Goal: Task Accomplishment & Management: Manage account settings

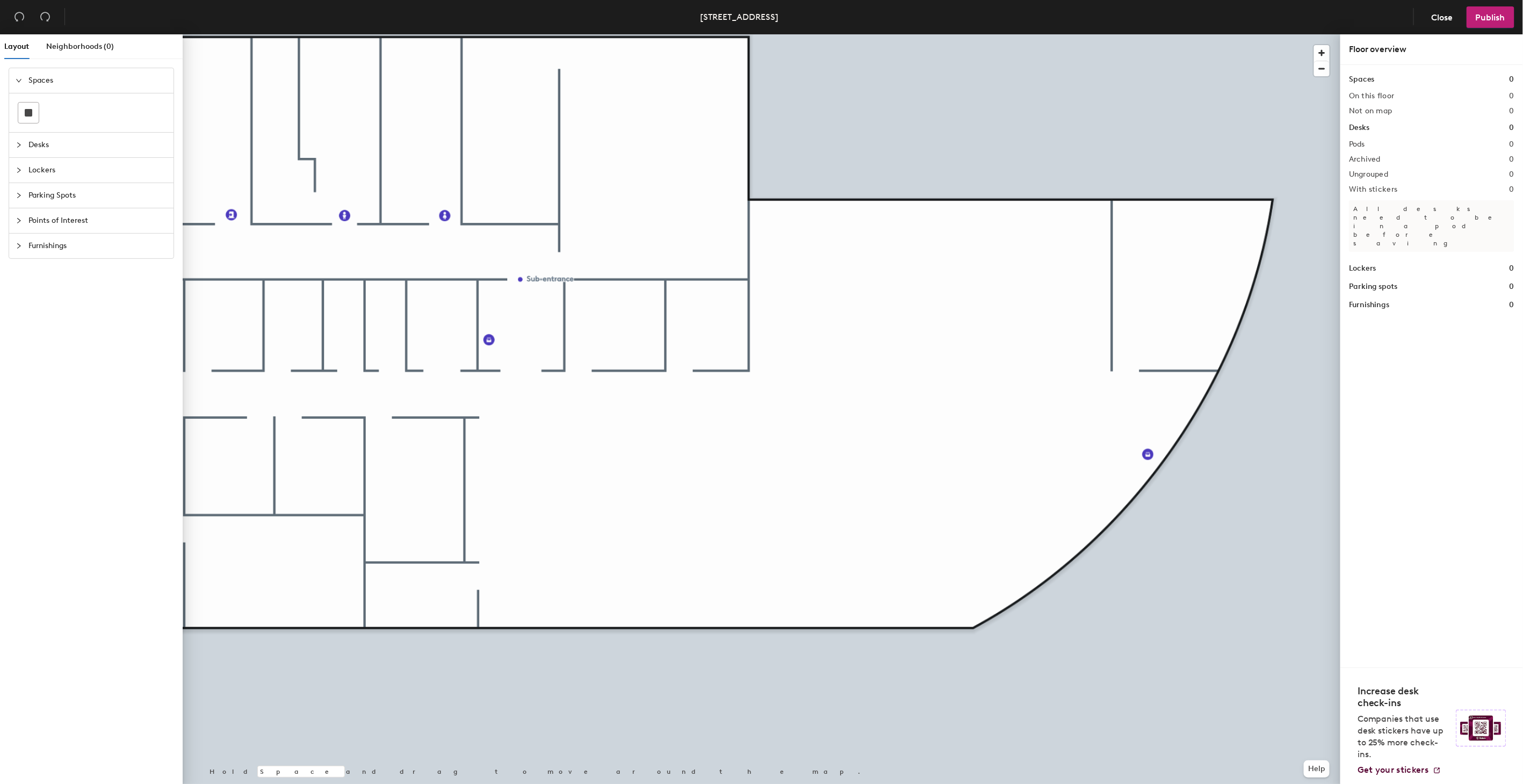
click at [678, 35] on div at bounding box center [762, 35] width 1158 height 0
click at [17, 143] on icon "collapsed" at bounding box center [18, 144] width 7 height 7
click at [31, 164] on icon at bounding box center [28, 162] width 13 height 4
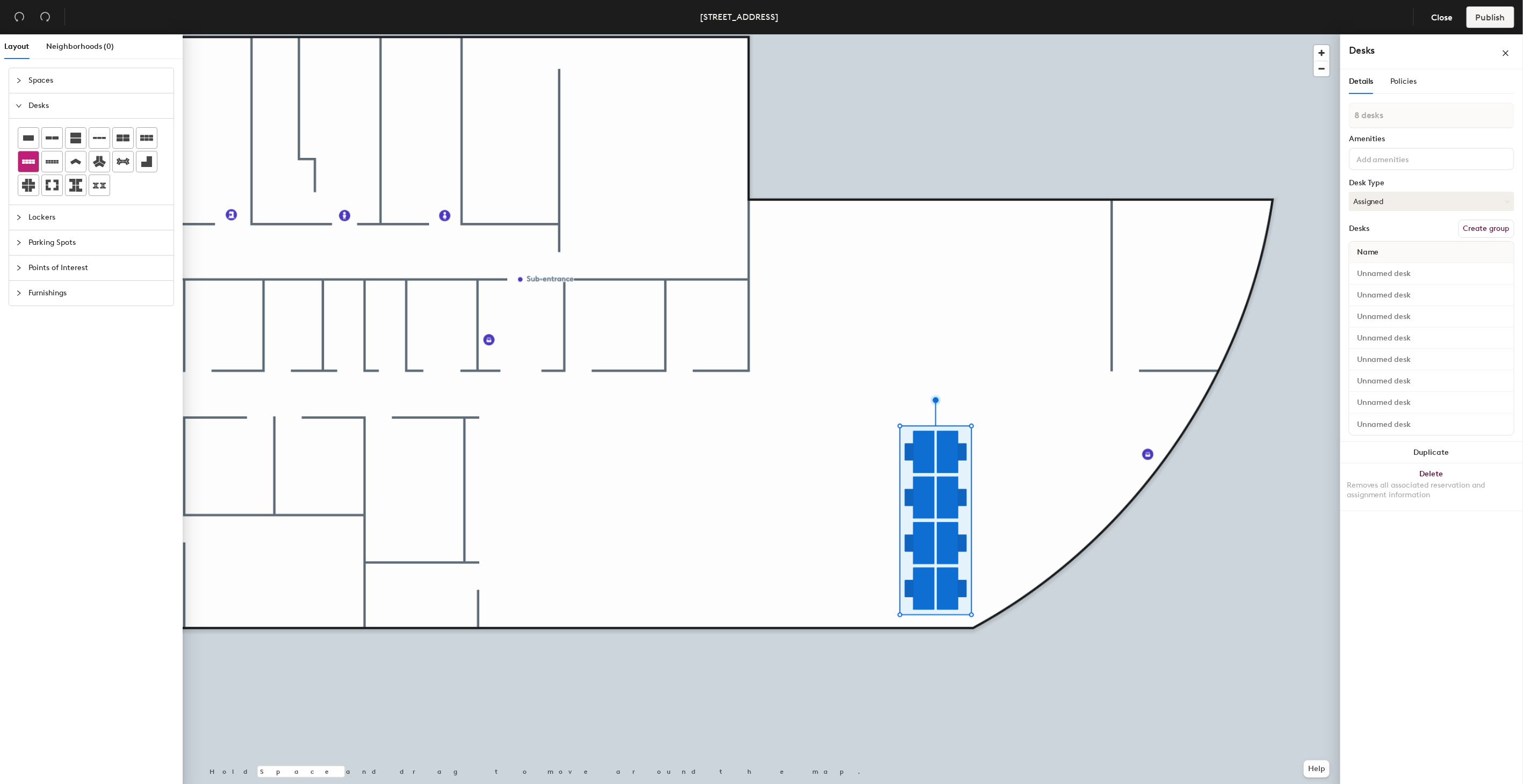
click at [31, 167] on icon at bounding box center [28, 161] width 13 height 13
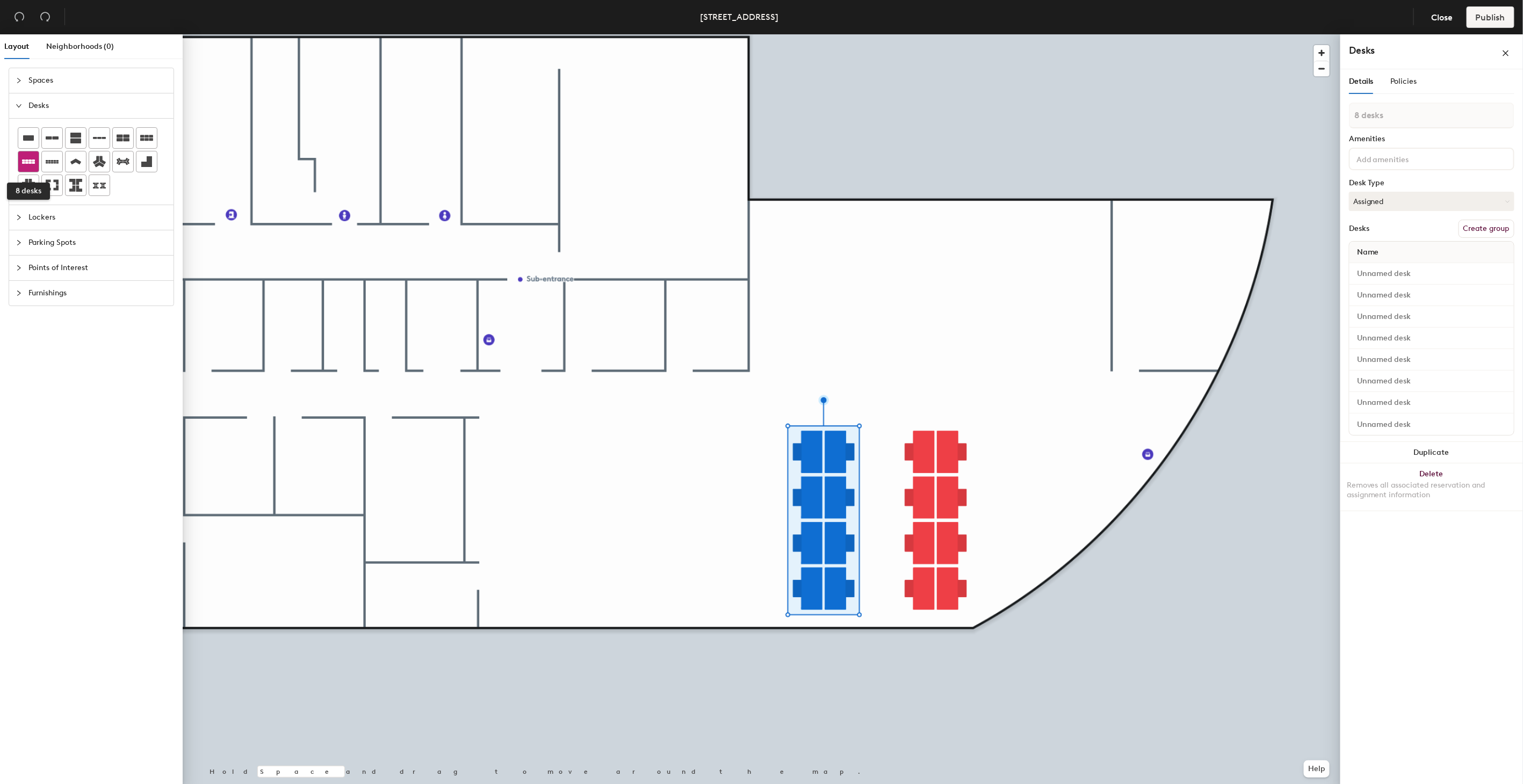
click at [31, 162] on icon at bounding box center [28, 161] width 13 height 13
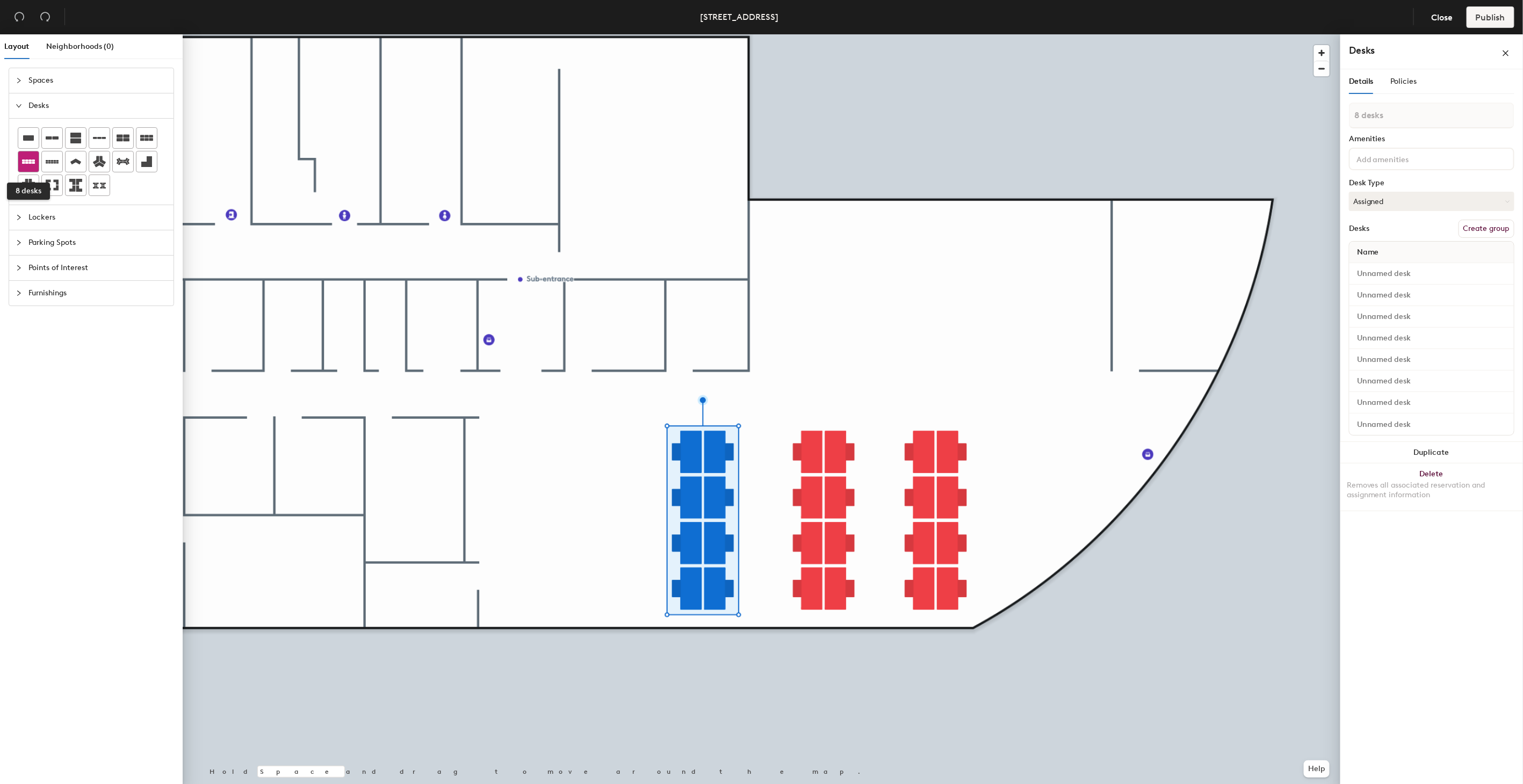
click at [38, 164] on div at bounding box center [28, 162] width 20 height 20
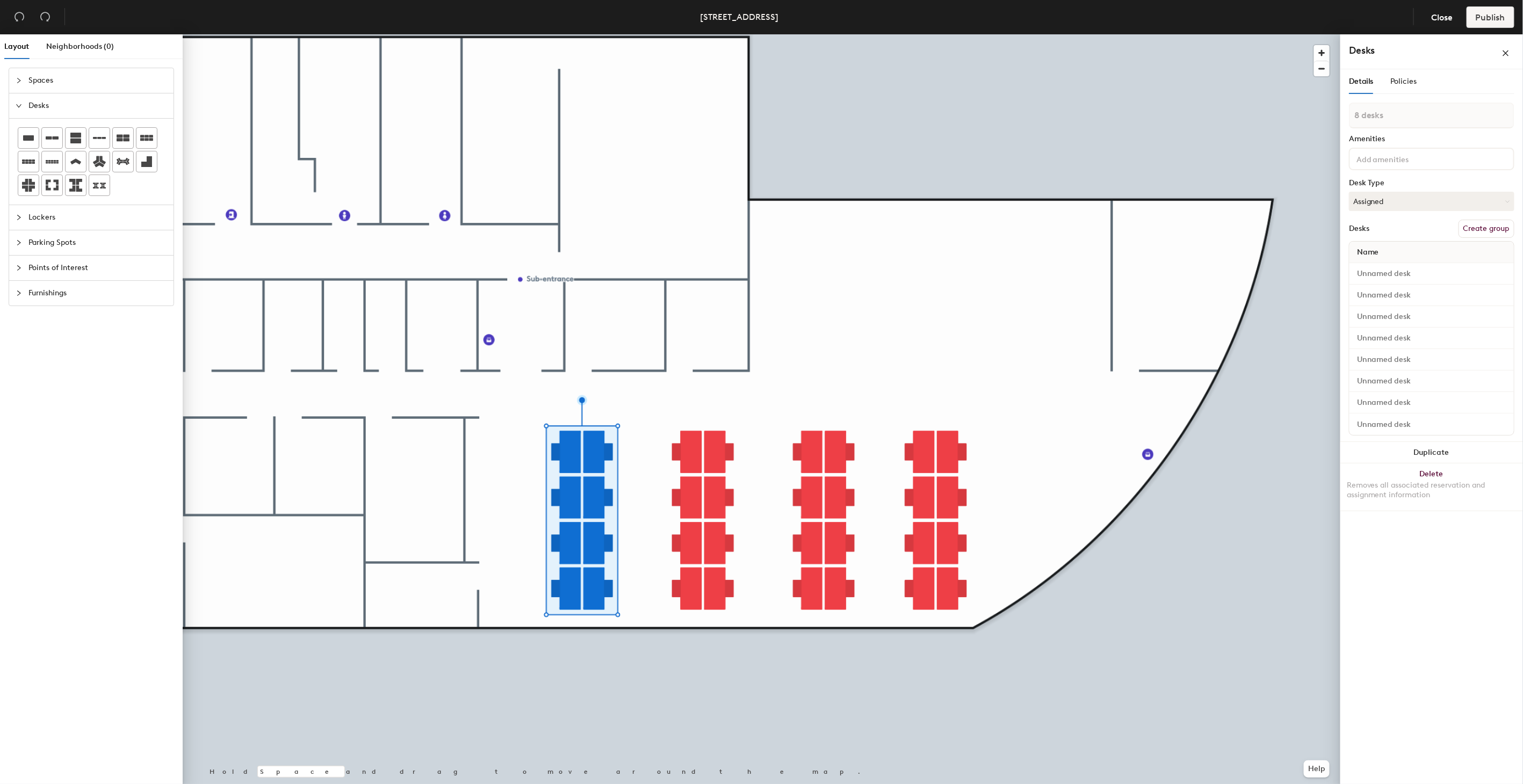
type input "1 desk"
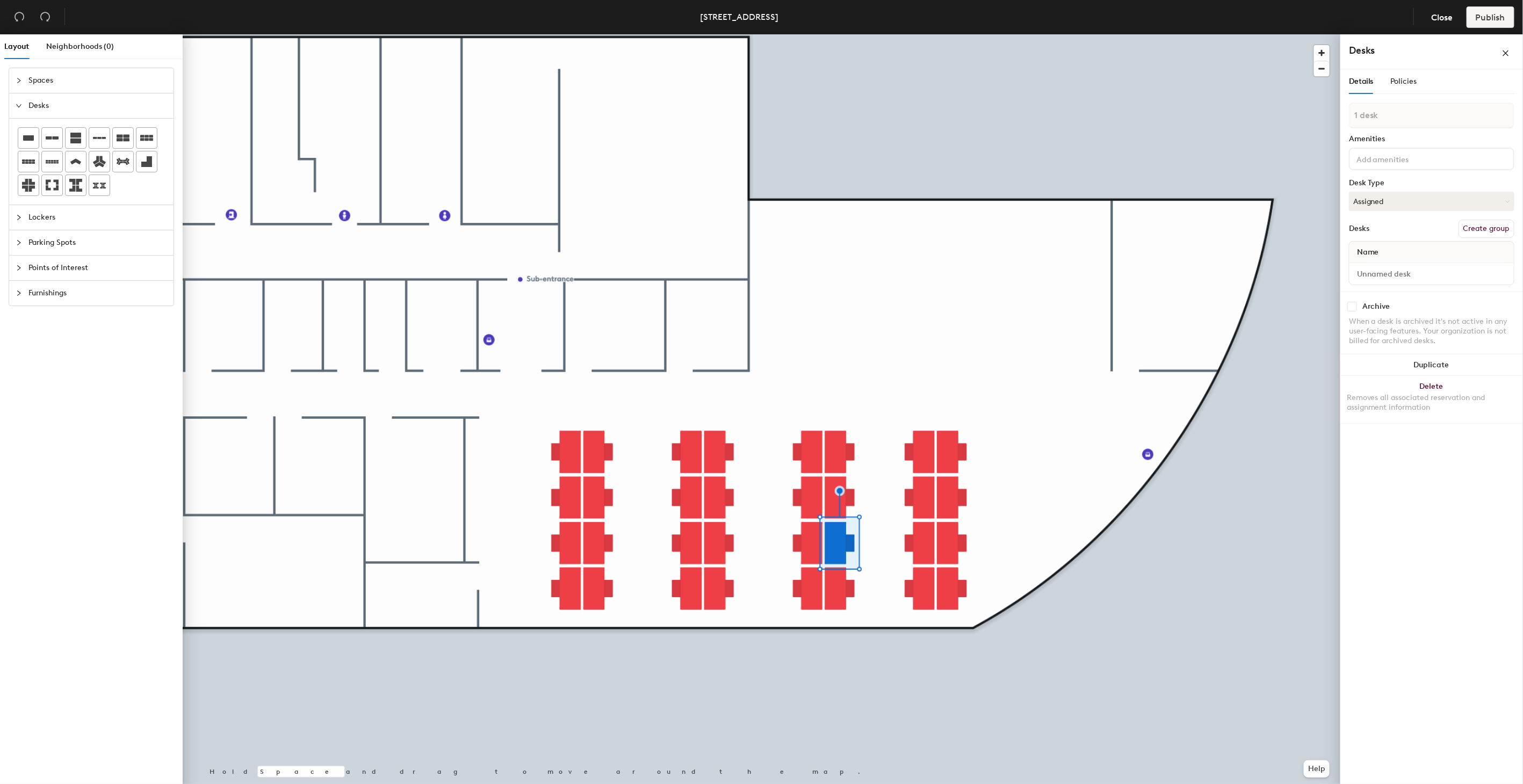
click at [871, 35] on div at bounding box center [762, 35] width 1158 height 0
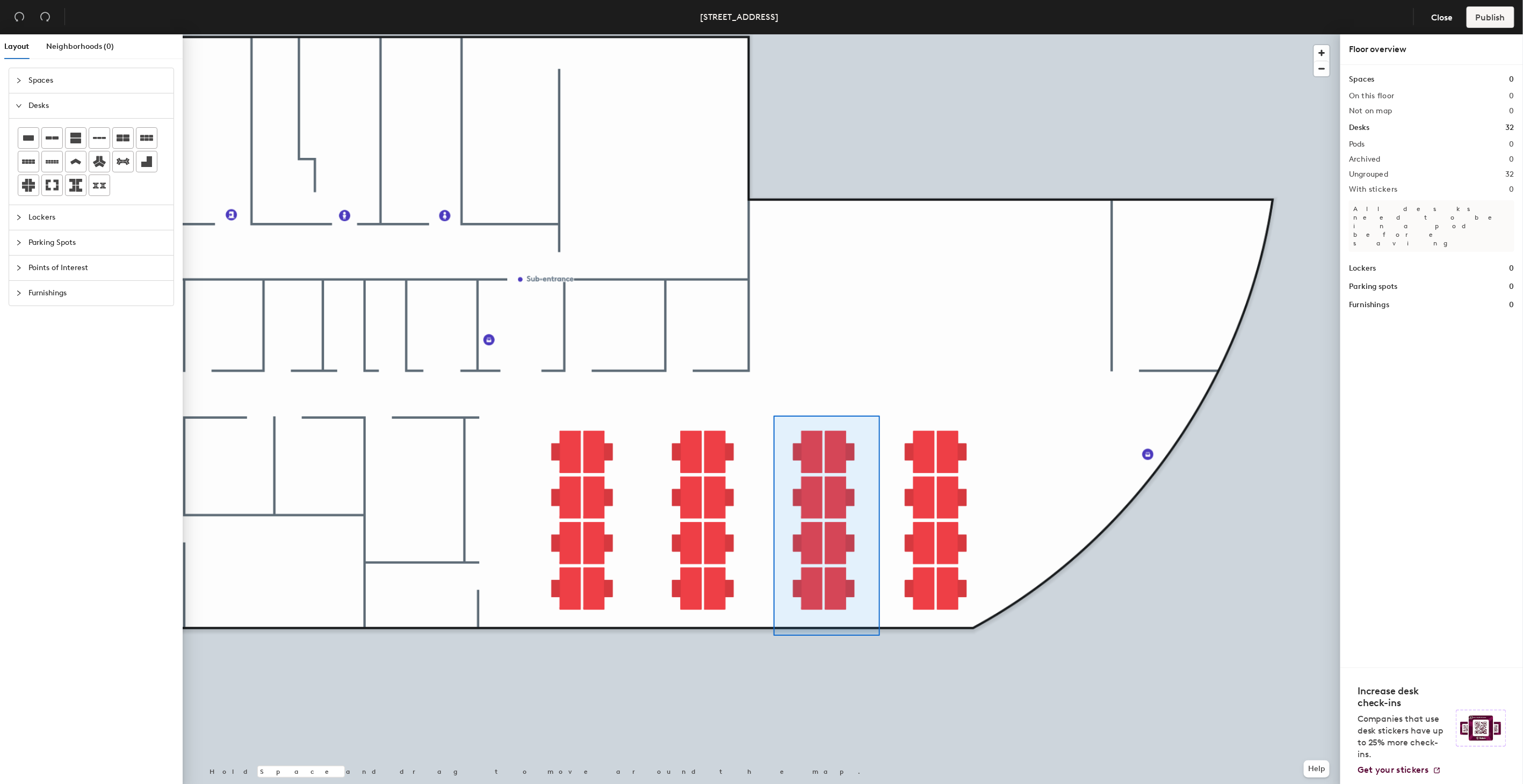
click at [774, 35] on div at bounding box center [762, 35] width 1158 height 0
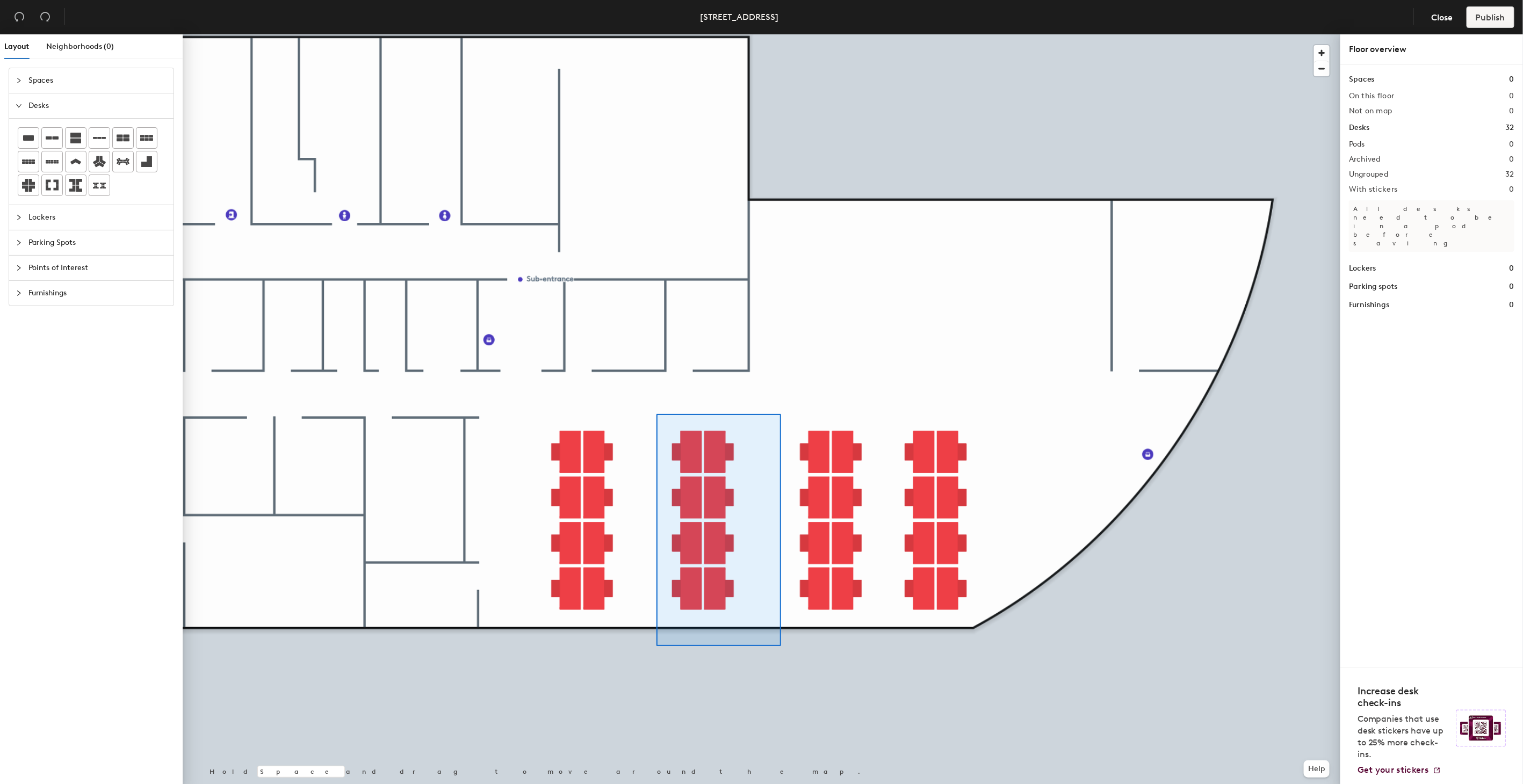
click at [657, 35] on div at bounding box center [762, 35] width 1158 height 0
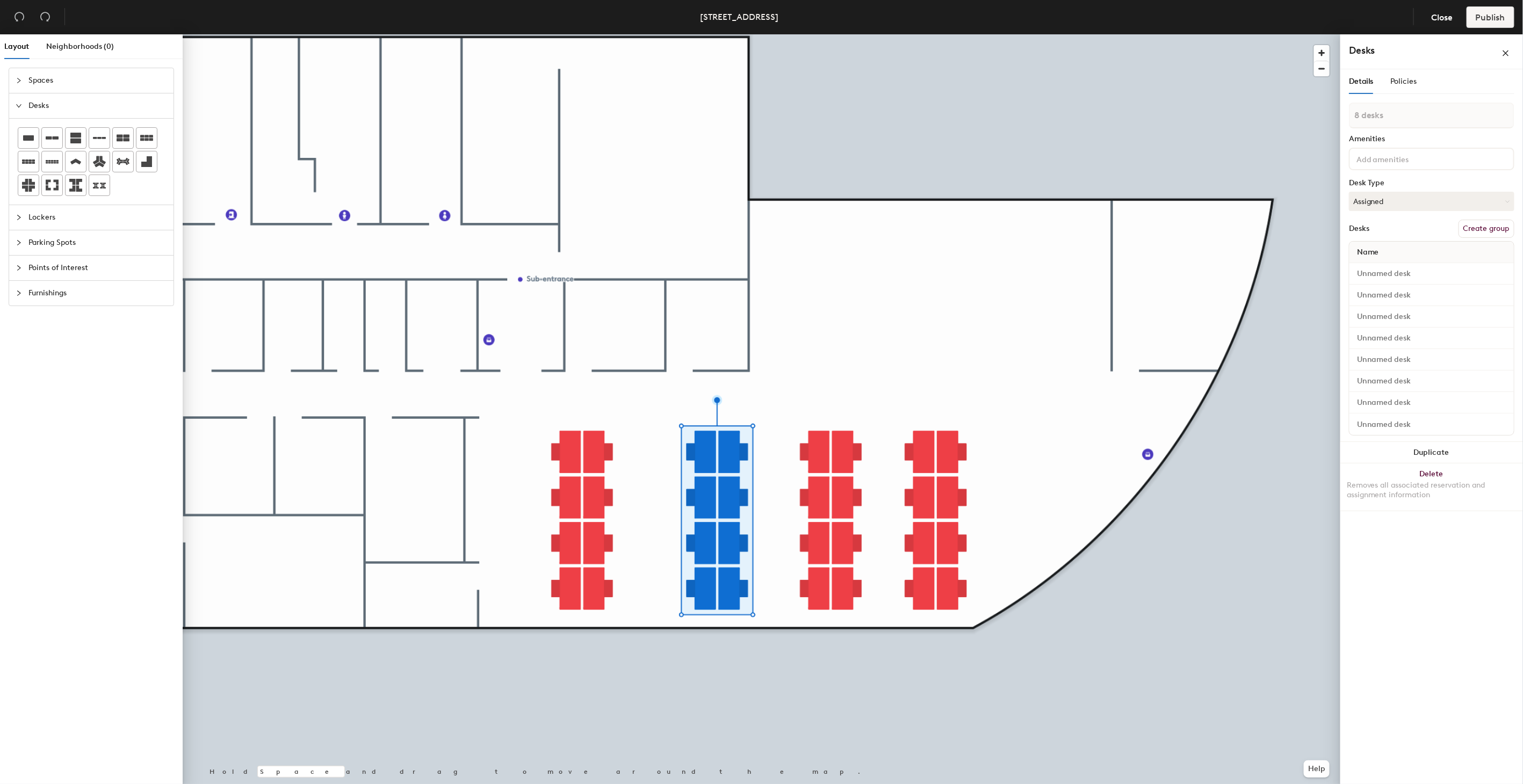
click at [749, 35] on div at bounding box center [762, 35] width 1158 height 0
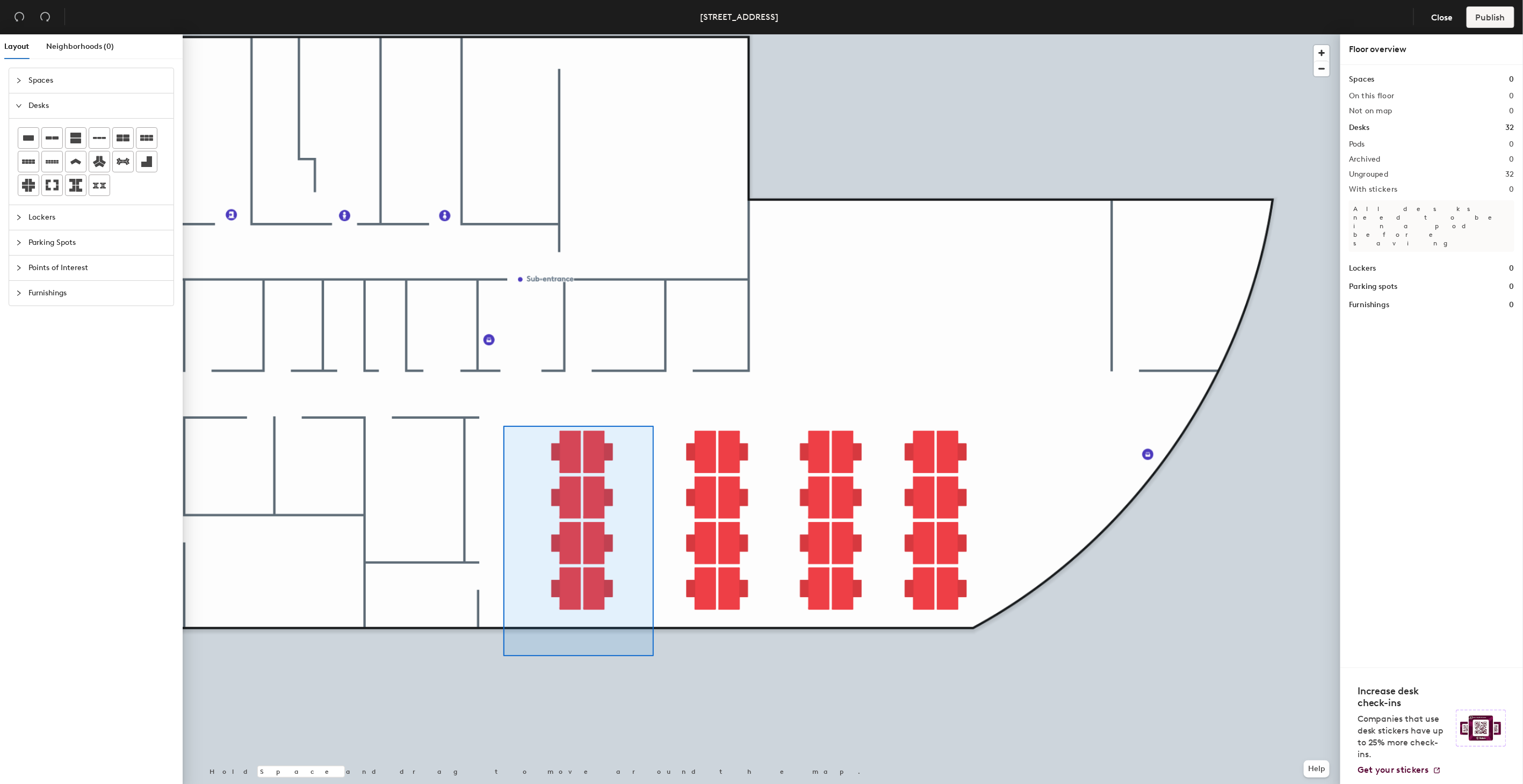
click at [515, 35] on div at bounding box center [762, 35] width 1158 height 0
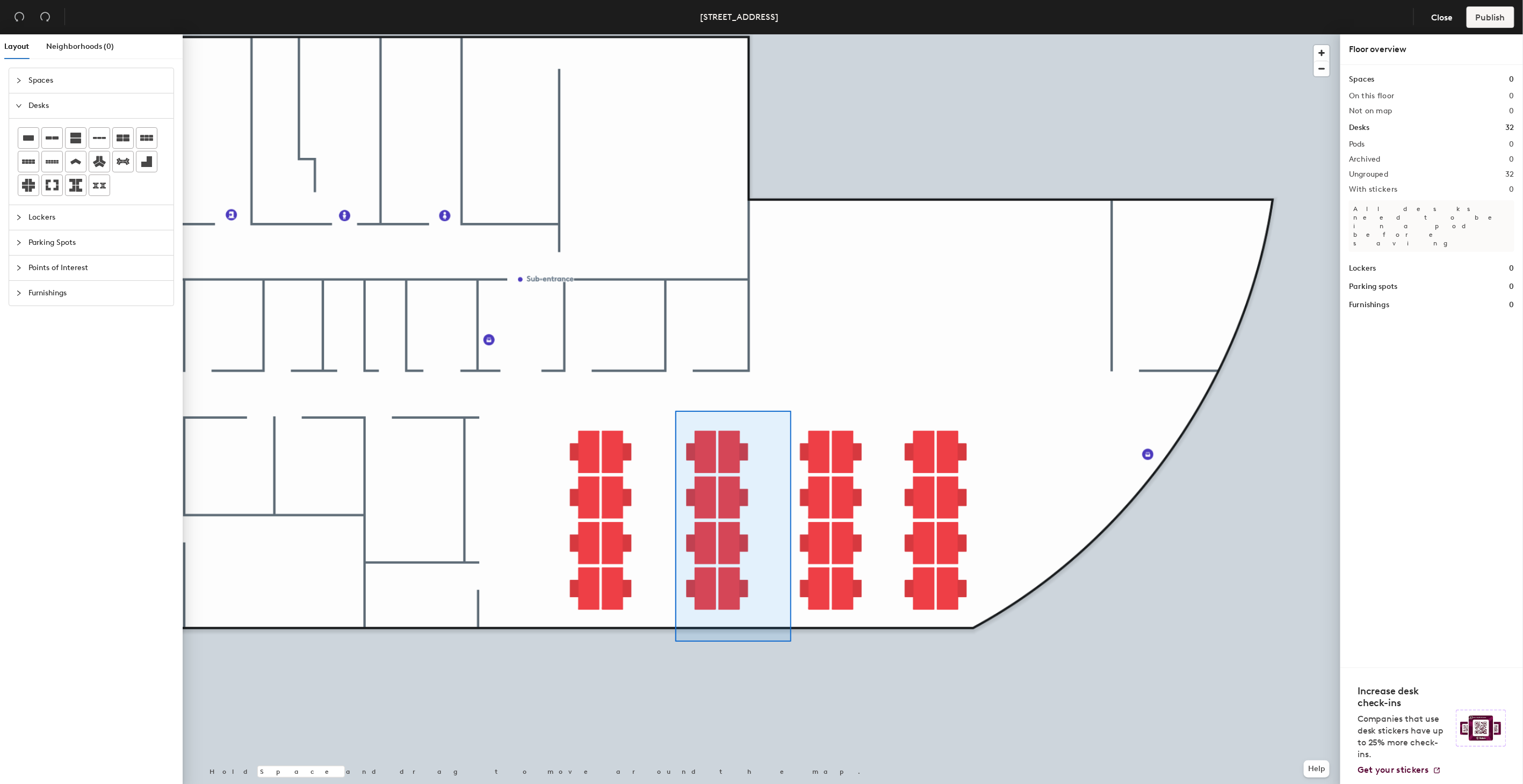
click at [659, 35] on div at bounding box center [762, 35] width 1158 height 0
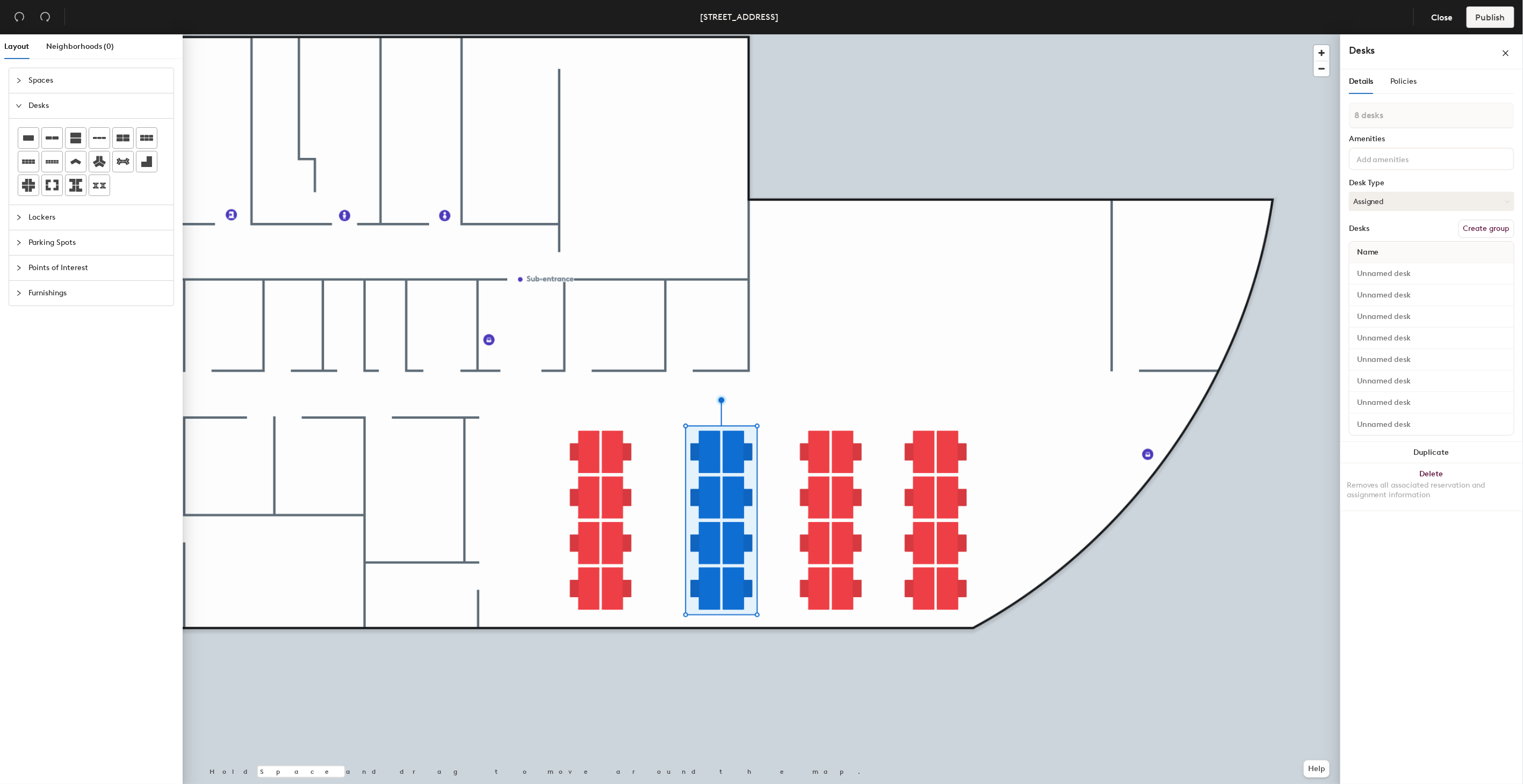
click at [693, 35] on div at bounding box center [762, 35] width 1158 height 0
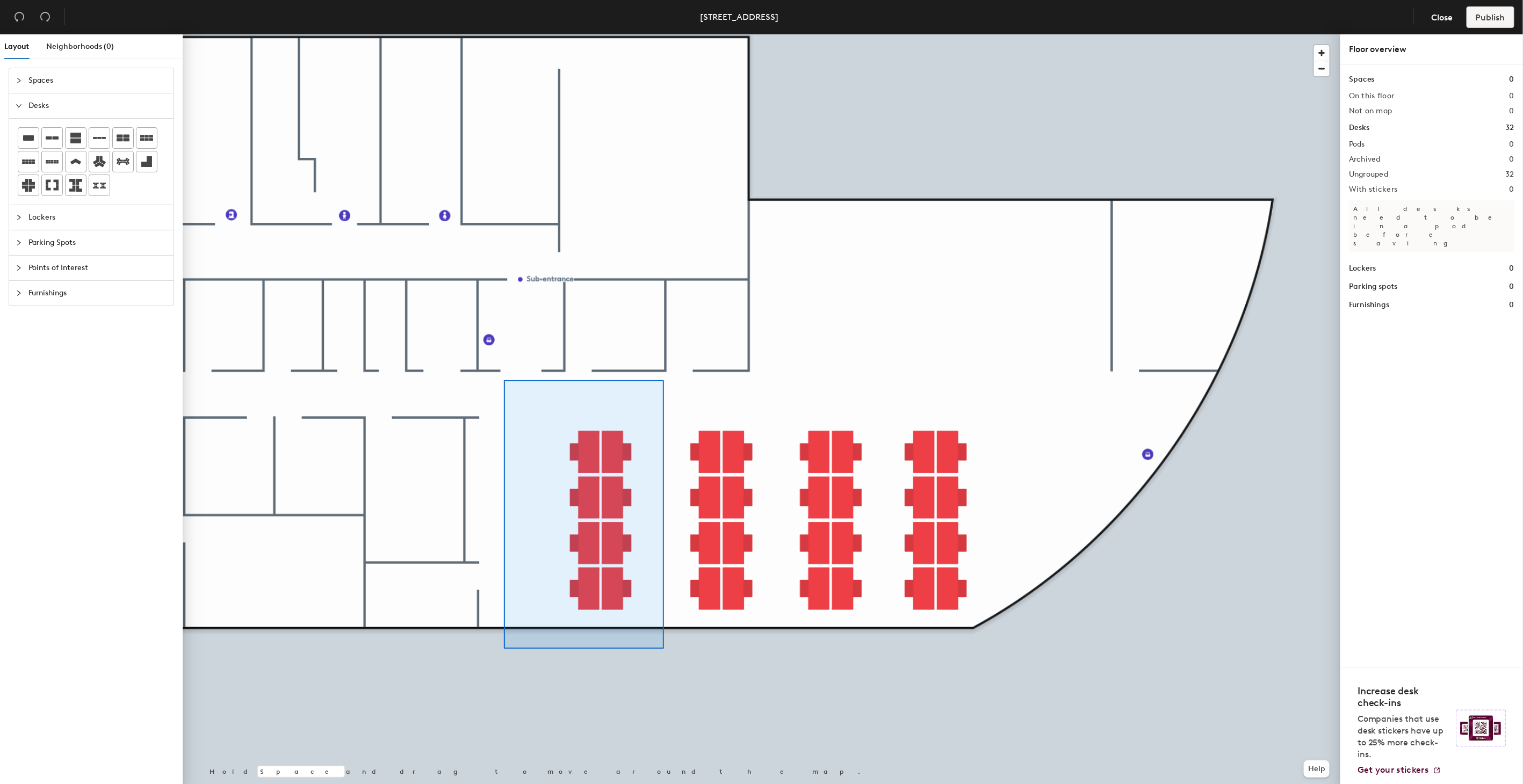
click at [504, 35] on div at bounding box center [762, 35] width 1158 height 0
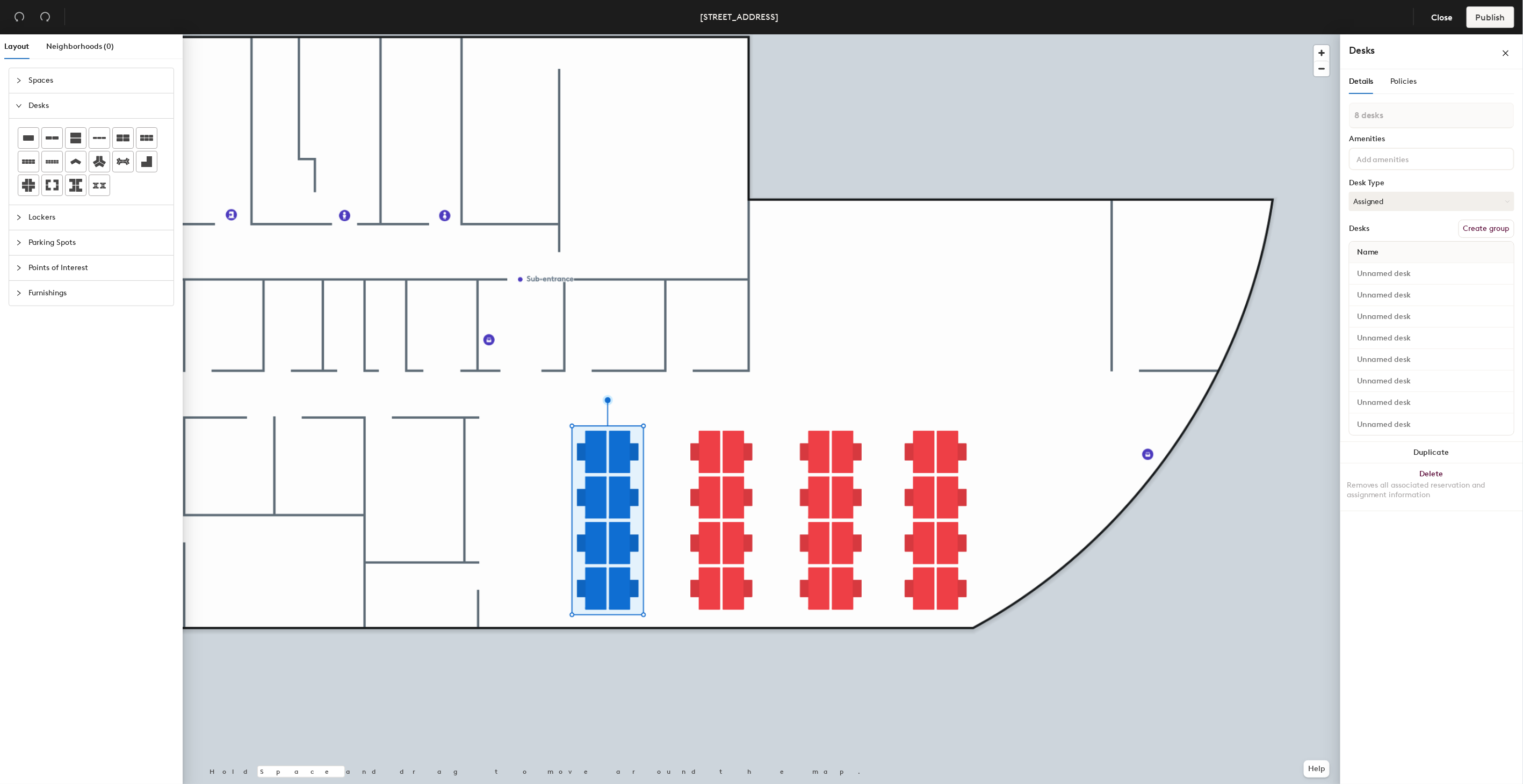
click at [672, 35] on div at bounding box center [762, 35] width 1158 height 0
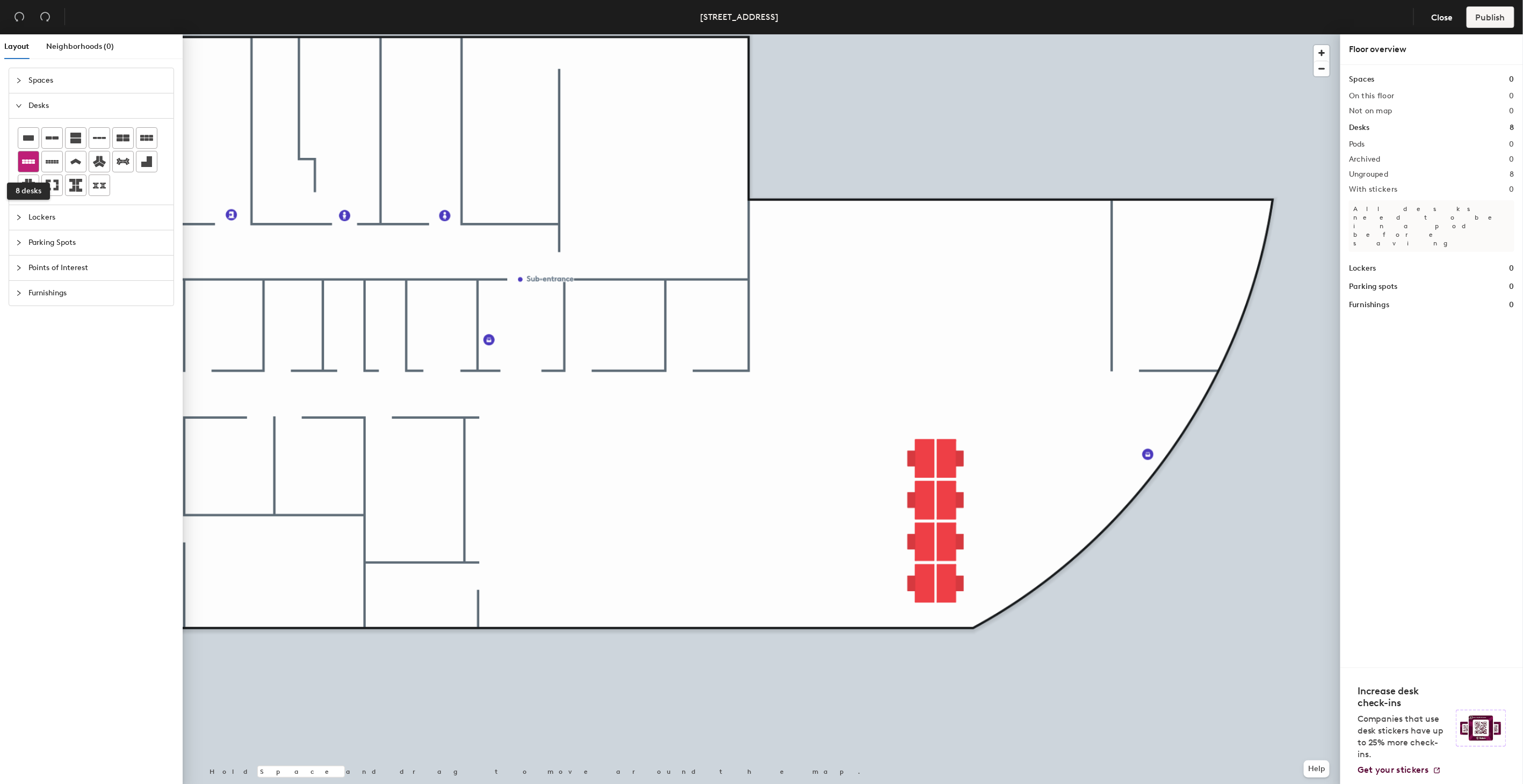
click at [24, 160] on icon at bounding box center [28, 162] width 13 height 4
click at [25, 166] on icon at bounding box center [28, 161] width 13 height 13
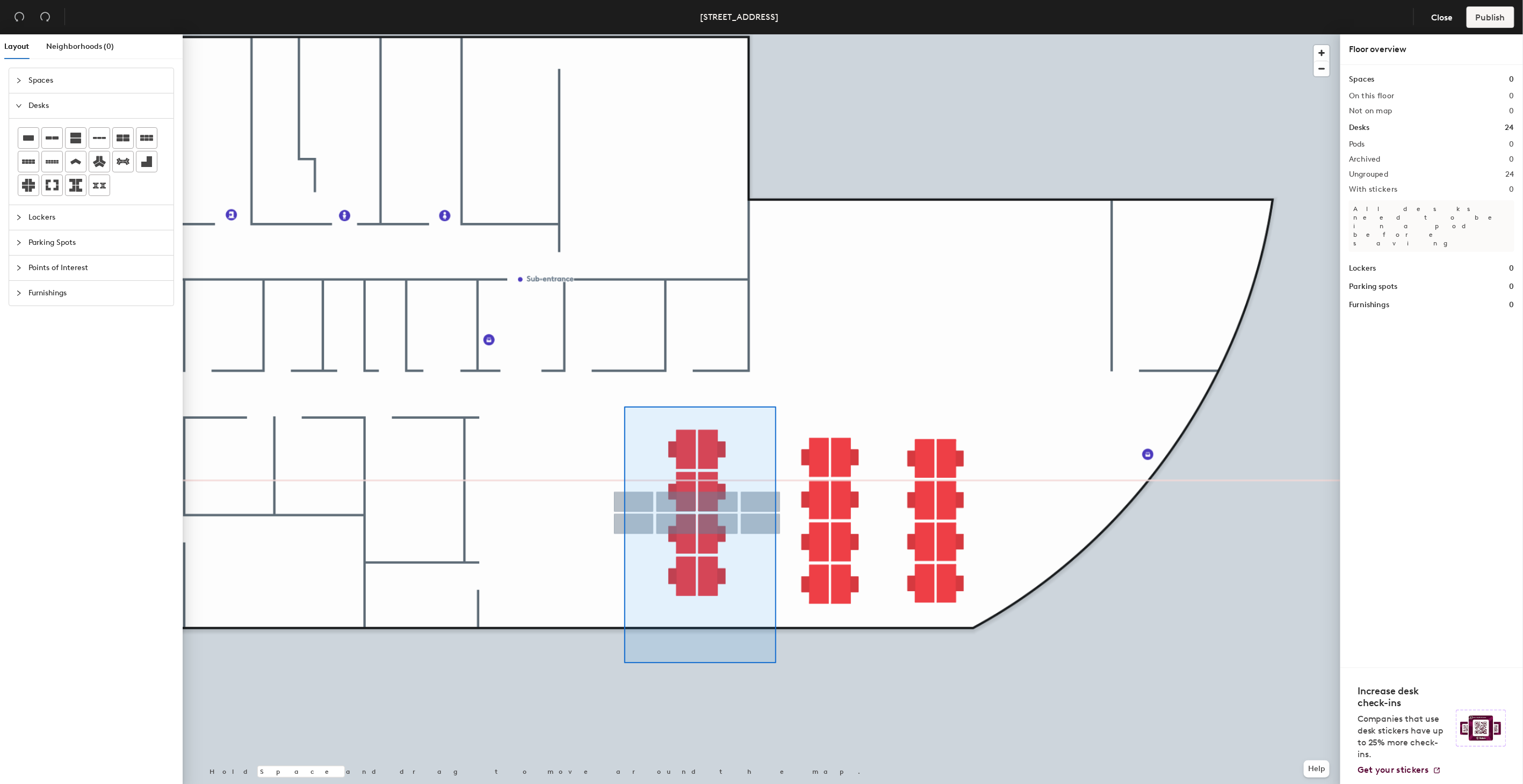
click at [624, 35] on div at bounding box center [762, 35] width 1158 height 0
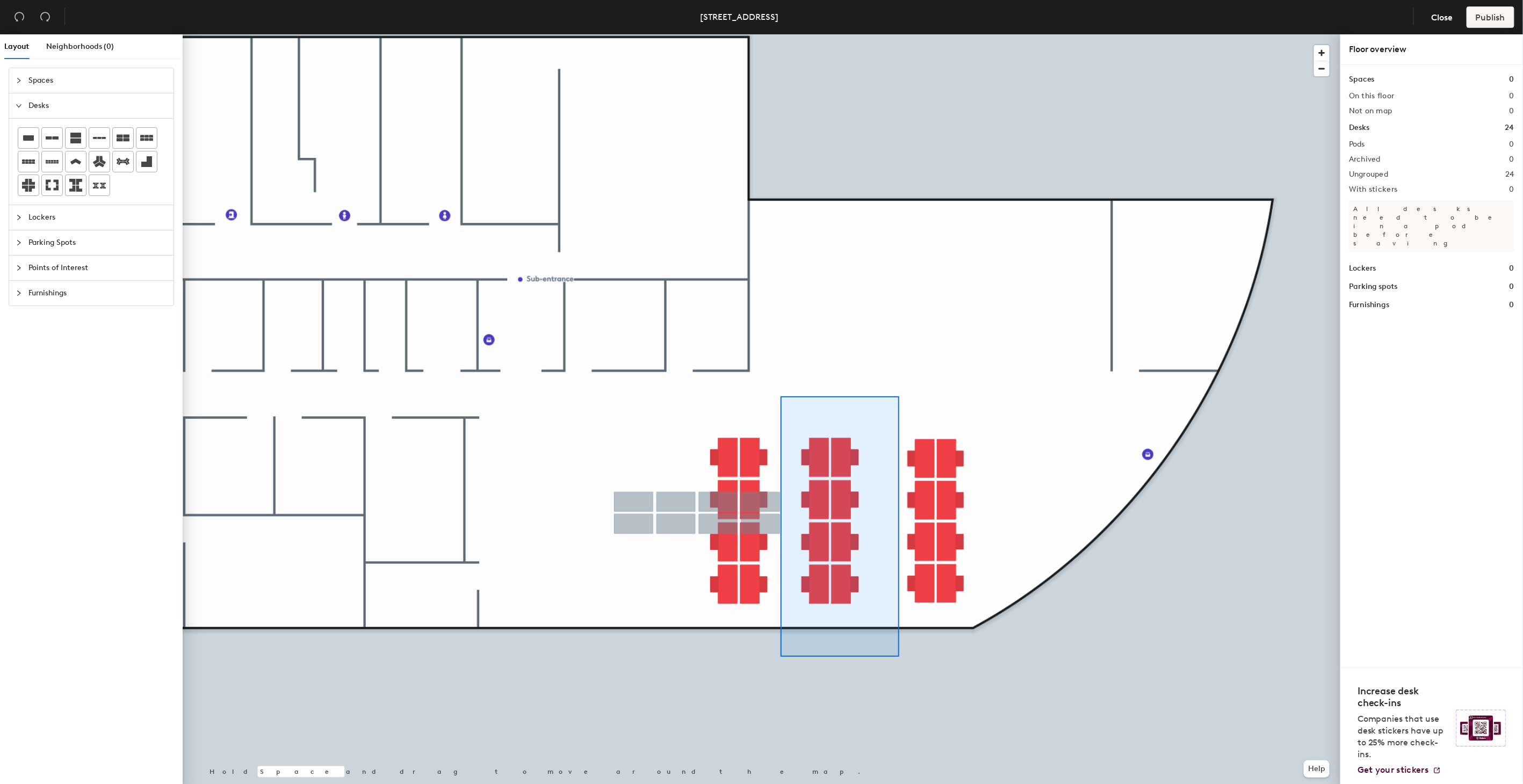
click at [778, 35] on div at bounding box center [762, 35] width 1158 height 0
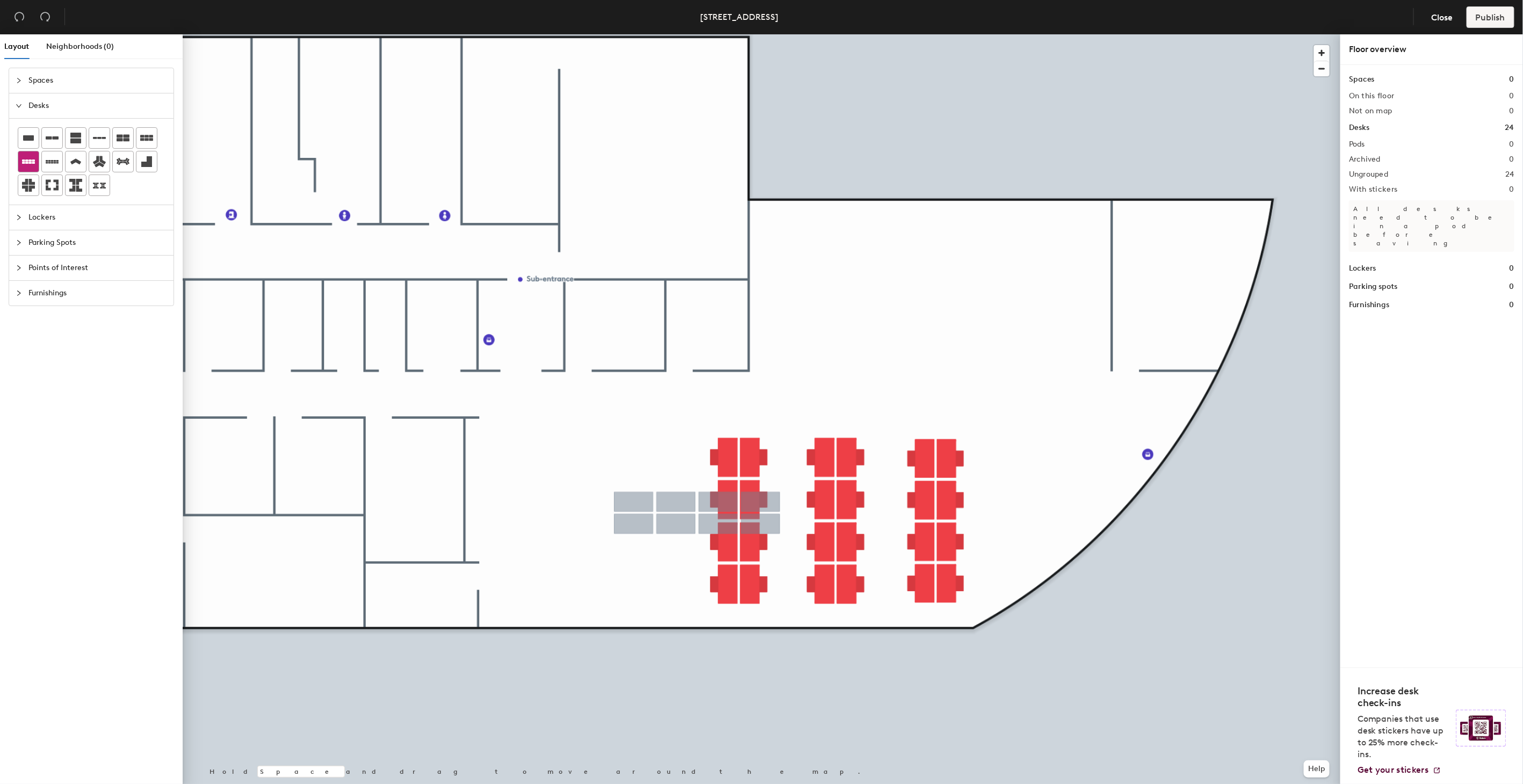
click at [35, 159] on div at bounding box center [28, 162] width 20 height 20
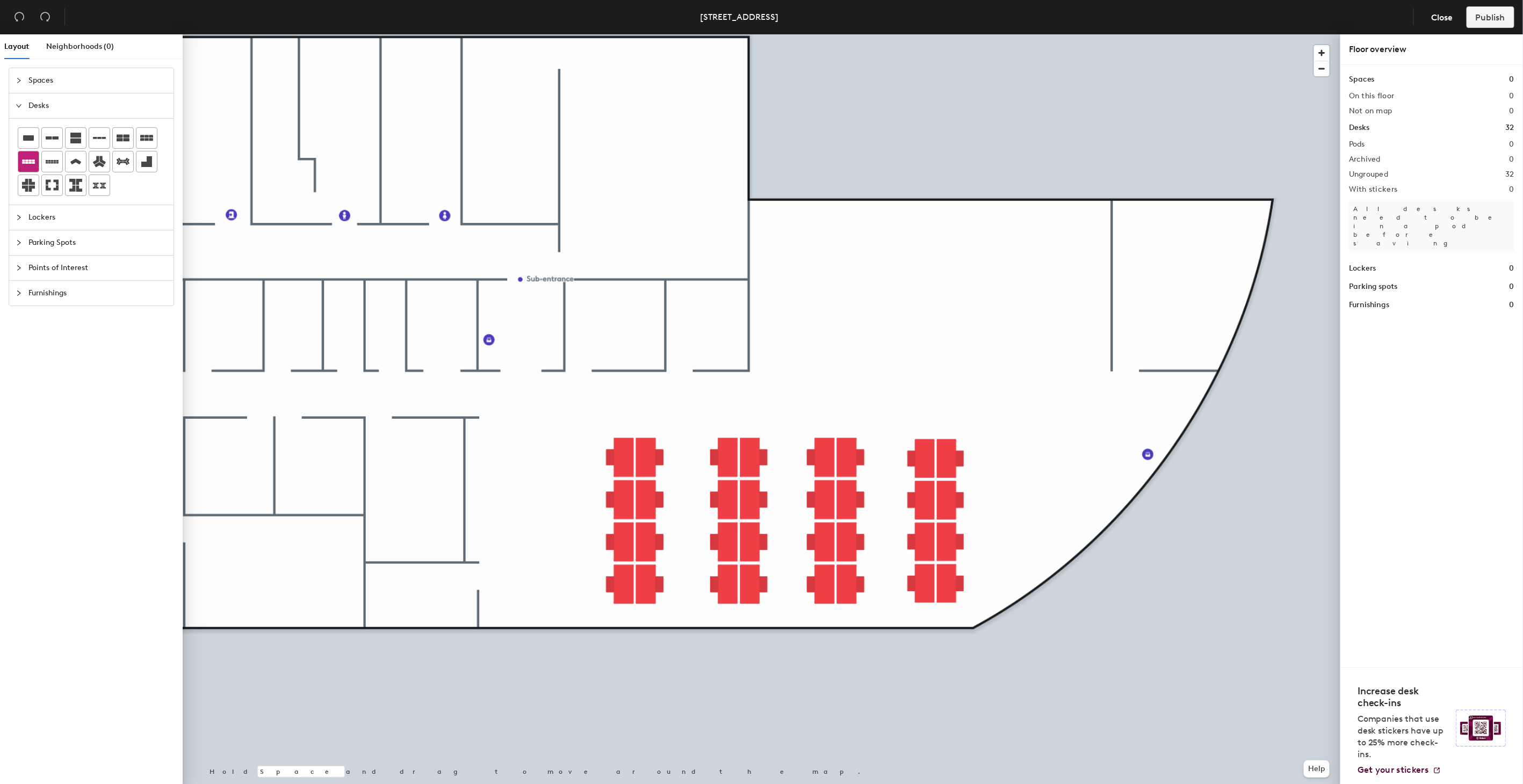
click at [30, 167] on icon at bounding box center [28, 161] width 13 height 13
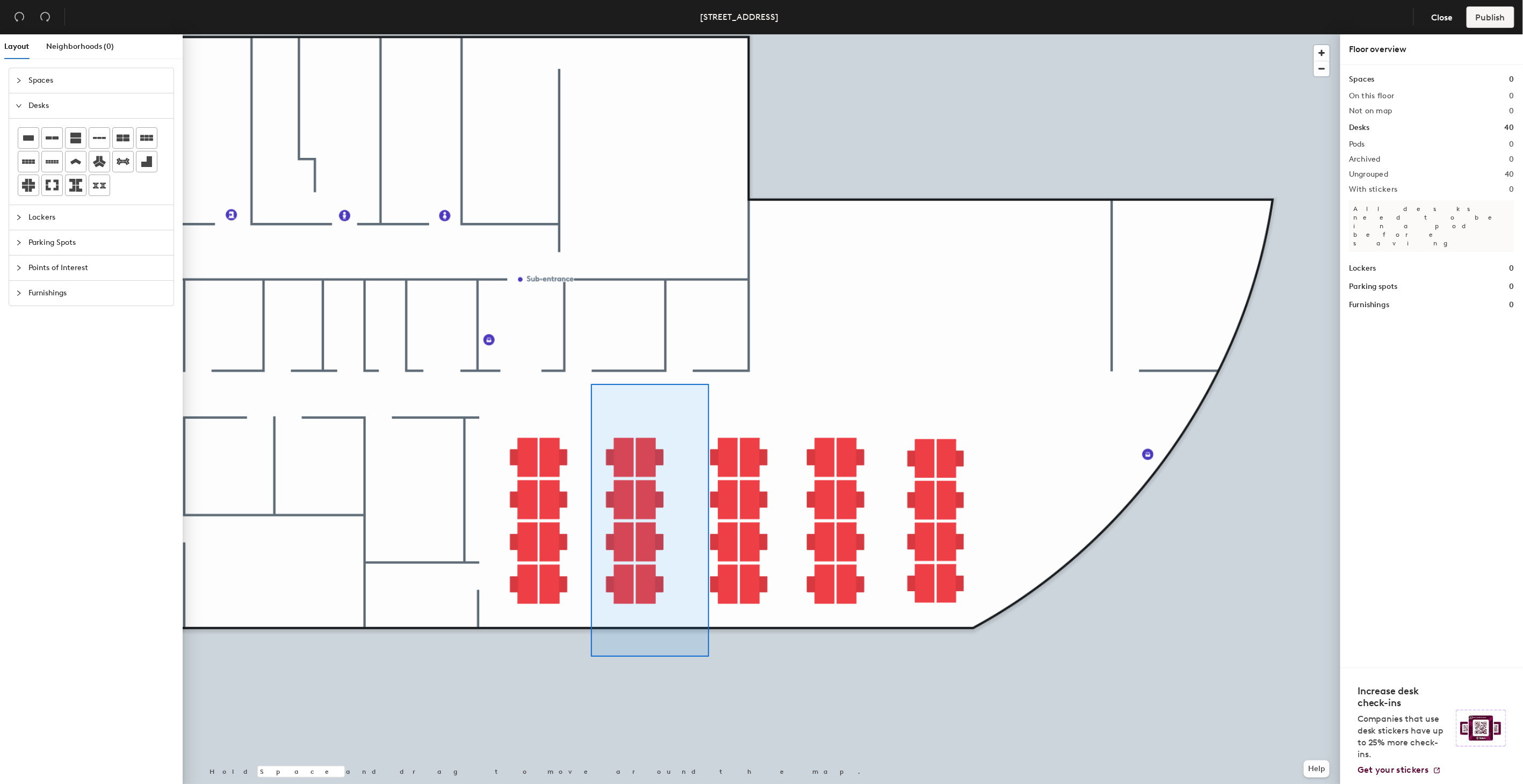
click at [591, 35] on div at bounding box center [762, 35] width 1158 height 0
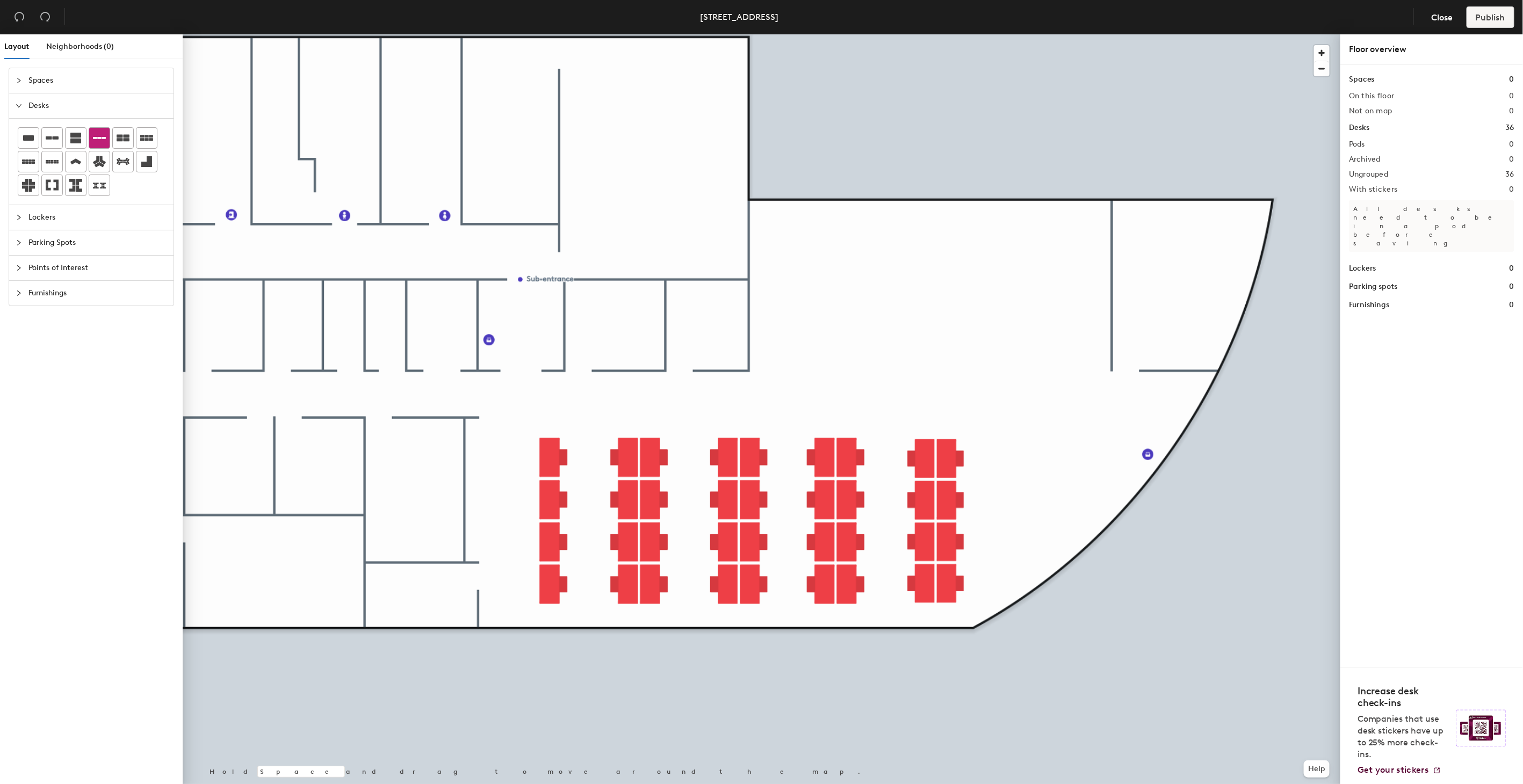
click at [104, 140] on icon at bounding box center [99, 138] width 13 height 13
click at [145, 141] on icon at bounding box center [146, 138] width 13 height 13
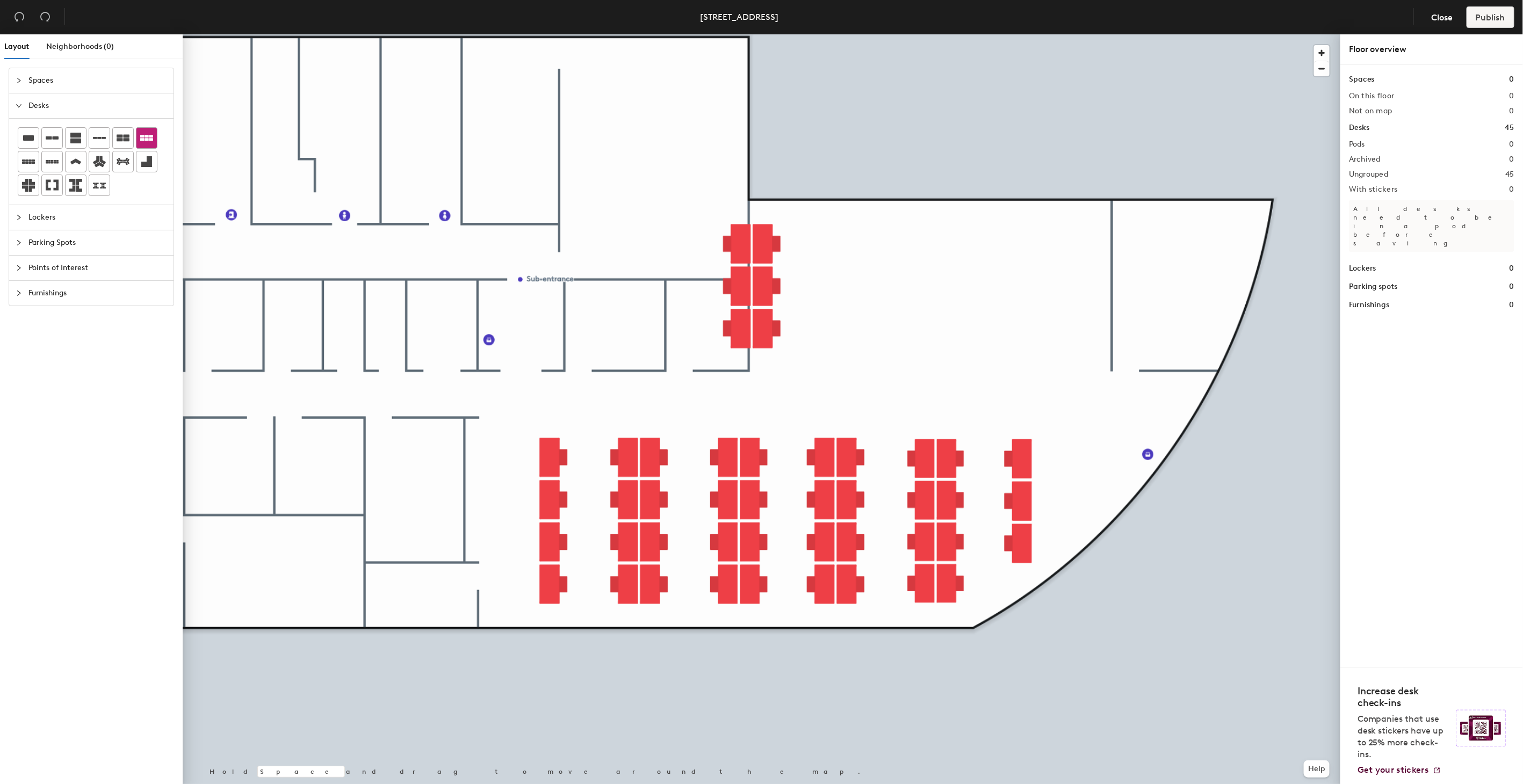
click at [145, 141] on icon at bounding box center [146, 138] width 13 height 13
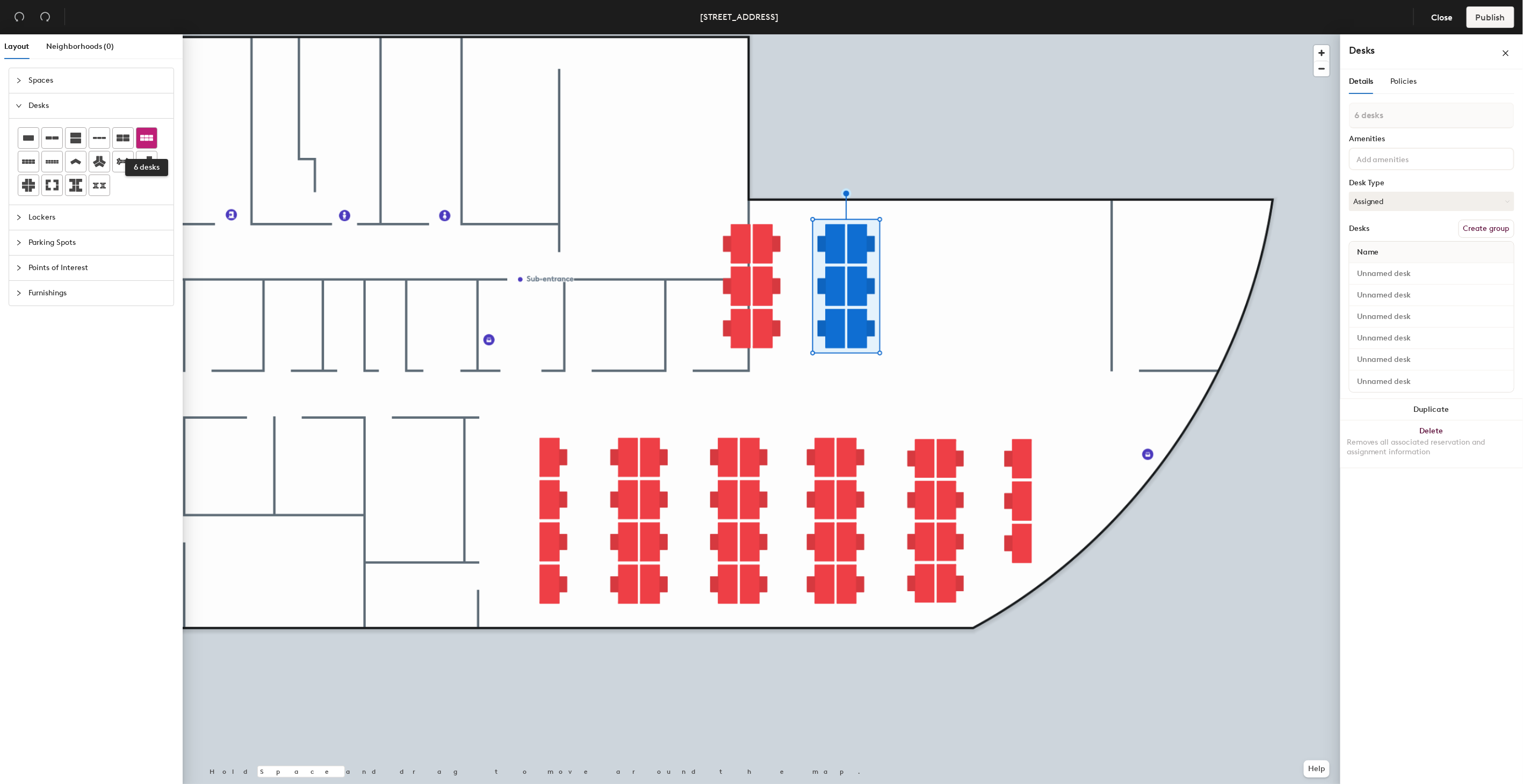
click at [140, 141] on icon at bounding box center [146, 138] width 13 height 13
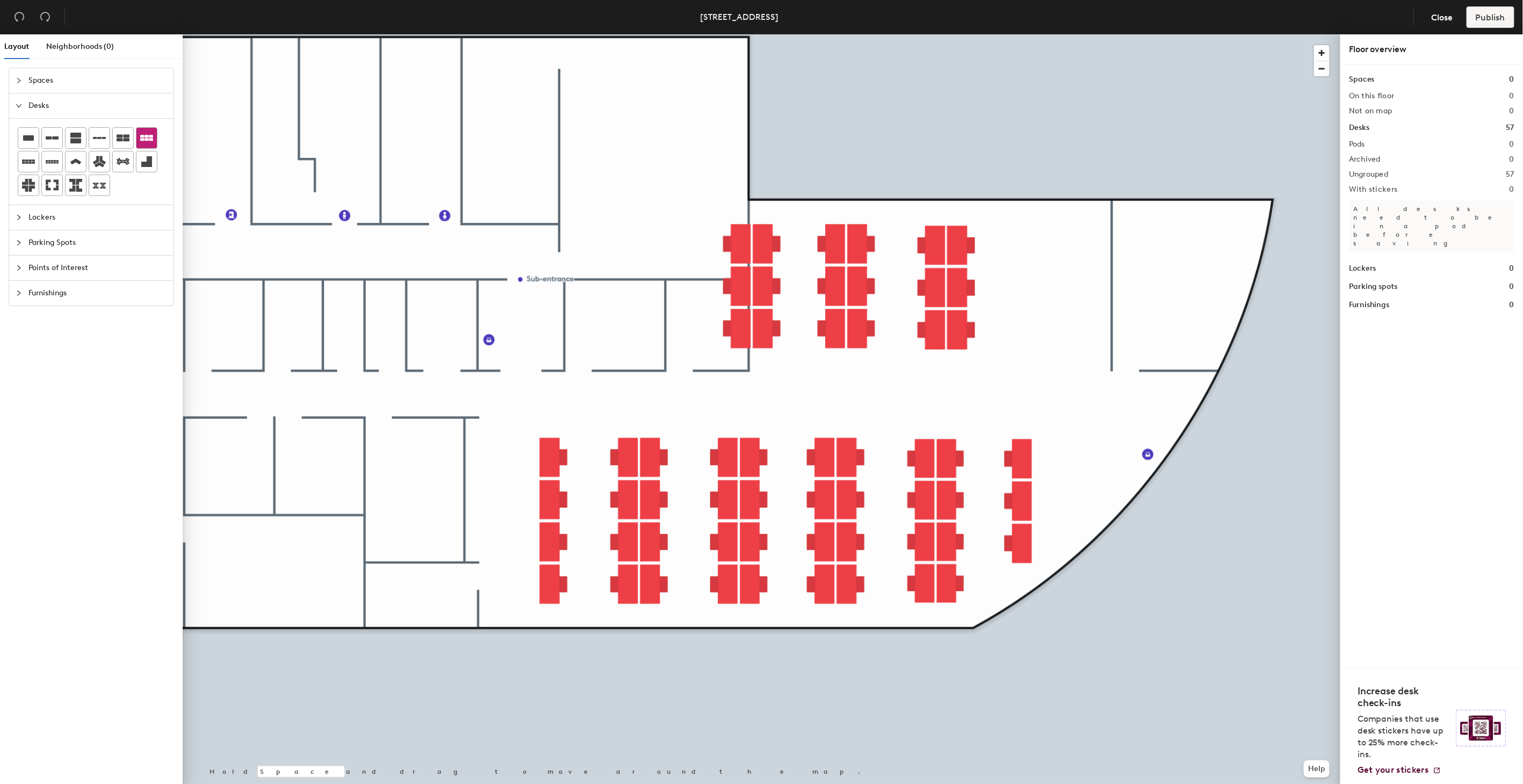
click at [150, 139] on icon at bounding box center [146, 138] width 13 height 6
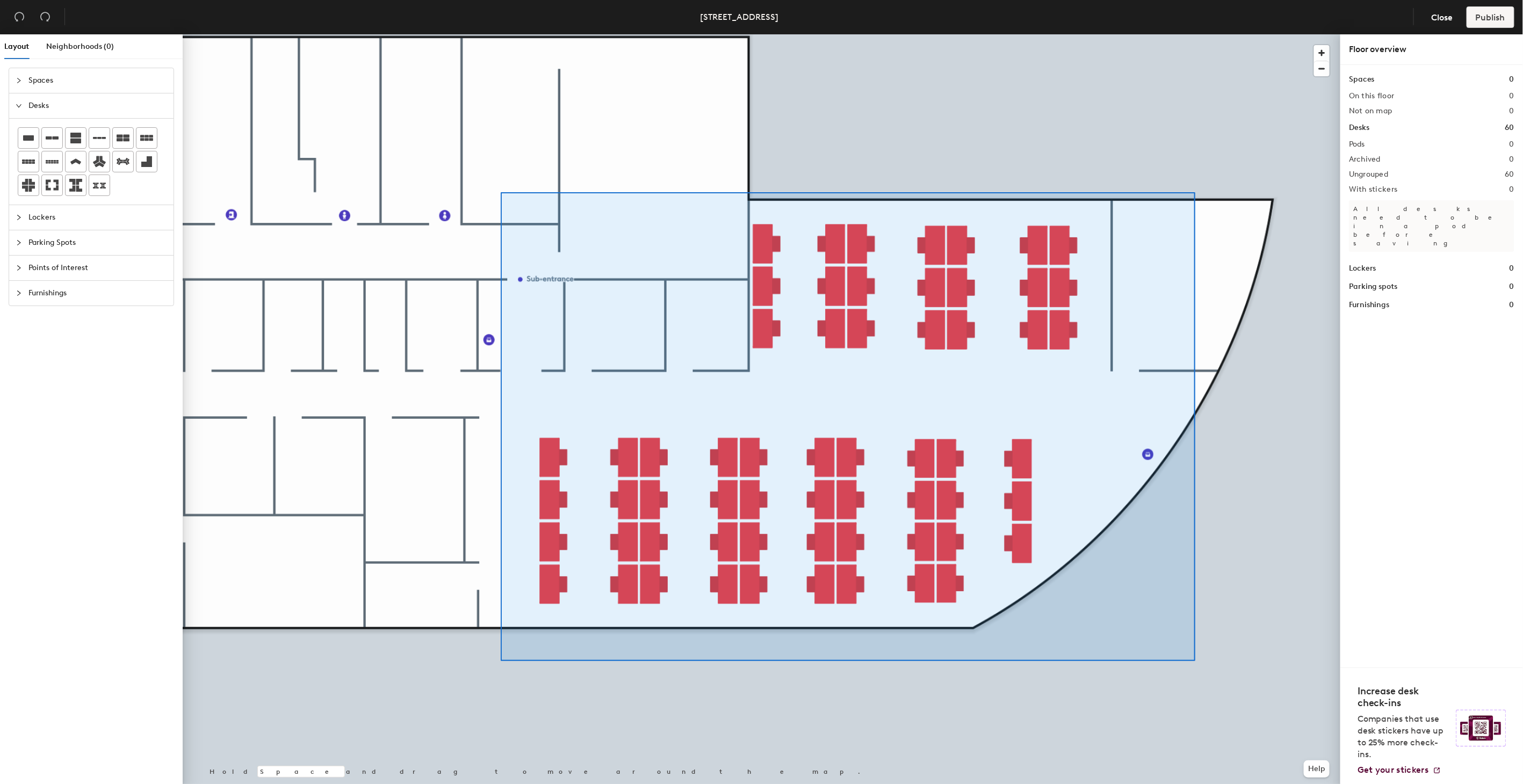
click at [501, 35] on div at bounding box center [762, 35] width 1158 height 0
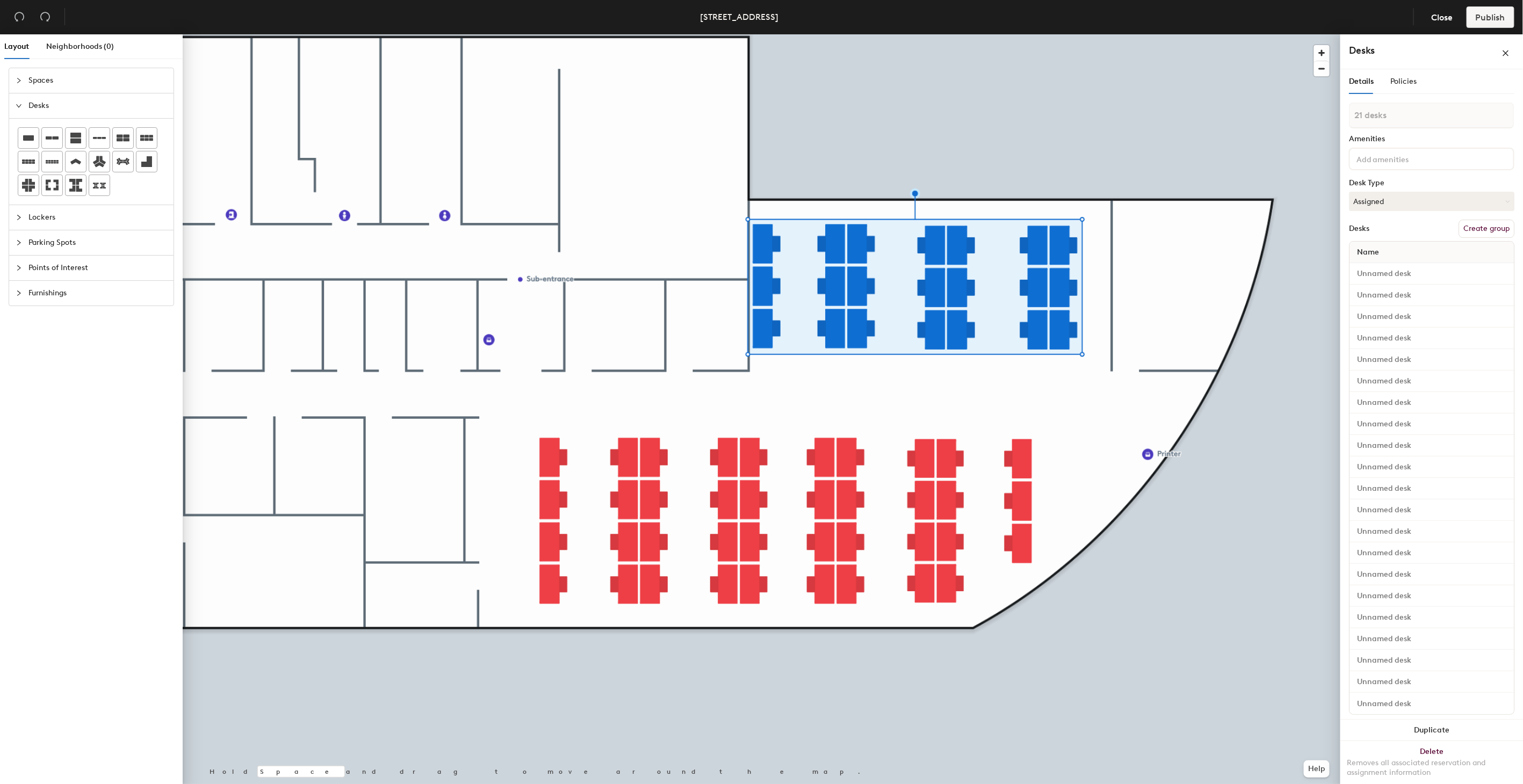
click at [1156, 35] on div at bounding box center [762, 35] width 1158 height 0
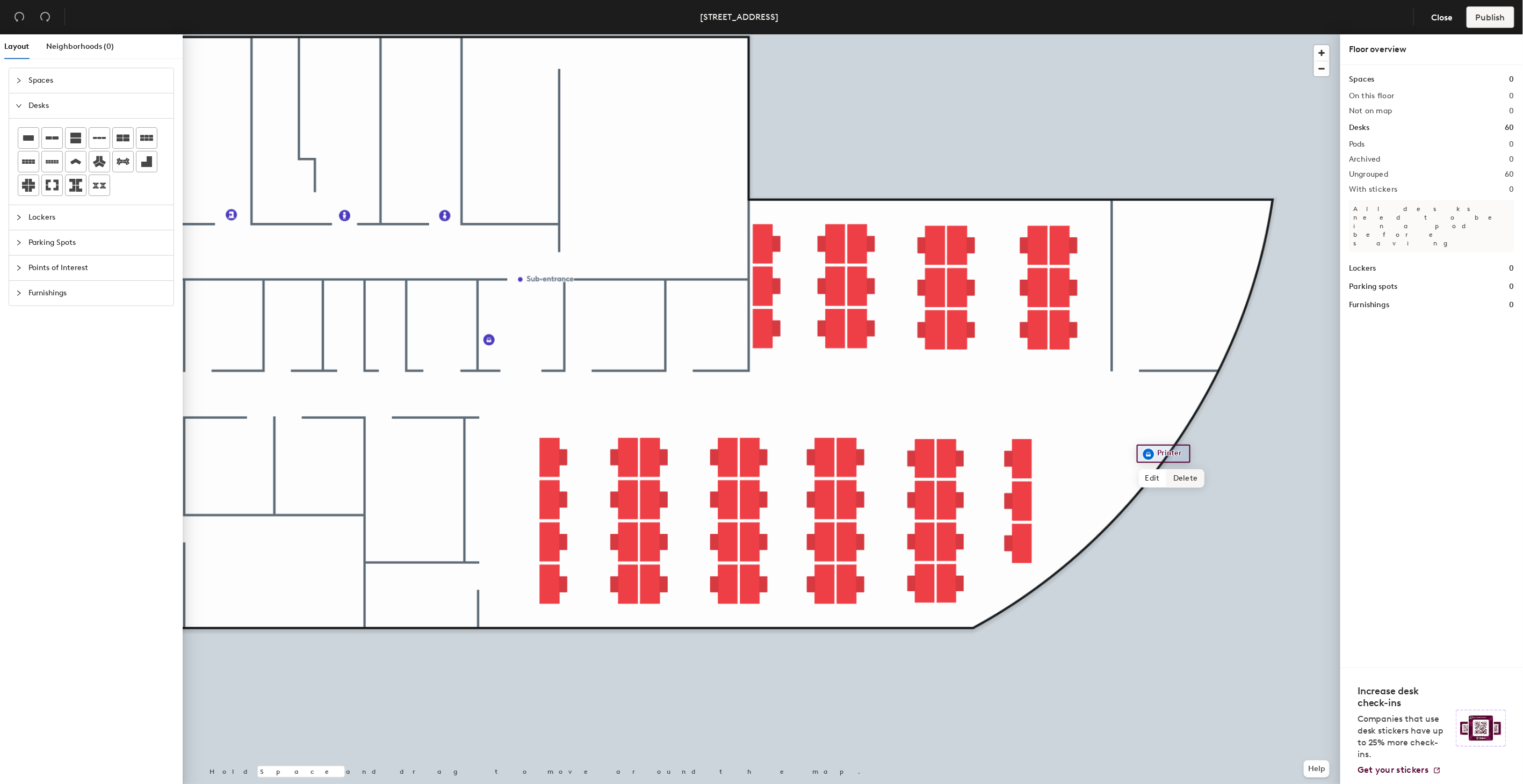
click at [1167, 35] on div at bounding box center [762, 35] width 1158 height 0
click at [1151, 35] on div at bounding box center [762, 35] width 1158 height 0
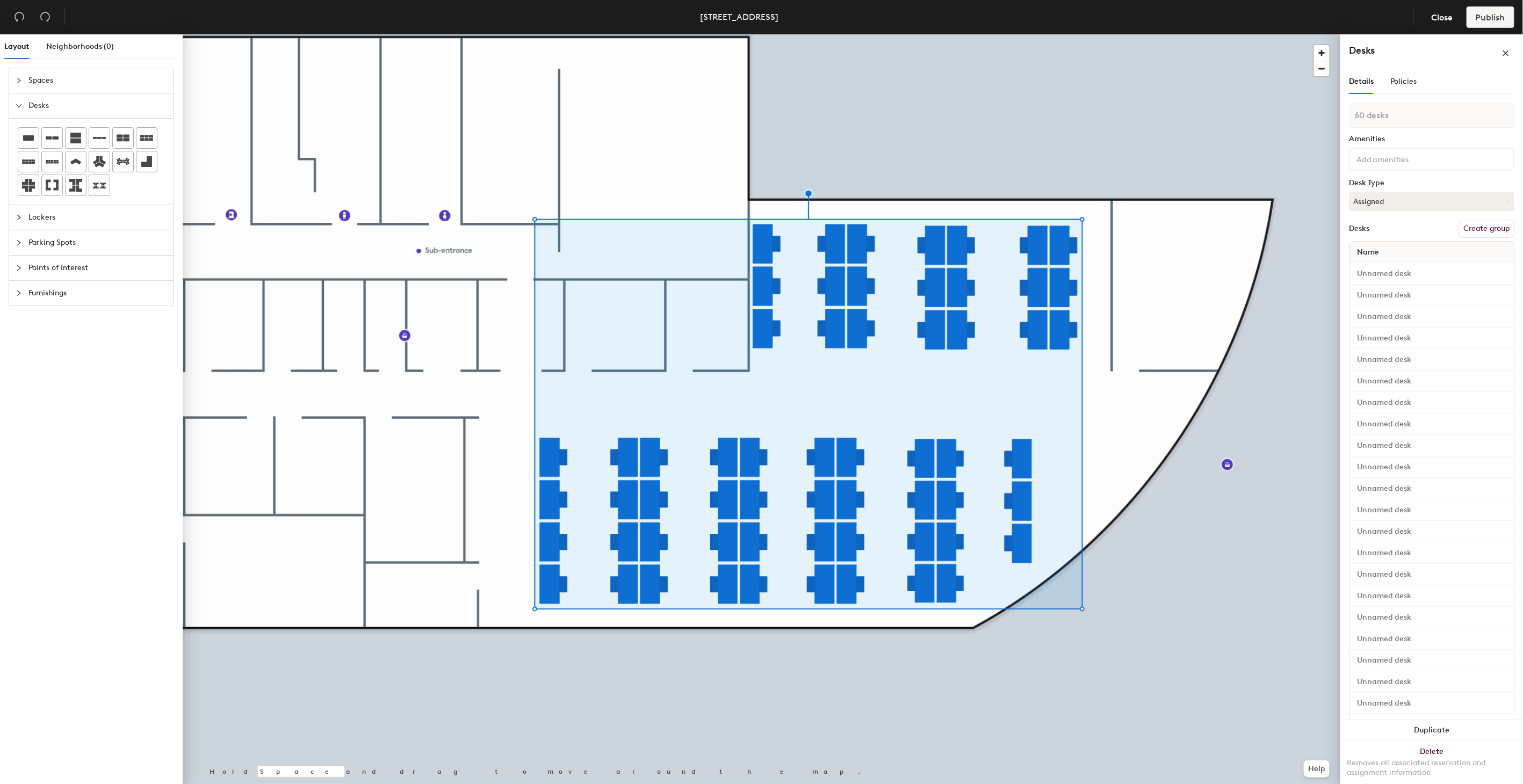
click at [1465, 227] on button "Create group" at bounding box center [1486, 228] width 56 height 18
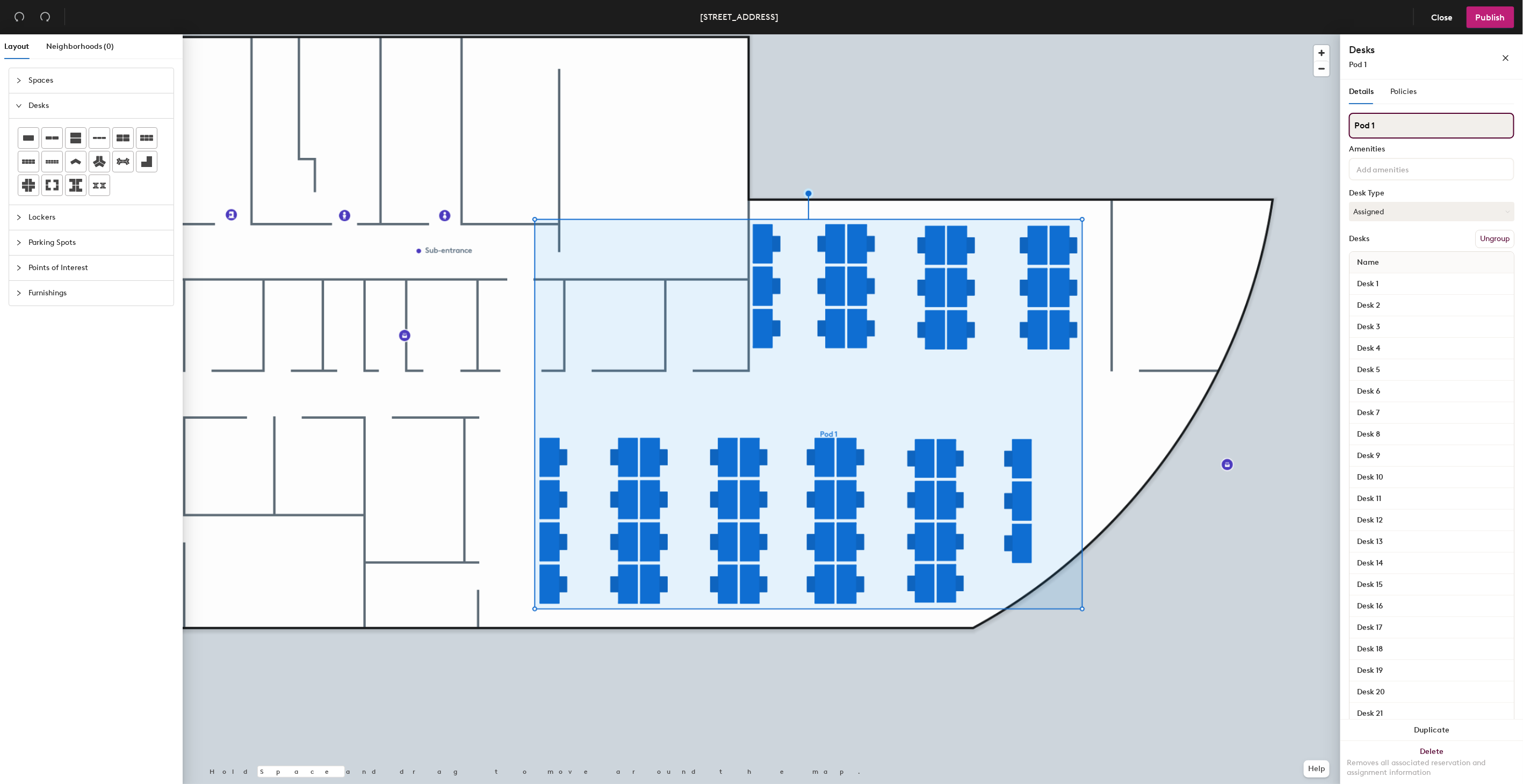
click at [1260, 127] on div "Layout Neighborhoods (0) Spaces Desks Lockers Parking Spots Points of Interest …" at bounding box center [761, 412] width 1523 height 754
type input "ㅉ"
type input "Workstation"
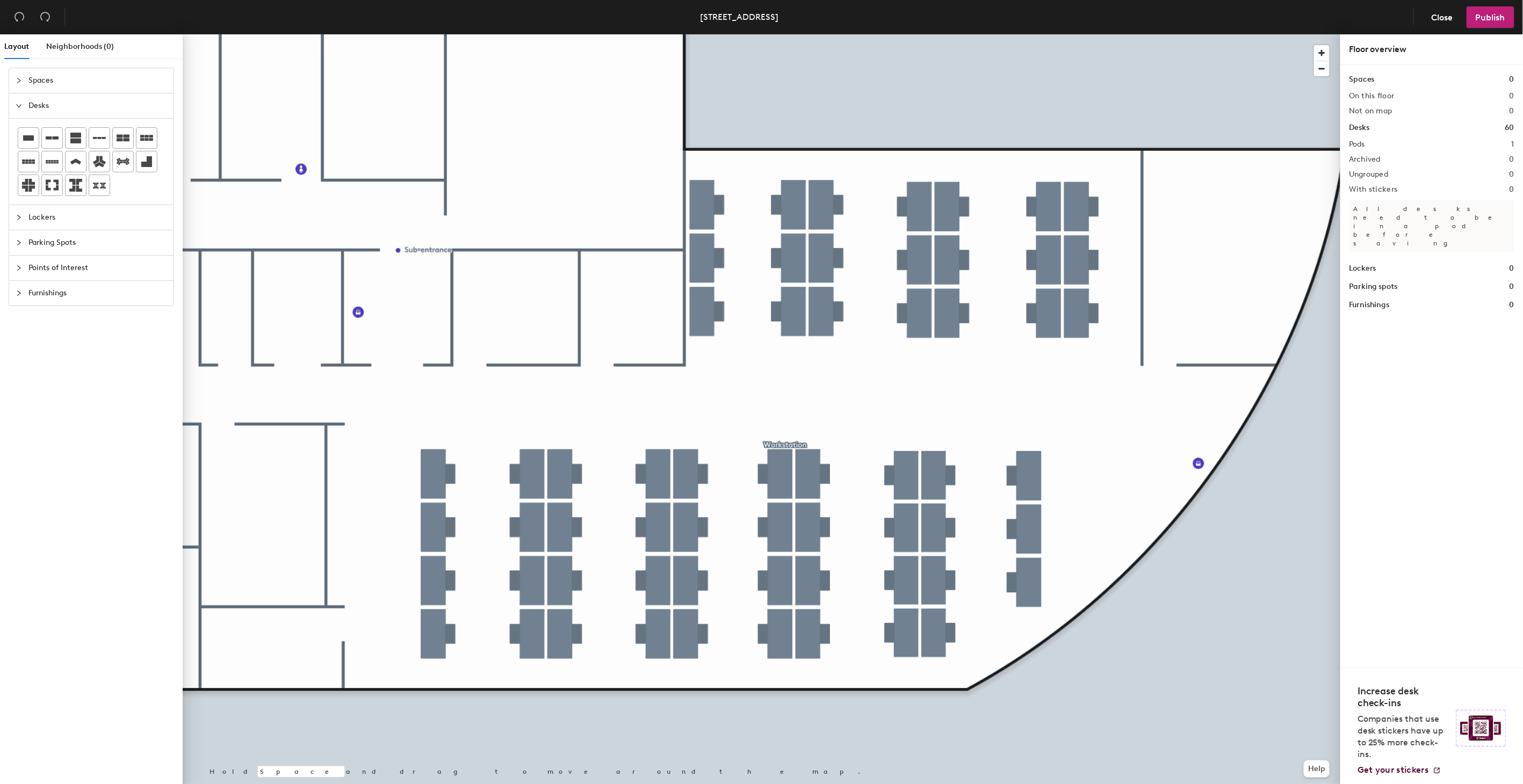
click at [541, 35] on div at bounding box center [762, 35] width 1158 height 0
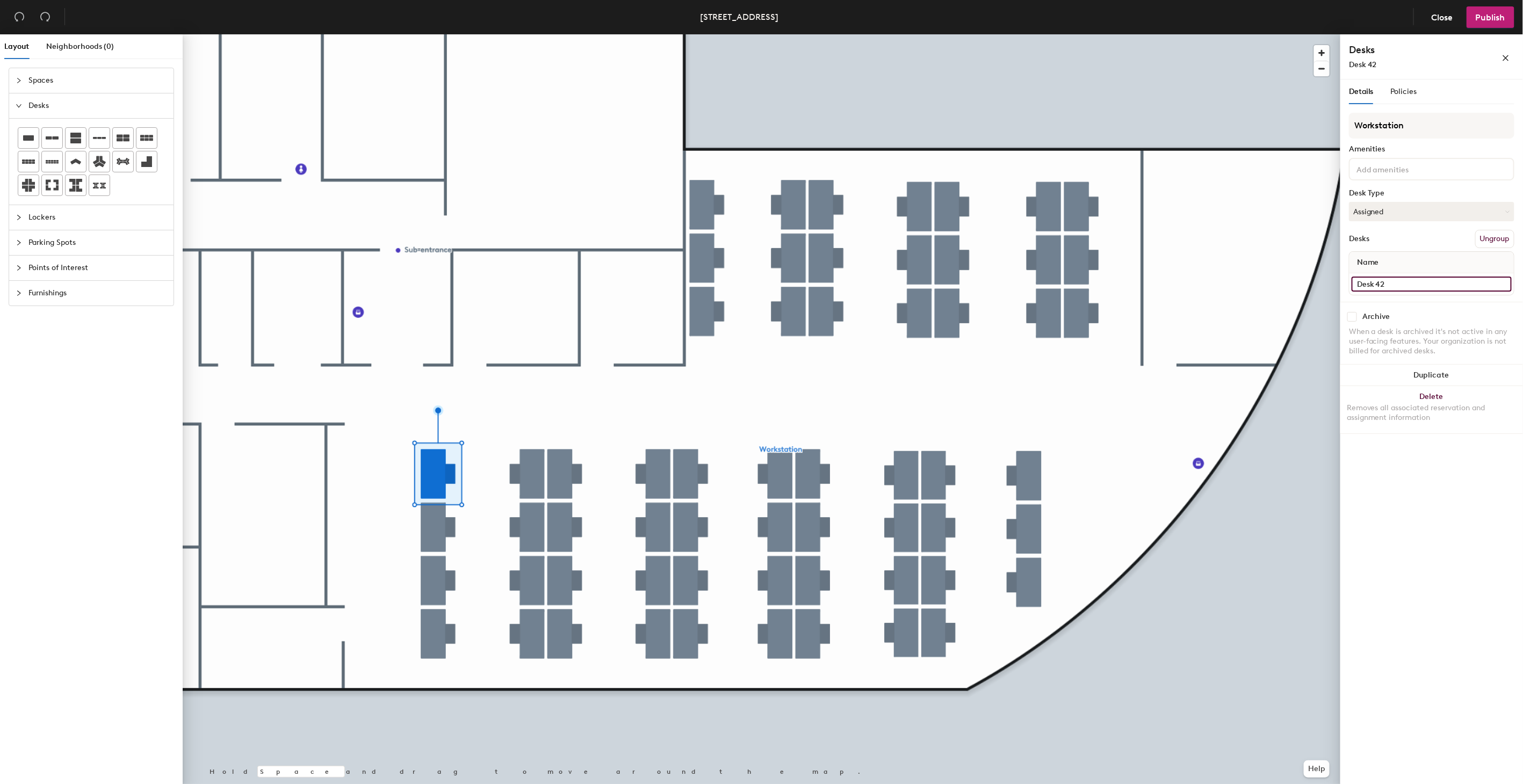
click at [1507, 281] on input "Desk 42" at bounding box center [1432, 285] width 160 height 15
click at [1379, 278] on input "Desk 42" at bounding box center [1432, 285] width 160 height 15
click at [1328, 282] on div "Layout Neighborhoods (0) Spaces Desks Lockers Parking Spots Points of Interest …" at bounding box center [761, 412] width 1523 height 754
click at [1388, 285] on input "Desk 42" at bounding box center [1432, 285] width 160 height 15
click at [1383, 282] on input "Desk 42" at bounding box center [1432, 285] width 160 height 15
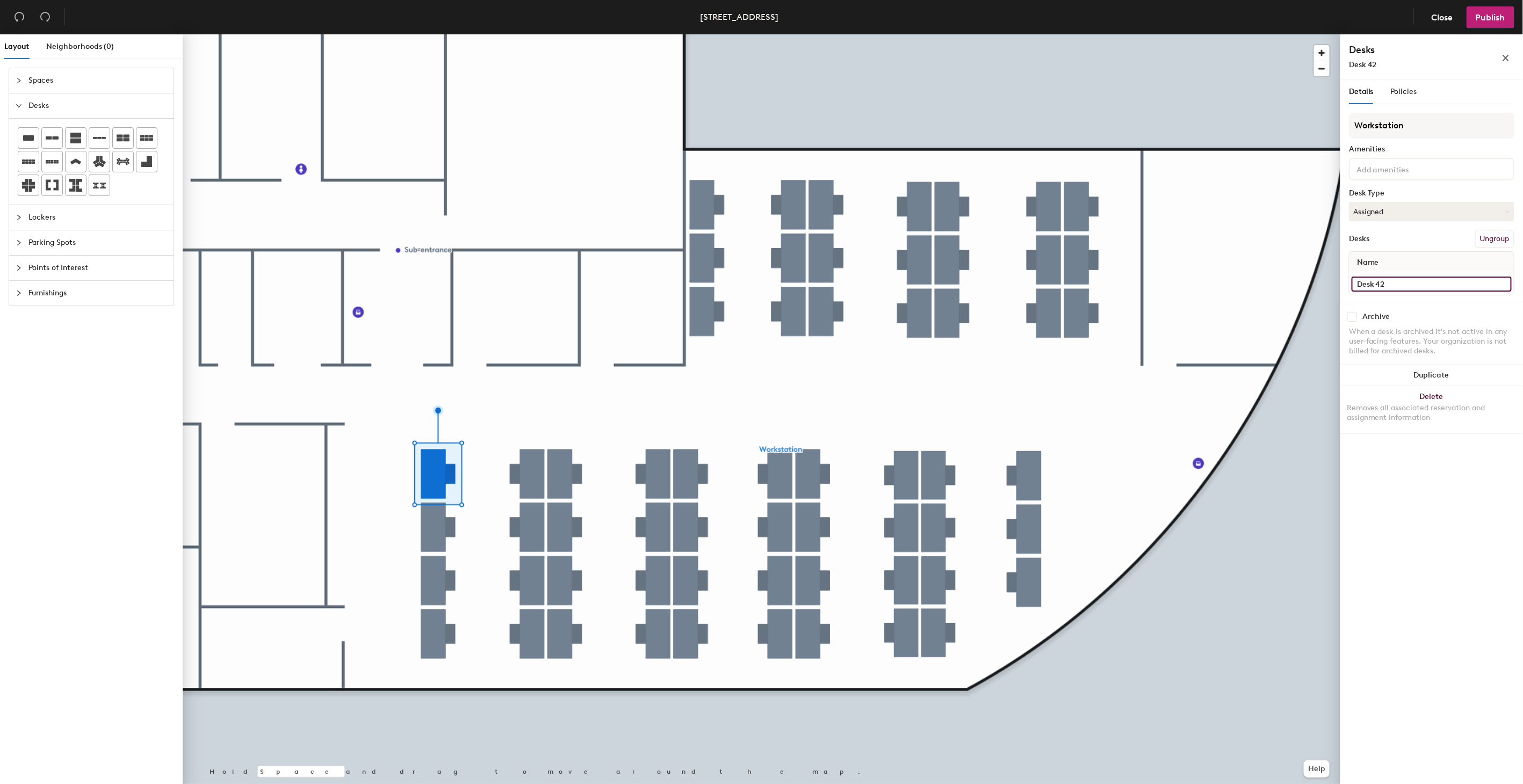
click at [1385, 282] on input "Desk 42" at bounding box center [1432, 285] width 160 height 15
click at [1383, 282] on input "Desk 42" at bounding box center [1432, 285] width 160 height 15
click at [1384, 283] on input "Desk 42" at bounding box center [1432, 285] width 160 height 15
click at [1387, 282] on input "Desk 42" at bounding box center [1432, 285] width 160 height 15
click at [1312, 279] on div "Layout Neighborhoods (0) Spaces Desks Lockers Parking Spots Points of Interest …" at bounding box center [761, 412] width 1523 height 754
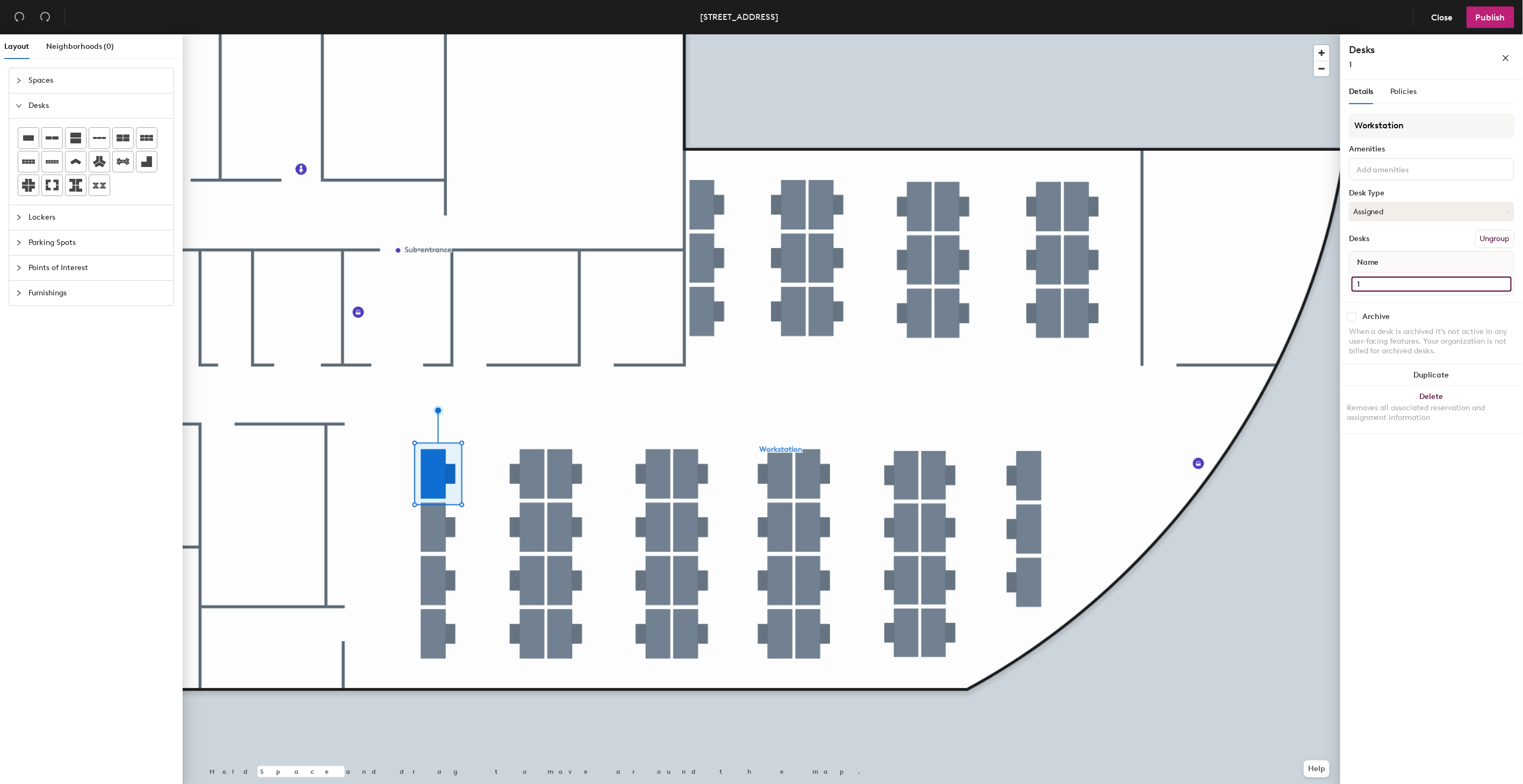
type input "1"
click at [745, 35] on div at bounding box center [762, 35] width 1158 height 0
click at [1507, 280] on input "Desk 43" at bounding box center [1432, 285] width 160 height 15
click at [1393, 285] on input "Desk 43" at bounding box center [1432, 285] width 160 height 15
click at [1312, 279] on div "Layout Neighborhoods (0) Spaces Desks Lockers Parking Spots Points of Interest …" at bounding box center [761, 412] width 1523 height 754
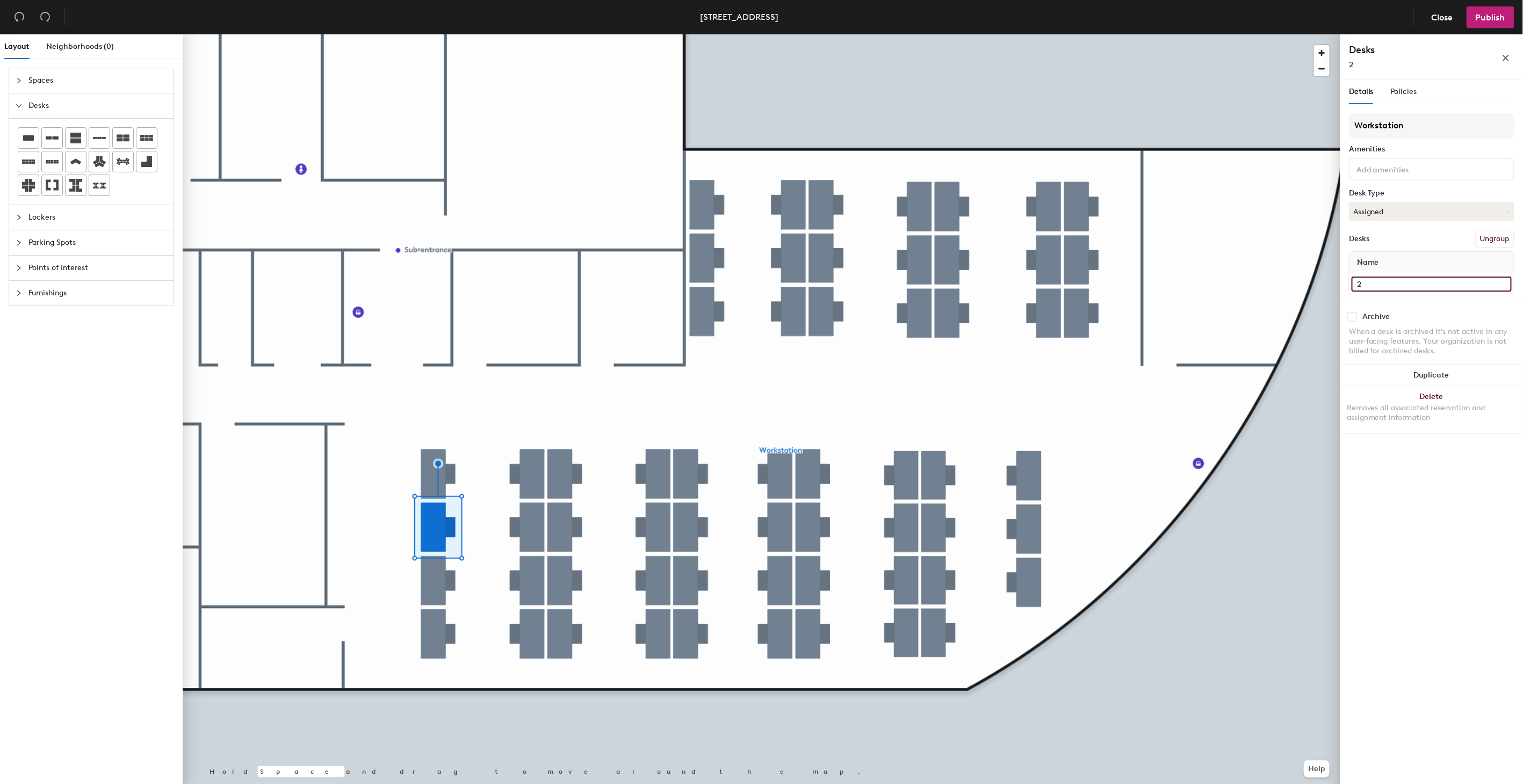
type input "2"
click at [1394, 277] on input "Desk 44" at bounding box center [1432, 285] width 160 height 15
click at [1390, 285] on input "Desk 44" at bounding box center [1432, 285] width 160 height 15
click at [1319, 281] on div "Layout Neighborhoods (0) Spaces Desks Lockers Parking Spots Points of Interest …" at bounding box center [761, 412] width 1523 height 754
type input "3"
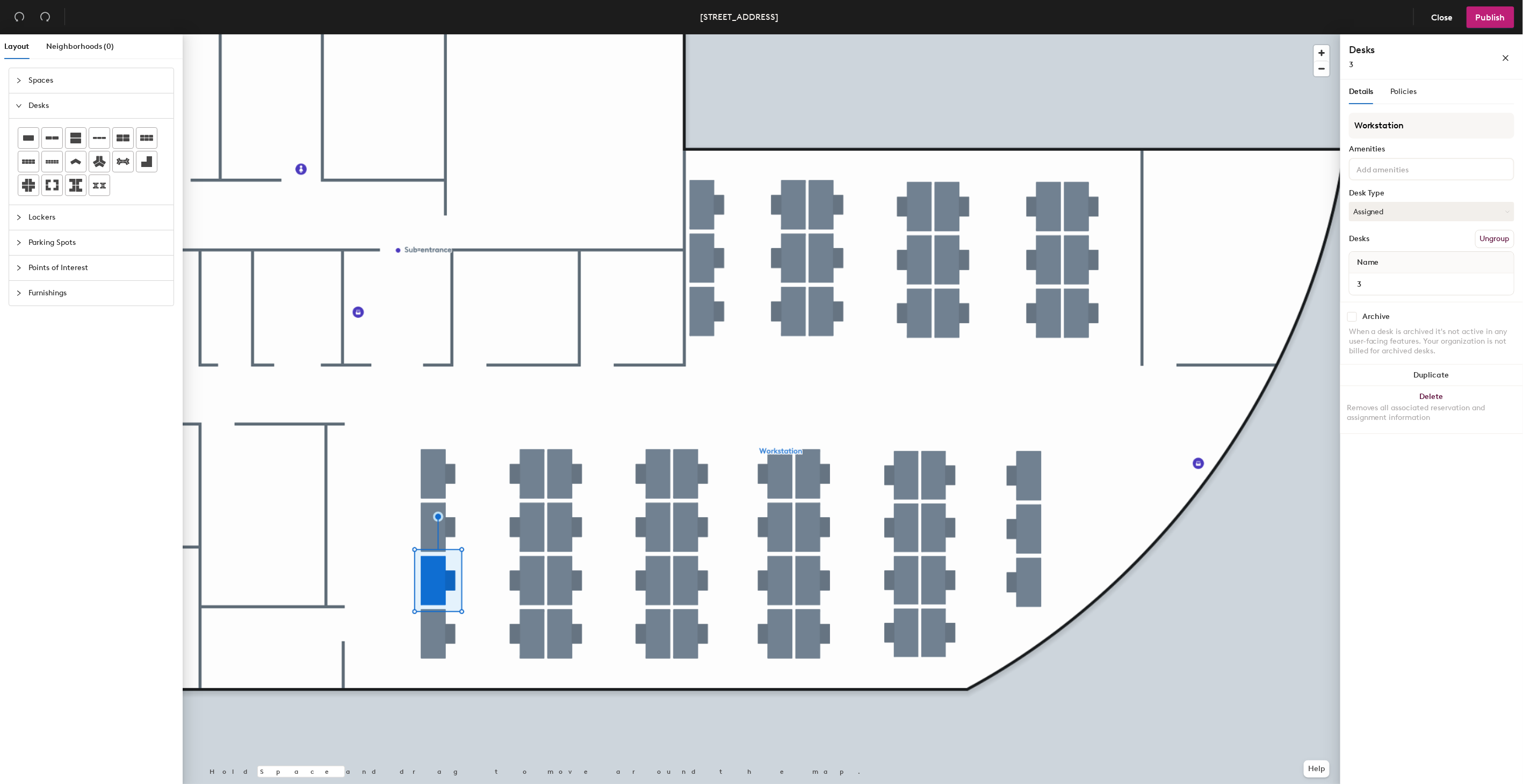
click at [428, 35] on div at bounding box center [762, 35] width 1158 height 0
click at [1392, 277] on input "Desk 45" at bounding box center [1432, 285] width 160 height 15
type input "4"
click at [1388, 277] on input "Desk 49" at bounding box center [1432, 285] width 160 height 15
type input "5"
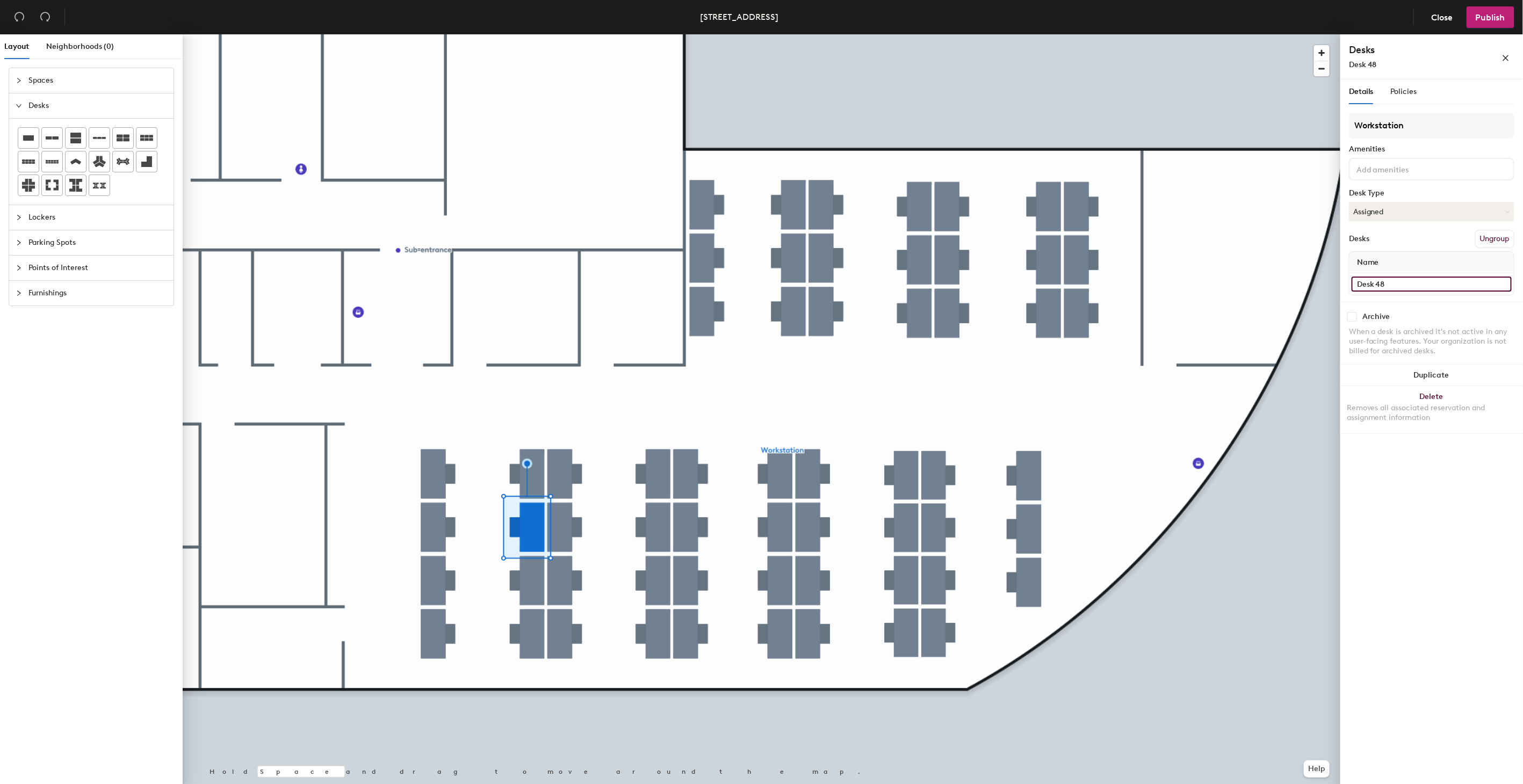
click at [1374, 286] on input "Desk 48" at bounding box center [1432, 285] width 160 height 15
type input "6"
click at [1395, 282] on input "Desk 47" at bounding box center [1432, 285] width 160 height 15
type input "7"
click at [1417, 286] on input "Desk 46" at bounding box center [1432, 285] width 160 height 15
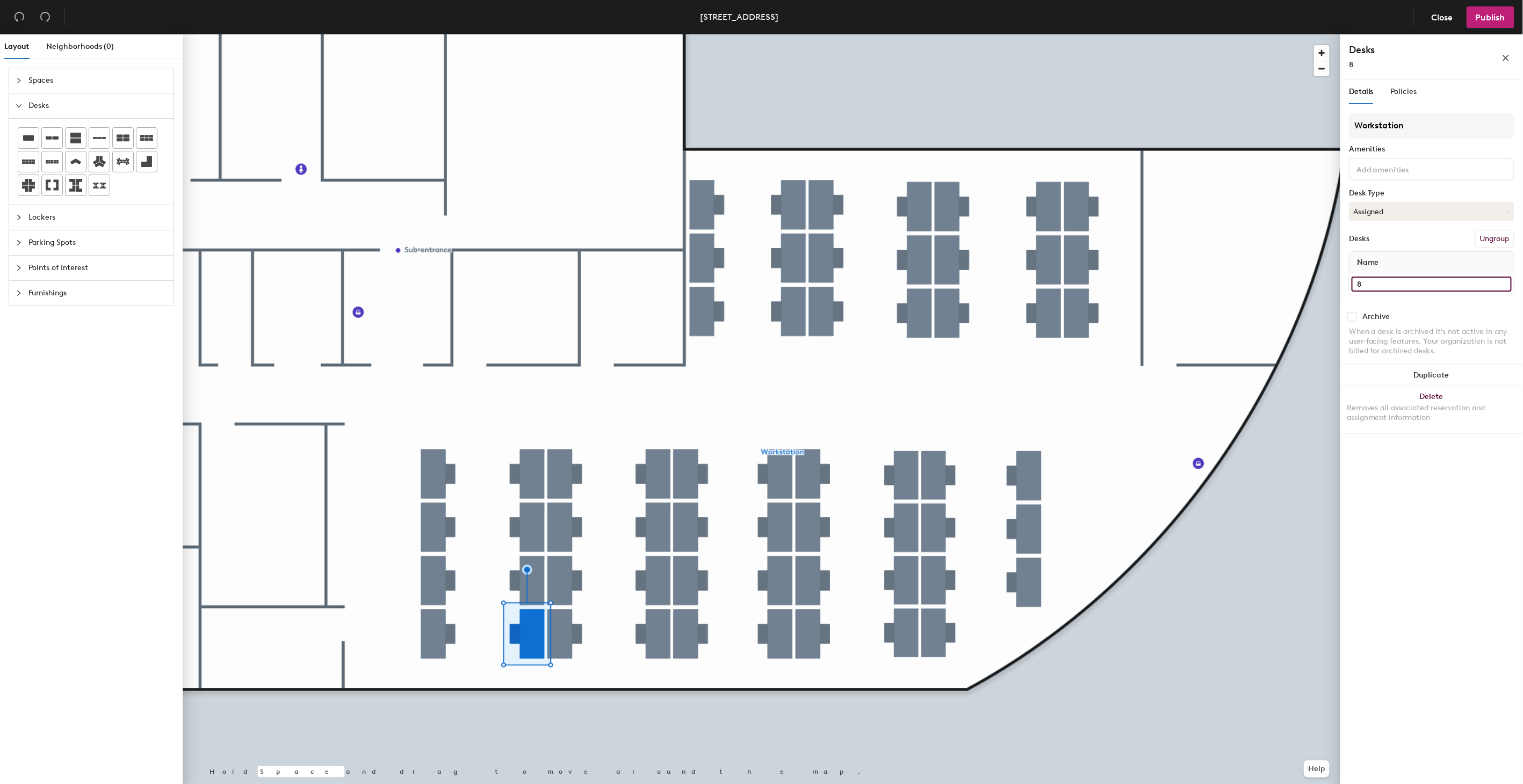
type input "8"
click at [1422, 289] on input "Desk 41" at bounding box center [1432, 285] width 160 height 15
type input "9"
click at [1395, 286] on input "Desk 40" at bounding box center [1432, 285] width 160 height 15
type input "10"
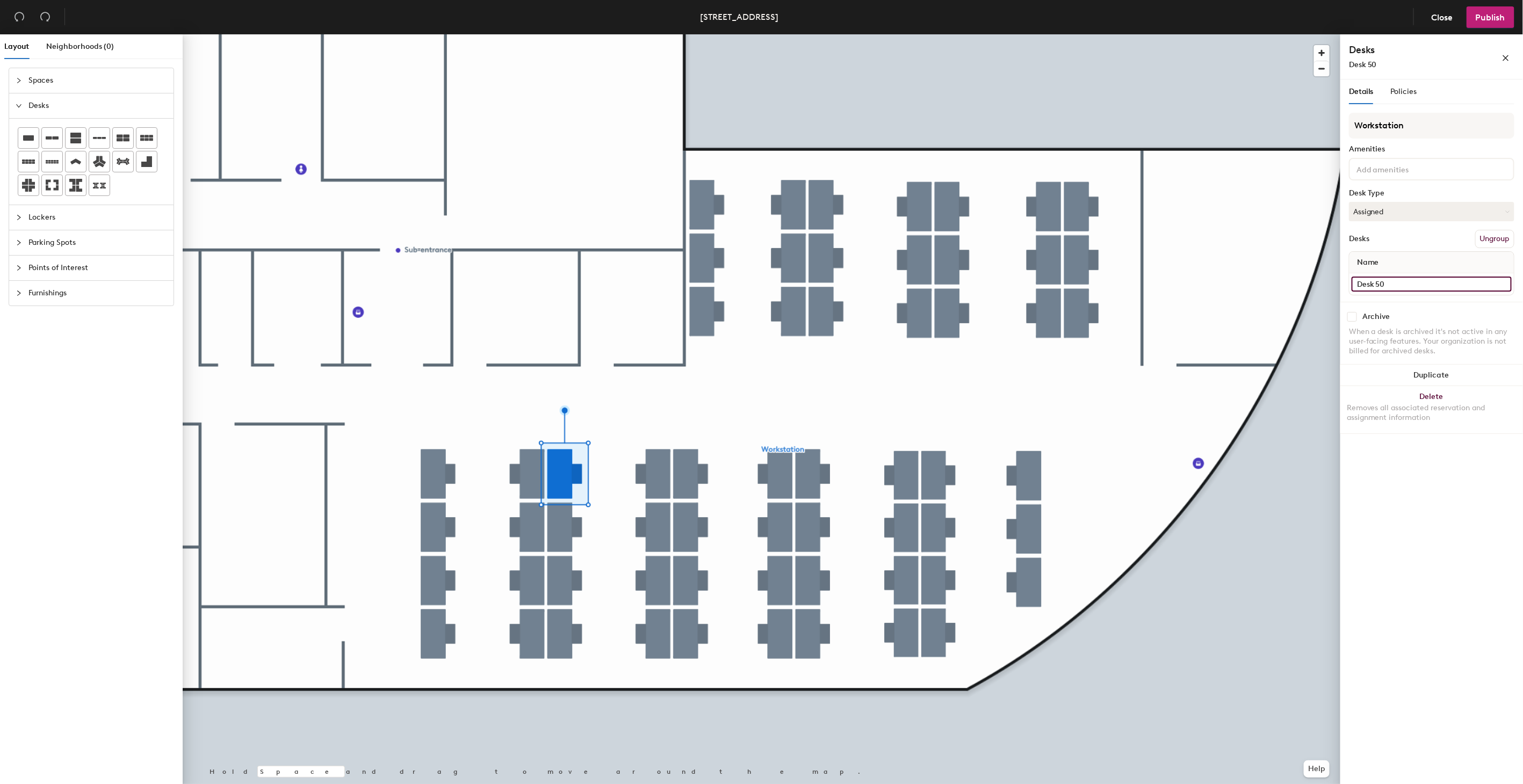
click at [1383, 277] on input "Desk 50" at bounding box center [1432, 285] width 160 height 15
type input "9"
click at [1377, 285] on input "Desk 51" at bounding box center [1432, 285] width 160 height 15
type input "10"
click at [1371, 278] on input "Desk 52" at bounding box center [1432, 285] width 160 height 15
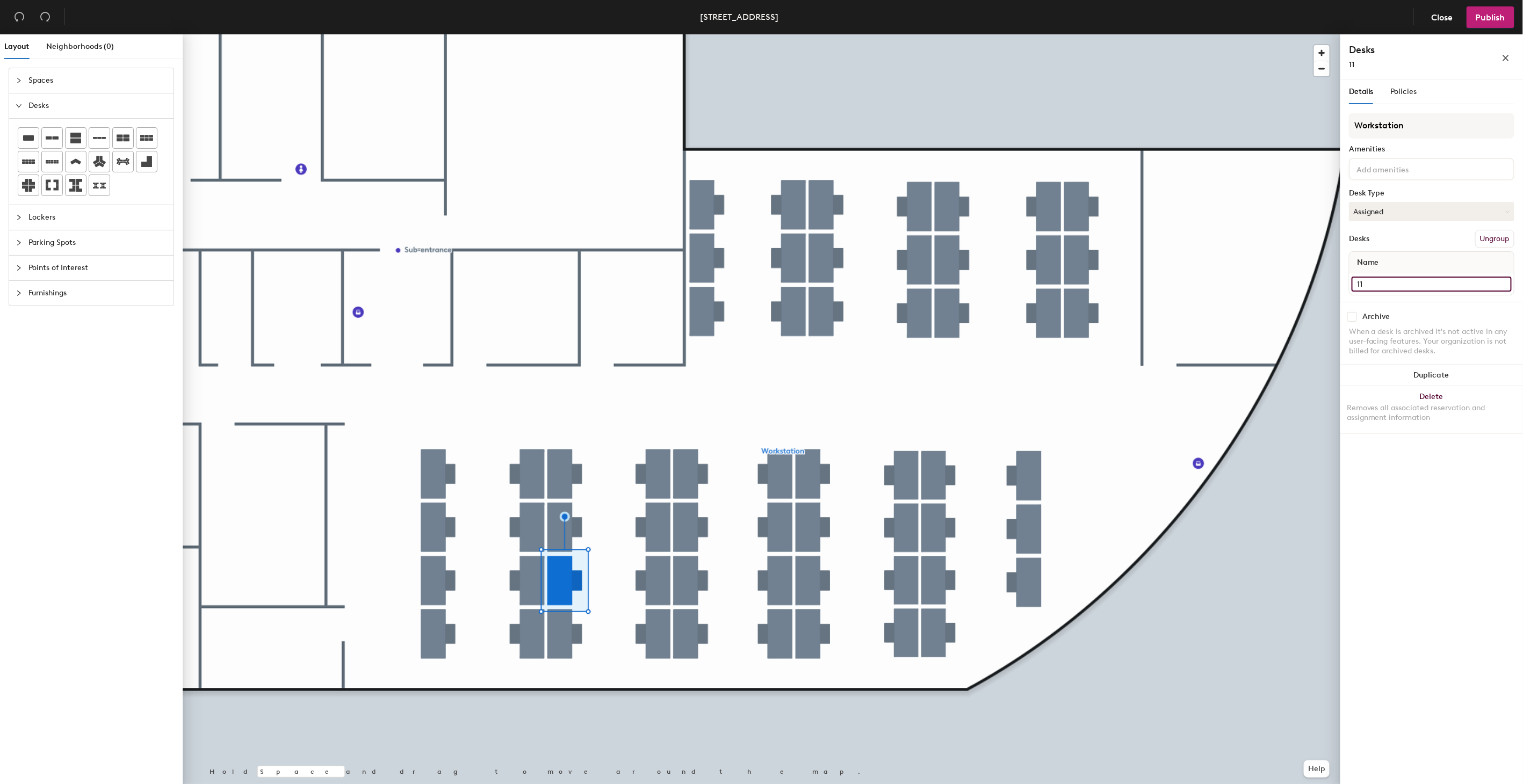
type input "11"
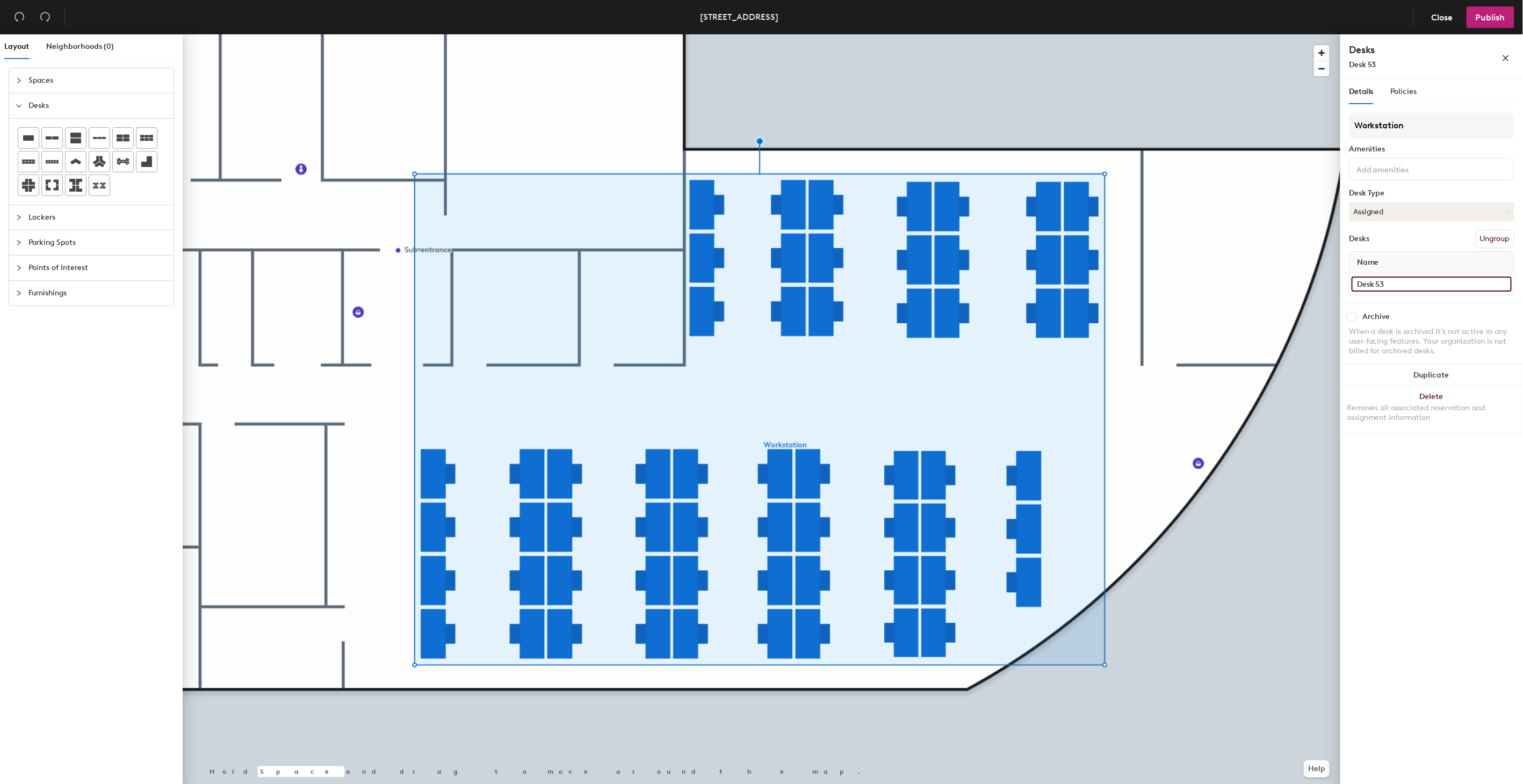
click at [1371, 280] on input "Desk 53" at bounding box center [1432, 285] width 160 height 15
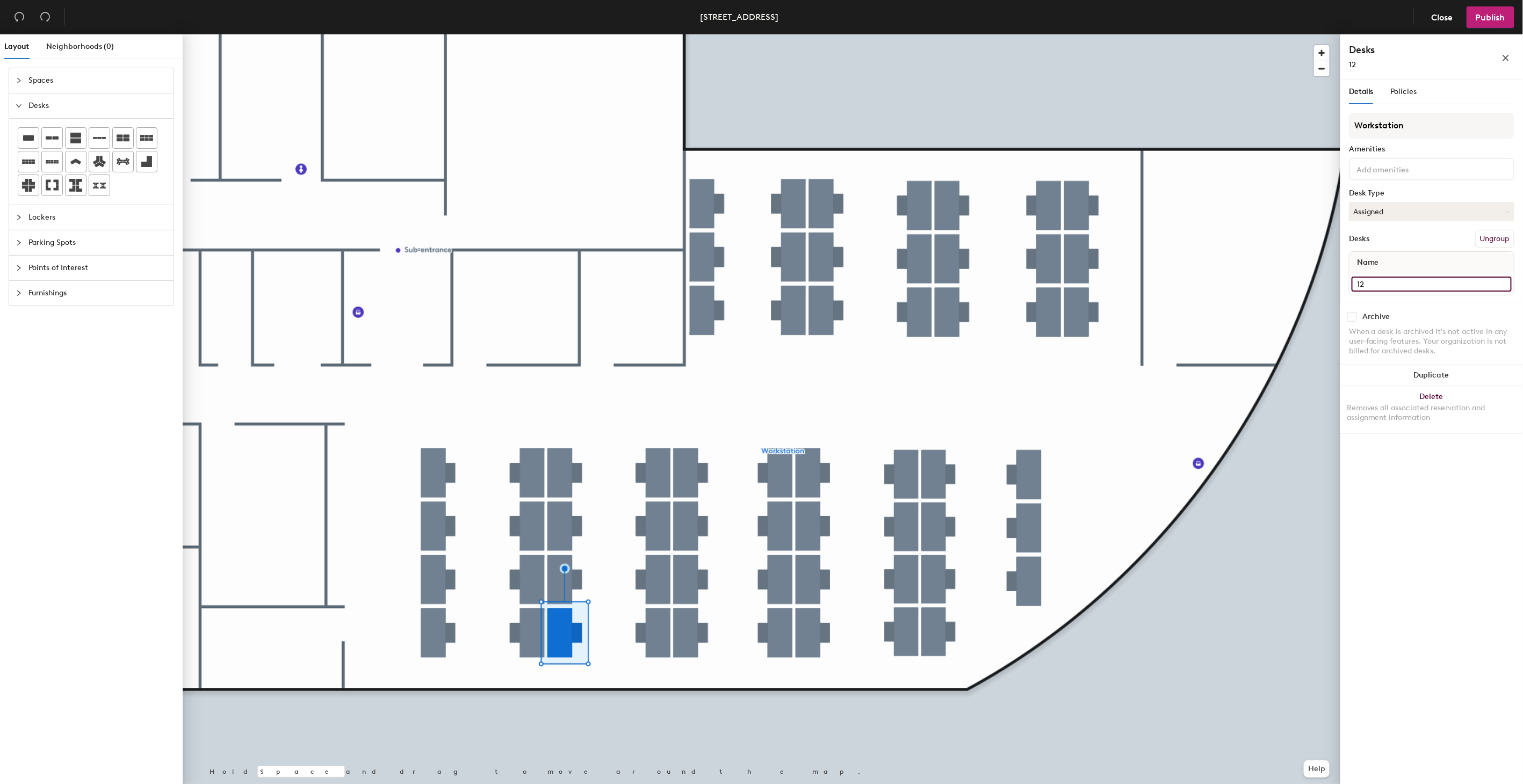
type input "12"
click at [1365, 281] on input "9" at bounding box center [1432, 285] width 160 height 15
type input "13"
click at [1369, 283] on input "10" at bounding box center [1432, 285] width 160 height 15
type input "14"
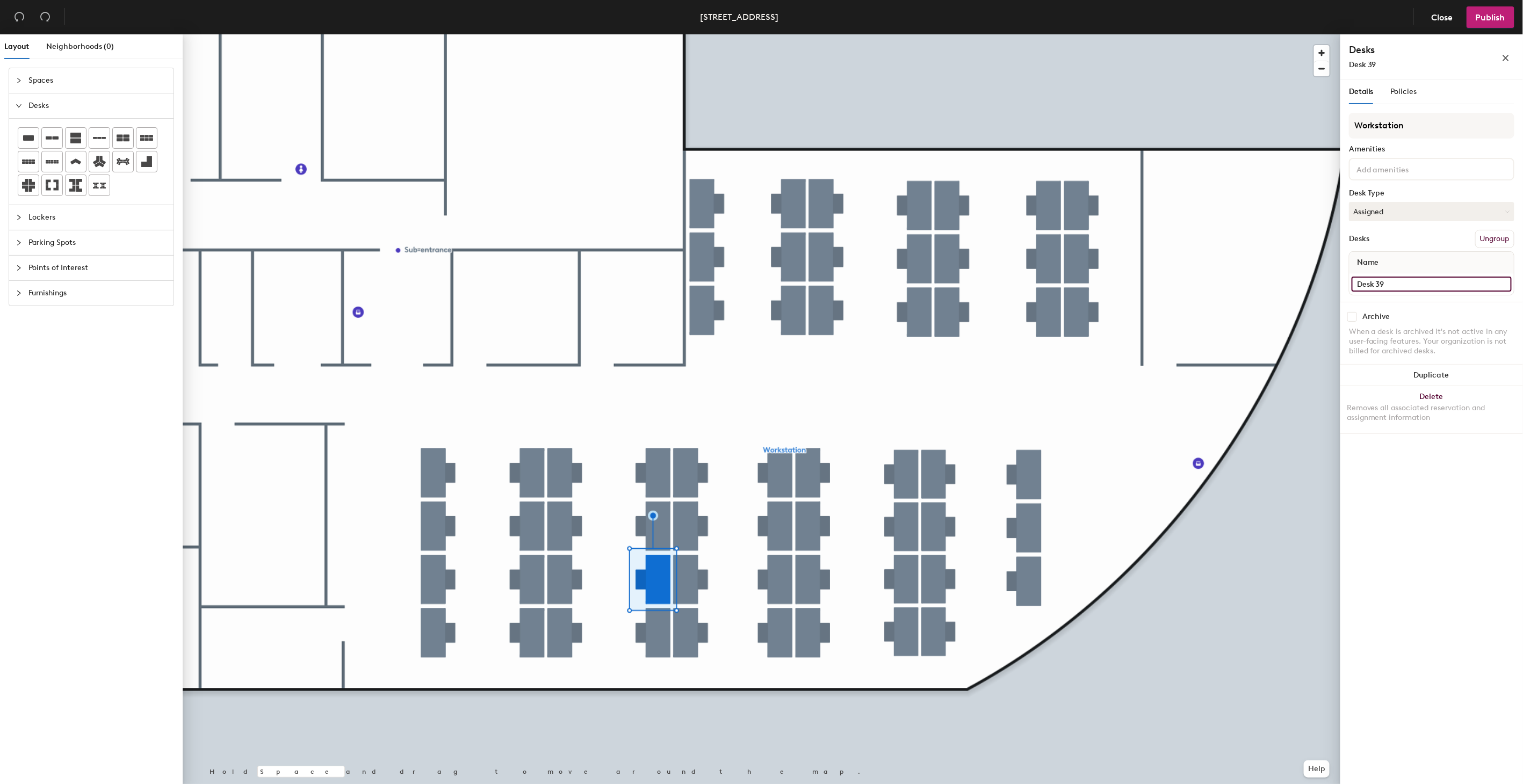
click at [1386, 279] on input "Desk 39" at bounding box center [1432, 285] width 160 height 15
type input "15"
click at [1371, 283] on input "Desk 38" at bounding box center [1432, 285] width 160 height 15
click at [1390, 282] on input "Desk 38" at bounding box center [1432, 285] width 160 height 15
click at [1319, 282] on div "Layout Neighborhoods (0) Spaces Desks Lockers Parking Spots Points of Interest …" at bounding box center [761, 412] width 1523 height 754
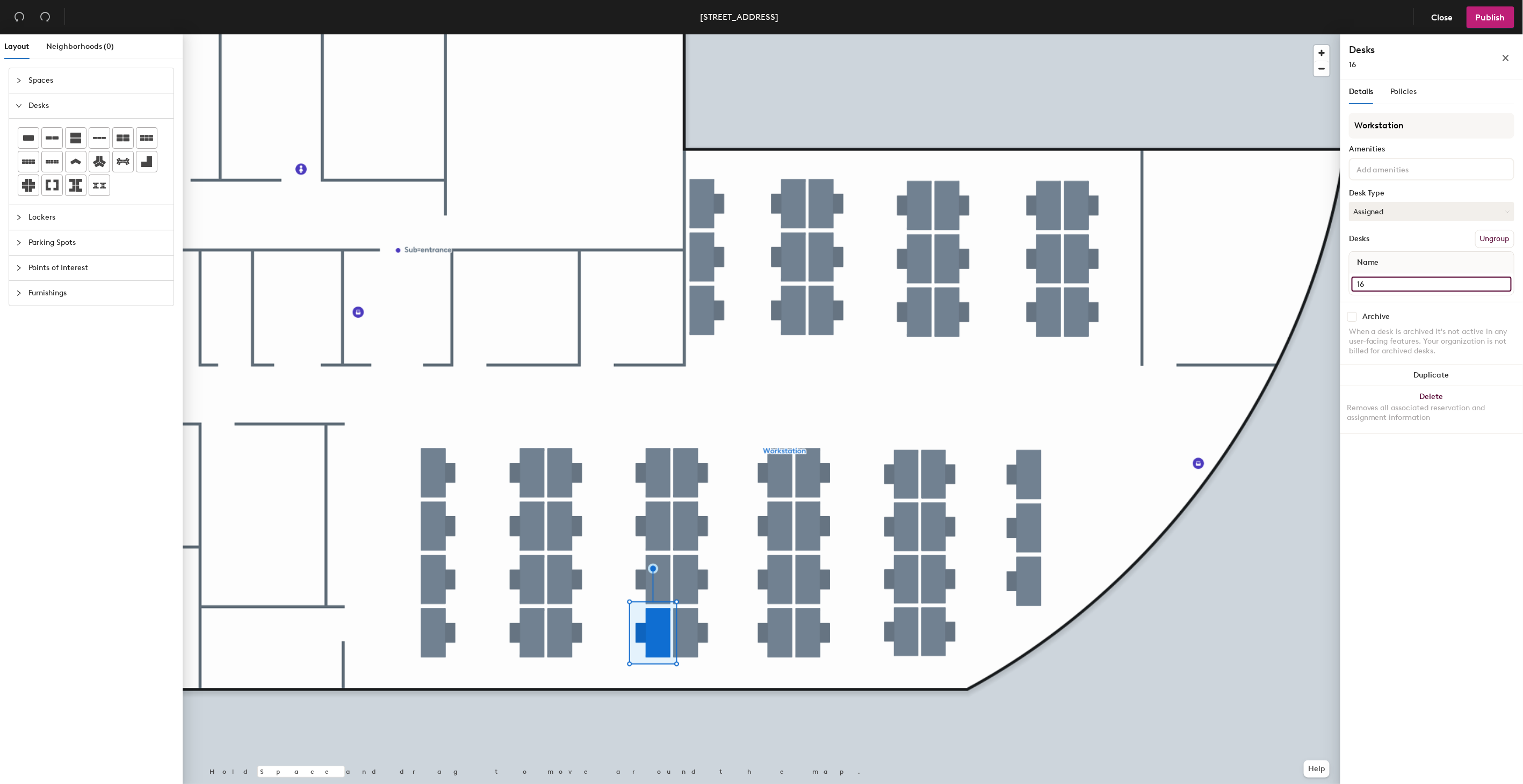
type input "16"
click at [1383, 283] on input "Desk 34" at bounding box center [1432, 285] width 160 height 15
type input "17"
click at [1384, 281] on input "Desk 35" at bounding box center [1432, 285] width 160 height 15
type input "18"
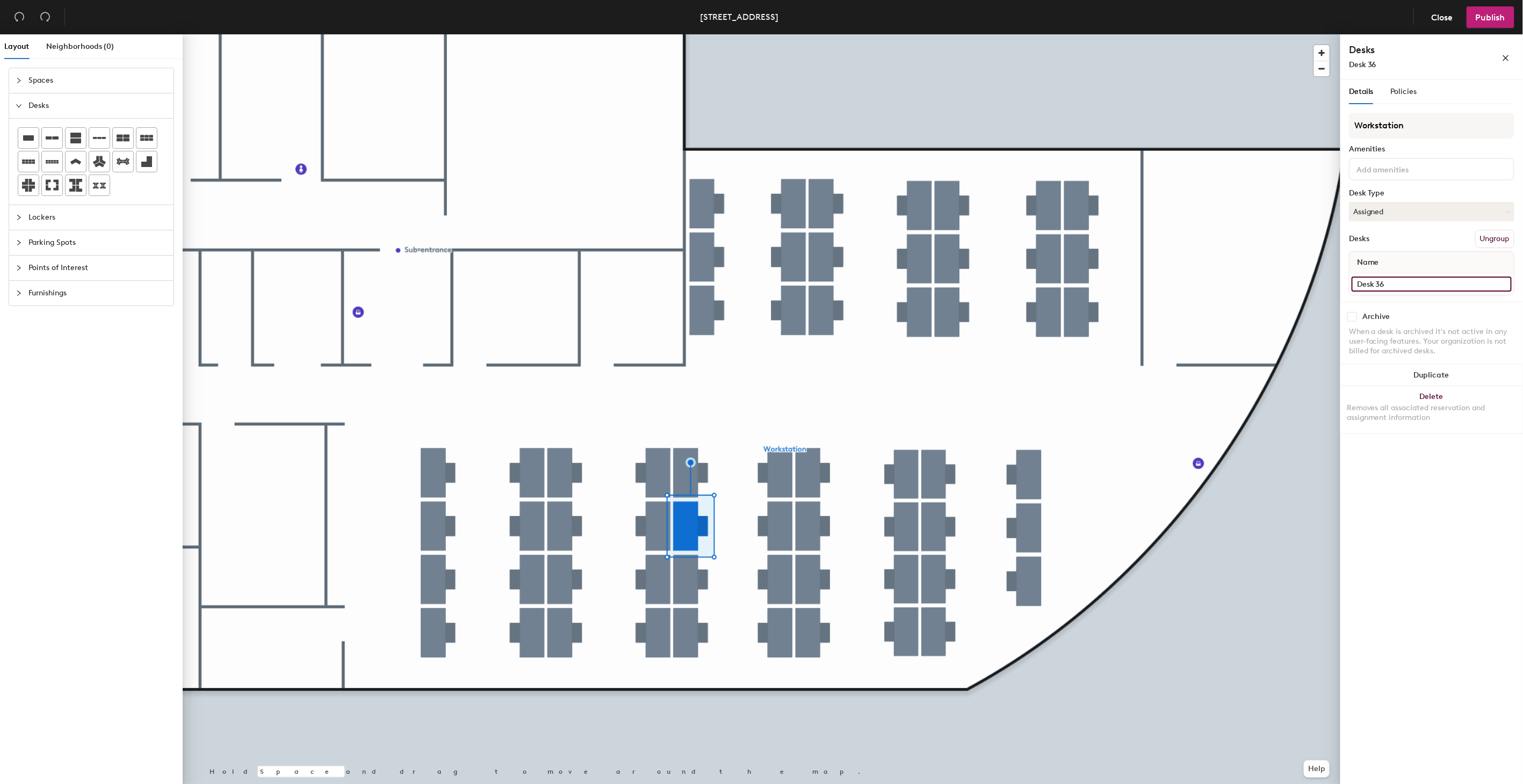
click at [1380, 277] on input "Desk 36" at bounding box center [1432, 285] width 160 height 15
type input "19"
click at [1380, 282] on input "Desk 37" at bounding box center [1432, 285] width 160 height 15
type input "20"
click at [1390, 287] on input "Desk 33" at bounding box center [1432, 285] width 160 height 15
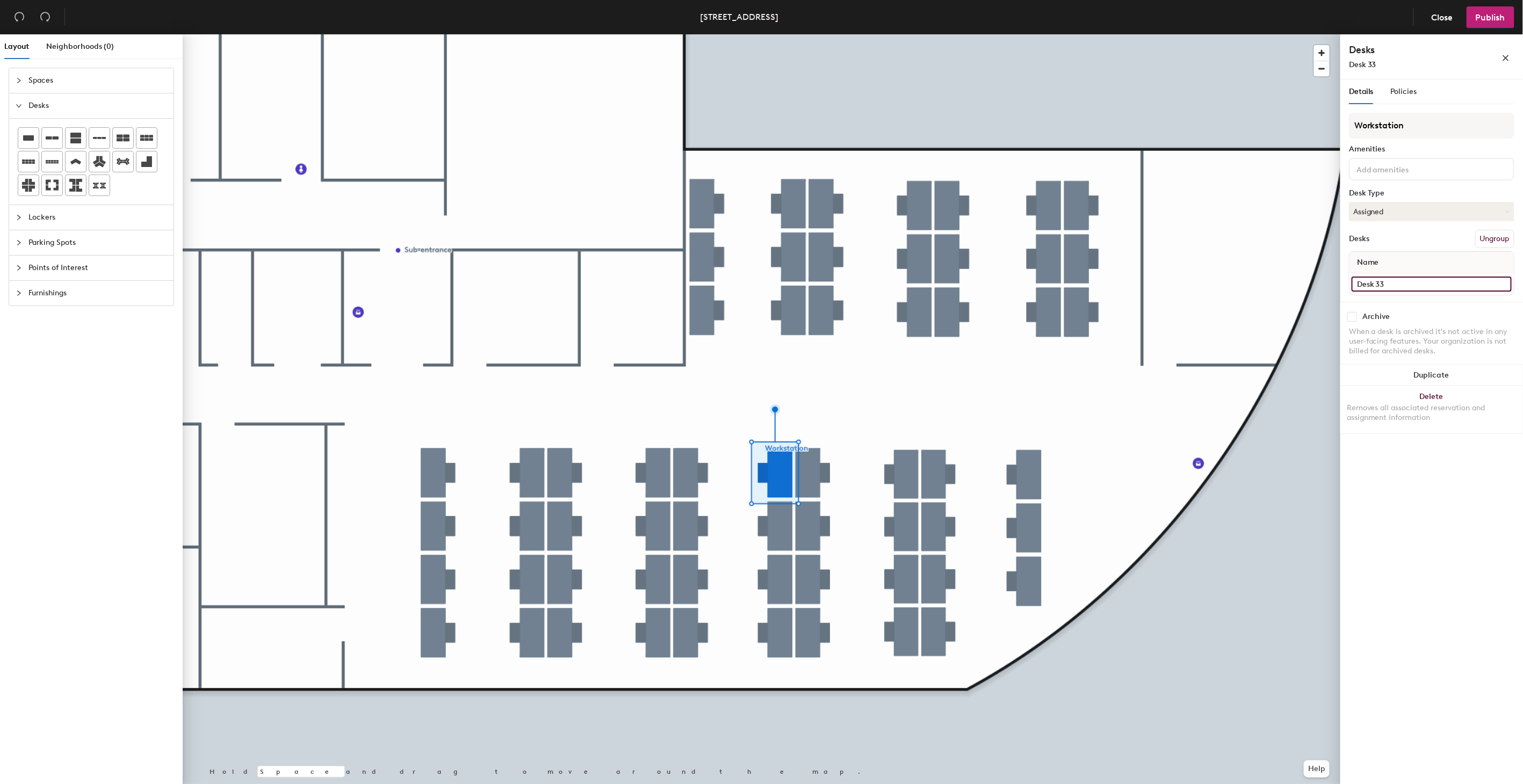
click at [1401, 282] on input "Desk 33" at bounding box center [1432, 285] width 160 height 15
type input "21"
click at [1388, 279] on input "Desk 32" at bounding box center [1432, 285] width 160 height 15
type input "22"
click at [1388, 282] on input "Desk 31" at bounding box center [1432, 285] width 160 height 15
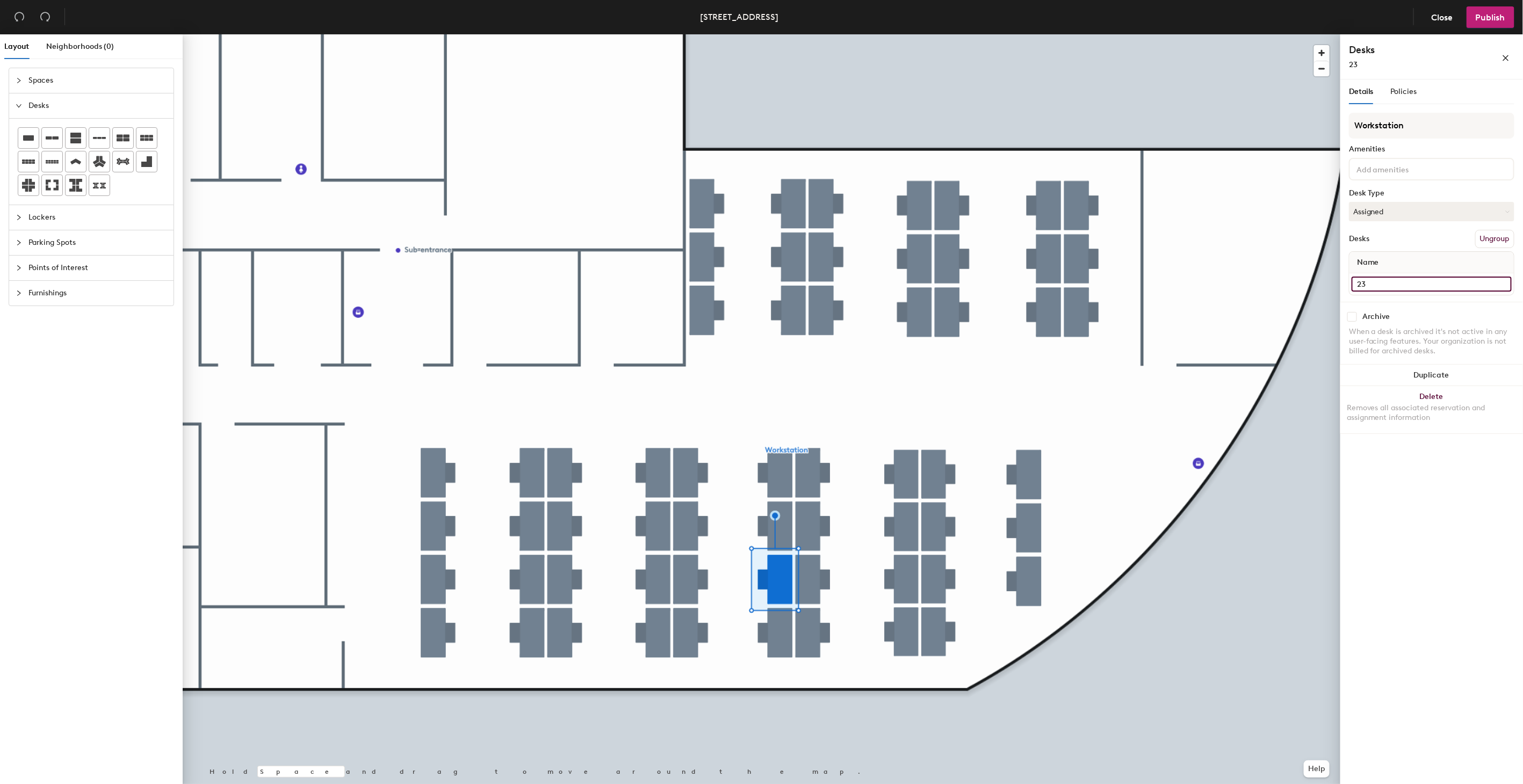
type input "23"
click at [1395, 281] on input "Desk 30" at bounding box center [1432, 285] width 160 height 15
type input "3"
type input "24"
click at [1393, 291] on div "Desk 26" at bounding box center [1432, 284] width 165 height 21
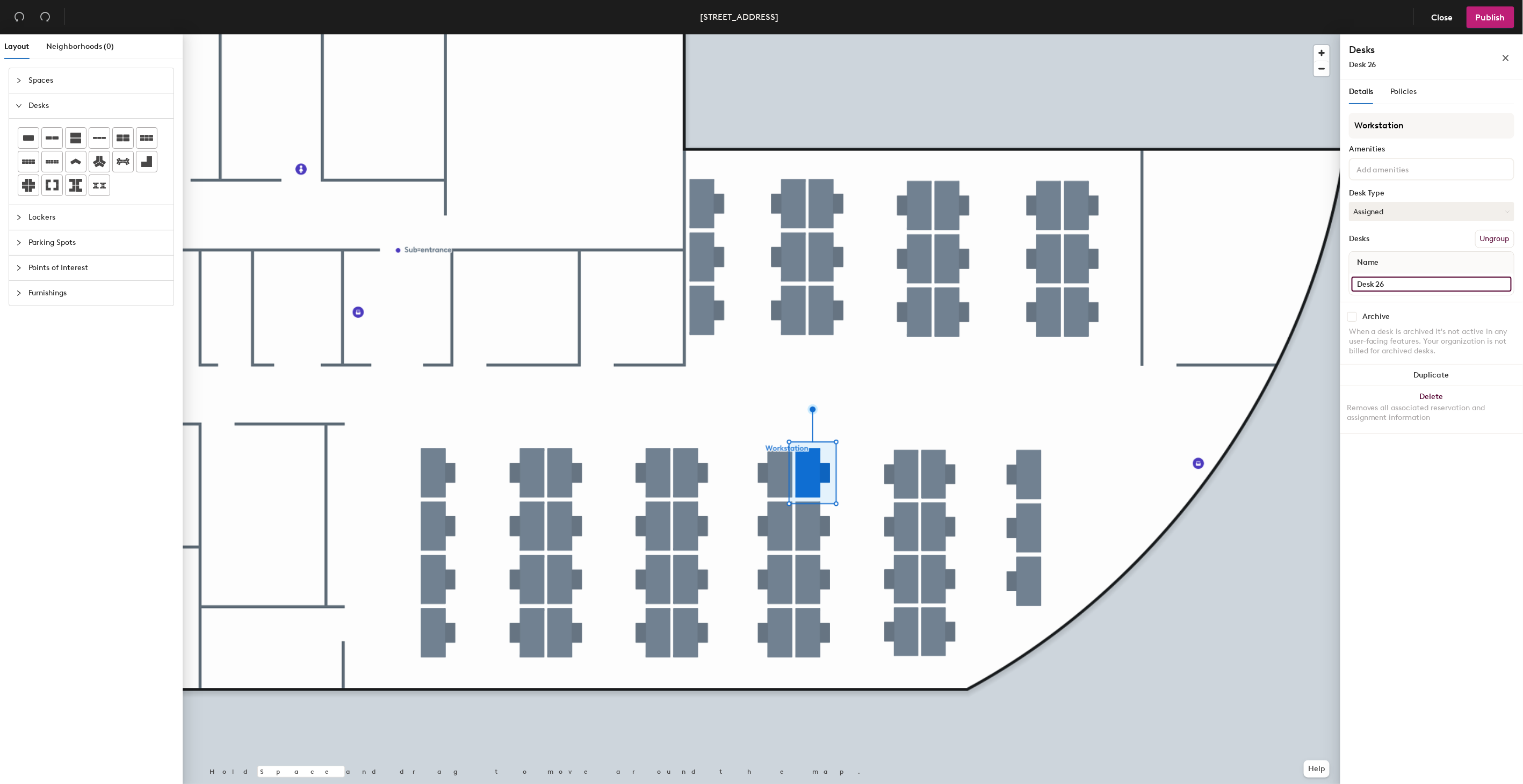
click at [1393, 287] on input "Desk 26" at bounding box center [1432, 285] width 160 height 15
type input "25"
click at [1384, 284] on input "Desk 27" at bounding box center [1432, 285] width 160 height 15
type input "26"
click at [1387, 280] on input "Desk 28" at bounding box center [1432, 285] width 160 height 15
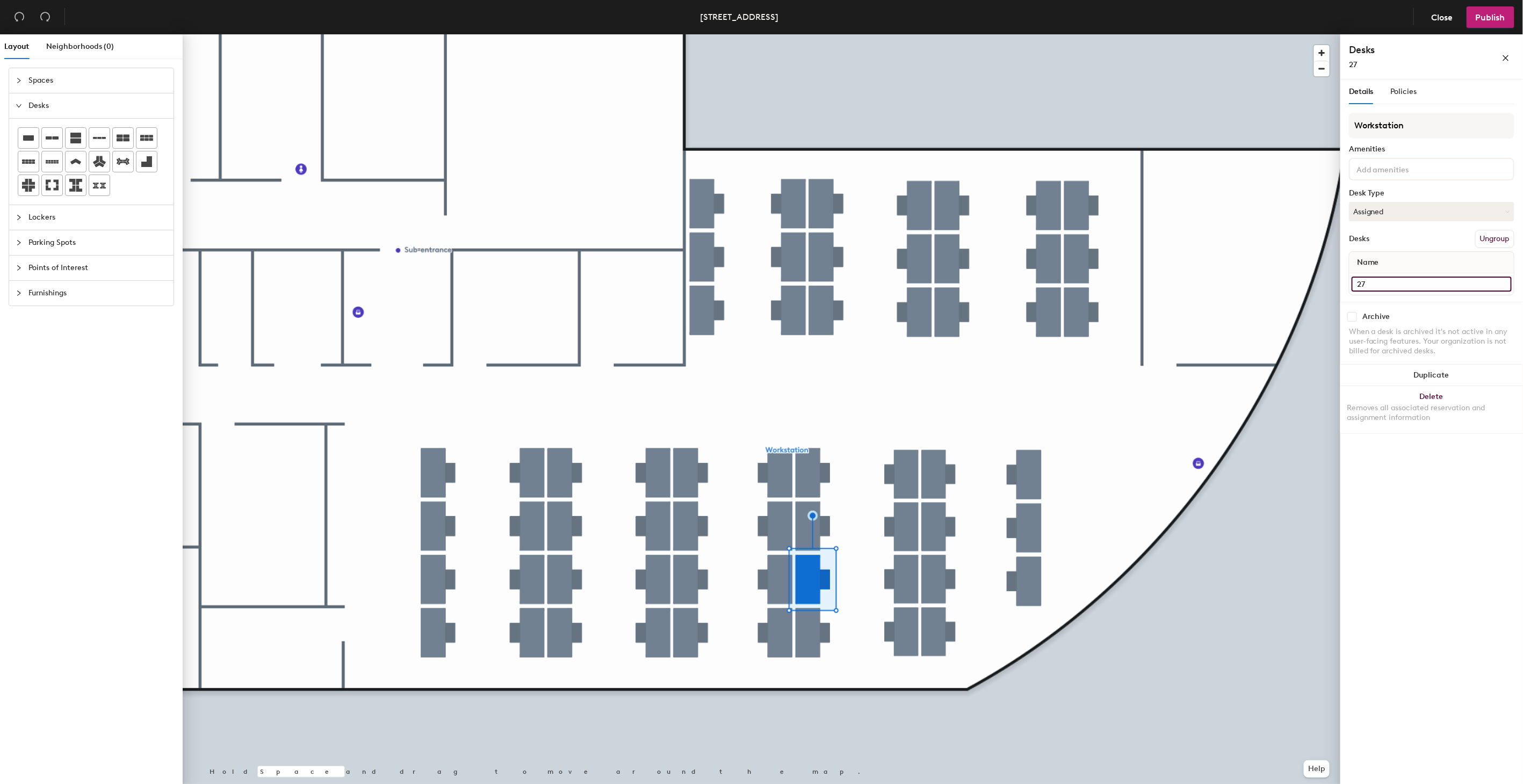
type input "27"
click at [1389, 302] on div "Archive When a desk is archived it's not active in any user-facing features. Yo…" at bounding box center [1433, 336] width 183 height 67
click at [1389, 291] on div "Desk 29" at bounding box center [1432, 284] width 165 height 21
click at [1389, 283] on input "Desk 29" at bounding box center [1432, 285] width 160 height 15
type input "28"
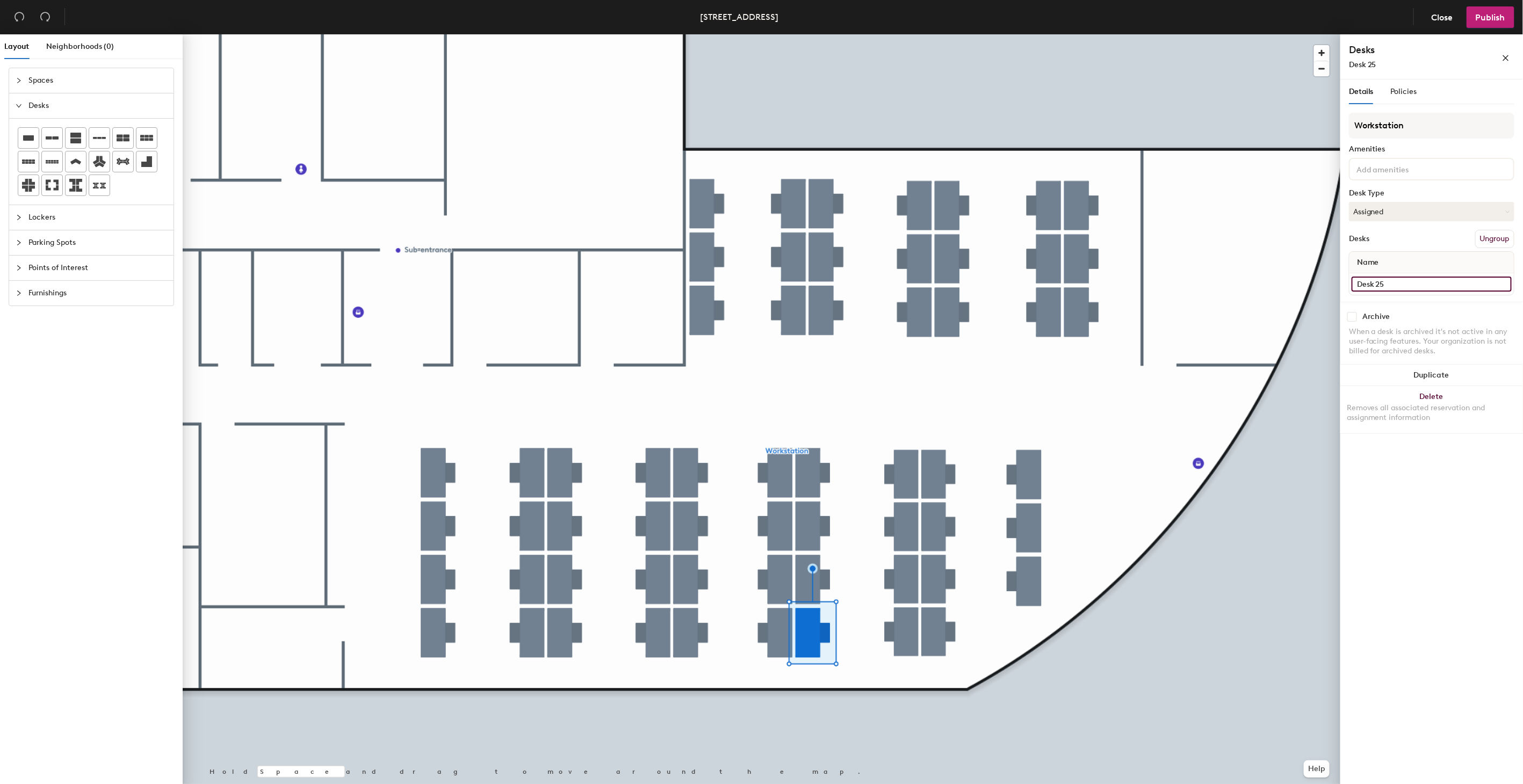
click at [1380, 278] on input "Desk 25" at bounding box center [1432, 285] width 160 height 15
type input "29"
click at [1385, 285] on input "Desk 24" at bounding box center [1432, 285] width 160 height 15
type input "30"
click at [1375, 286] on input "Desk 23" at bounding box center [1432, 285] width 160 height 15
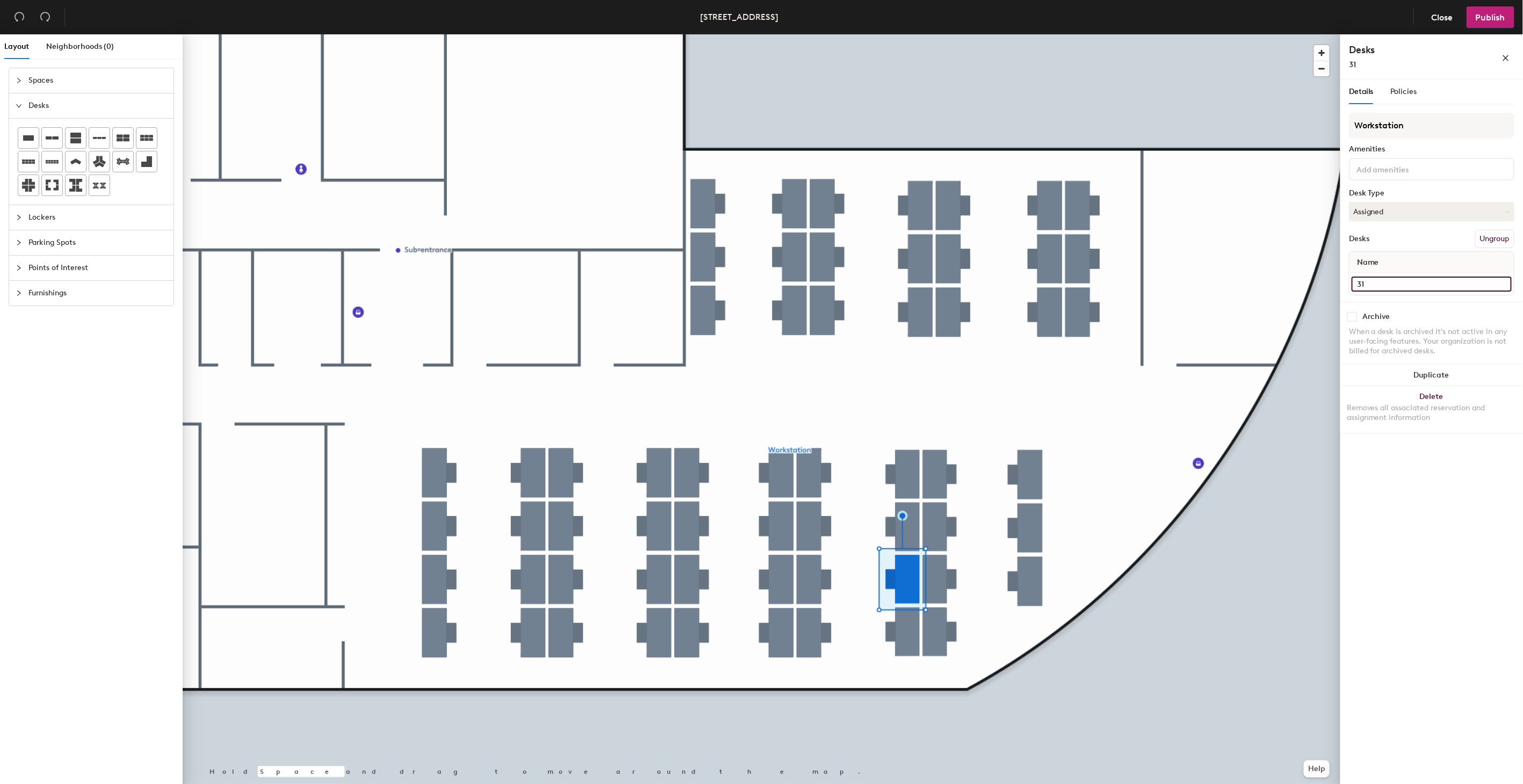
type input "31"
click at [1387, 277] on input "Desk 22" at bounding box center [1432, 285] width 160 height 15
type input "32"
click at [1397, 285] on input "Desk 18" at bounding box center [1432, 285] width 160 height 15
type input "33"
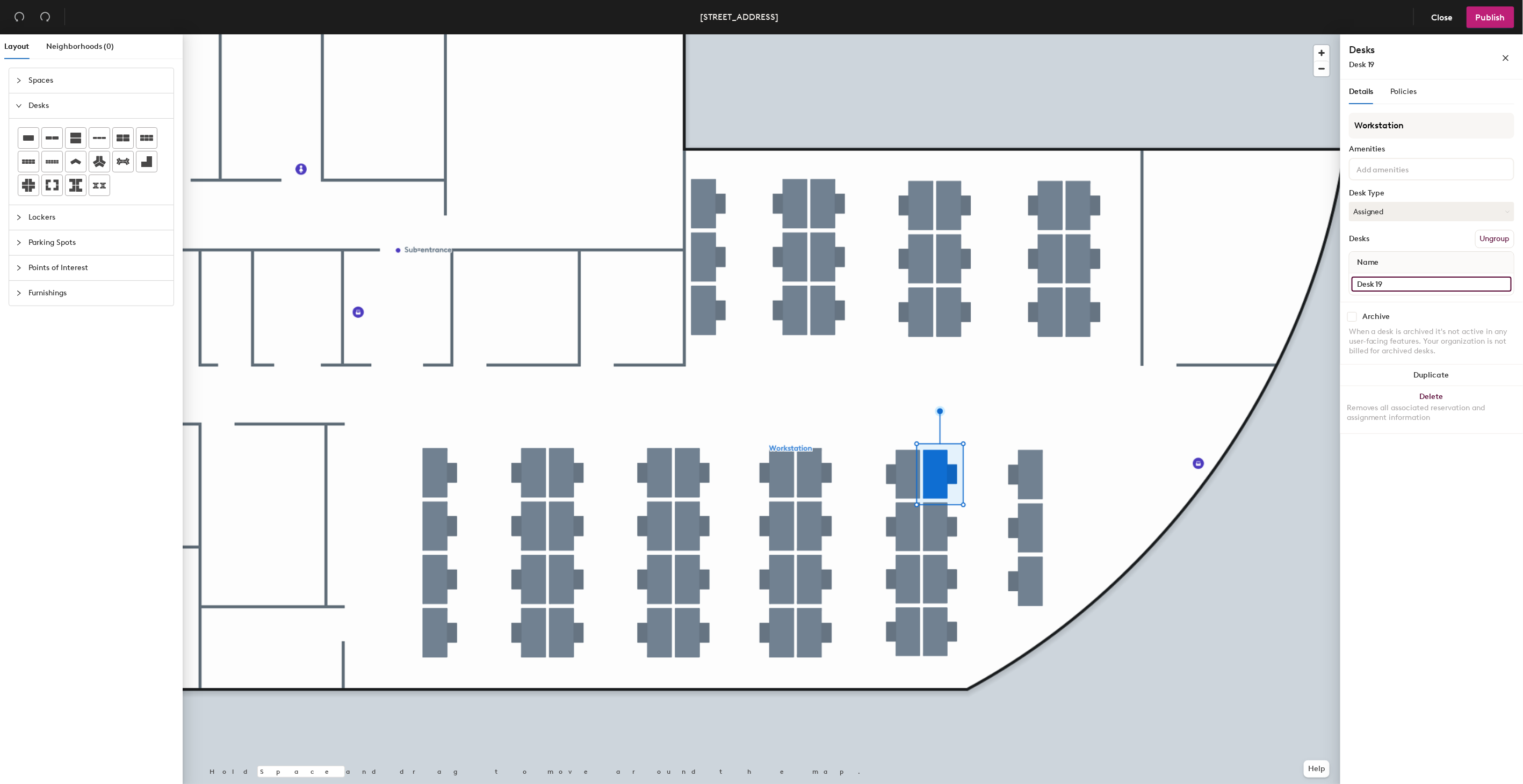
click at [1401, 283] on input "Desk 19" at bounding box center [1432, 285] width 160 height 15
type input "34"
click at [1383, 282] on input "Desk 20" at bounding box center [1432, 285] width 160 height 15
type input "35"
click at [944, 35] on div at bounding box center [762, 35] width 1158 height 0
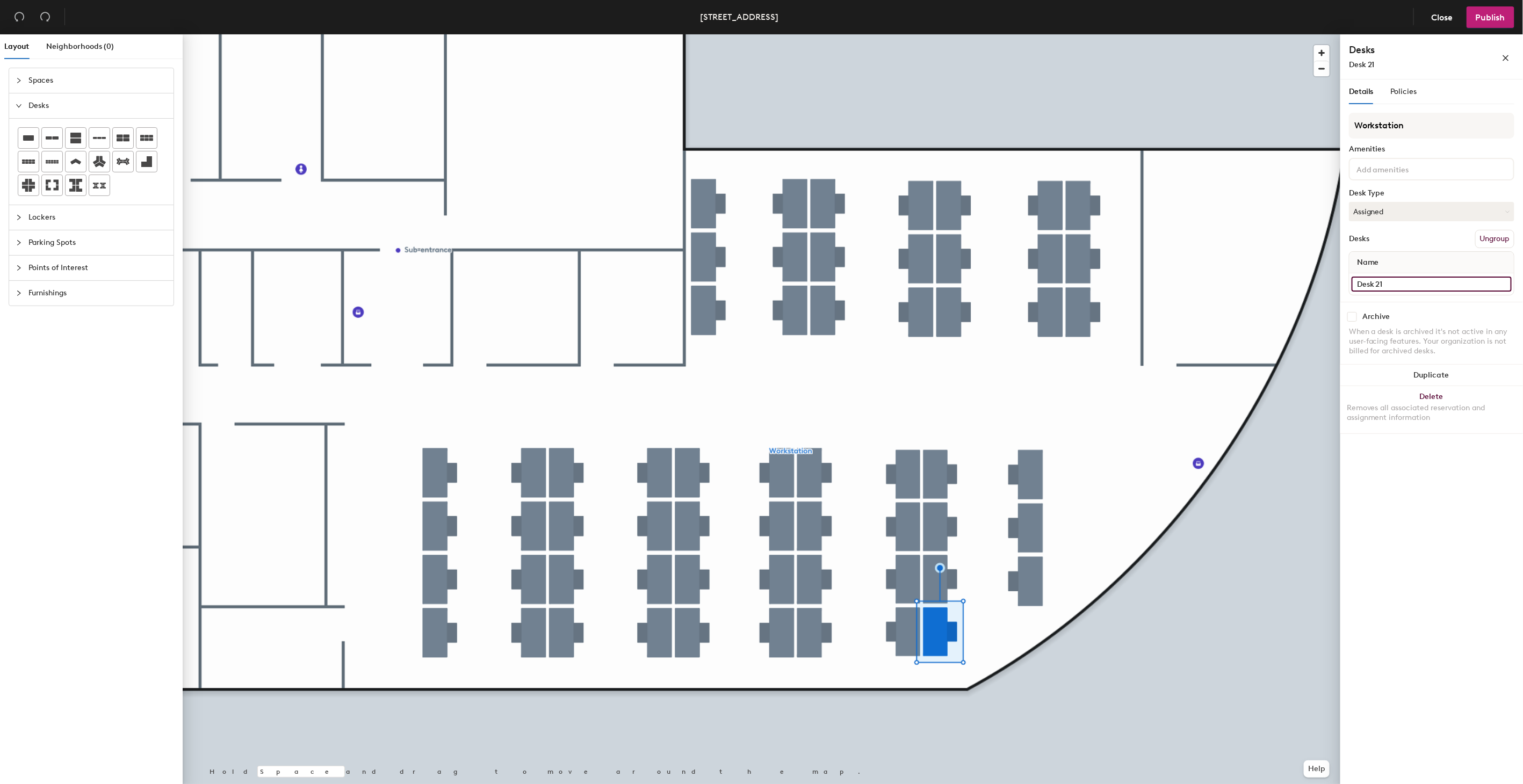
click at [1392, 277] on input "Desk 21" at bounding box center [1432, 285] width 160 height 15
type input "36"
click at [1403, 283] on input "Desk 17" at bounding box center [1432, 285] width 160 height 15
type input "37"
click at [1387, 287] on input "Desk 55" at bounding box center [1432, 285] width 160 height 15
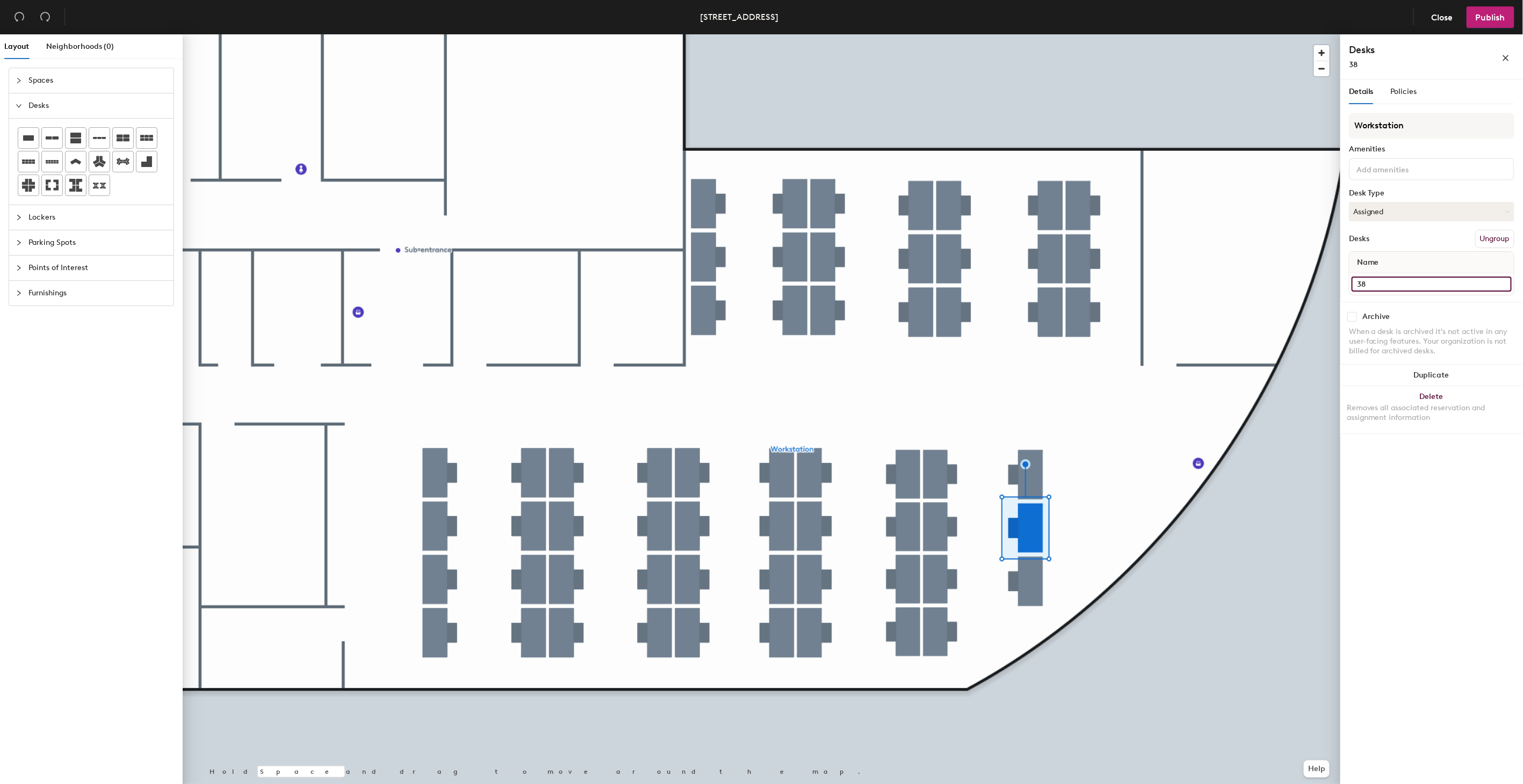
type input "38"
click at [1387, 286] on input "Desk 54" at bounding box center [1432, 285] width 160 height 15
type input "39"
click at [1061, 35] on div at bounding box center [762, 35] width 1158 height 0
click at [1385, 273] on div "Desk 3" at bounding box center [1432, 284] width 165 height 21
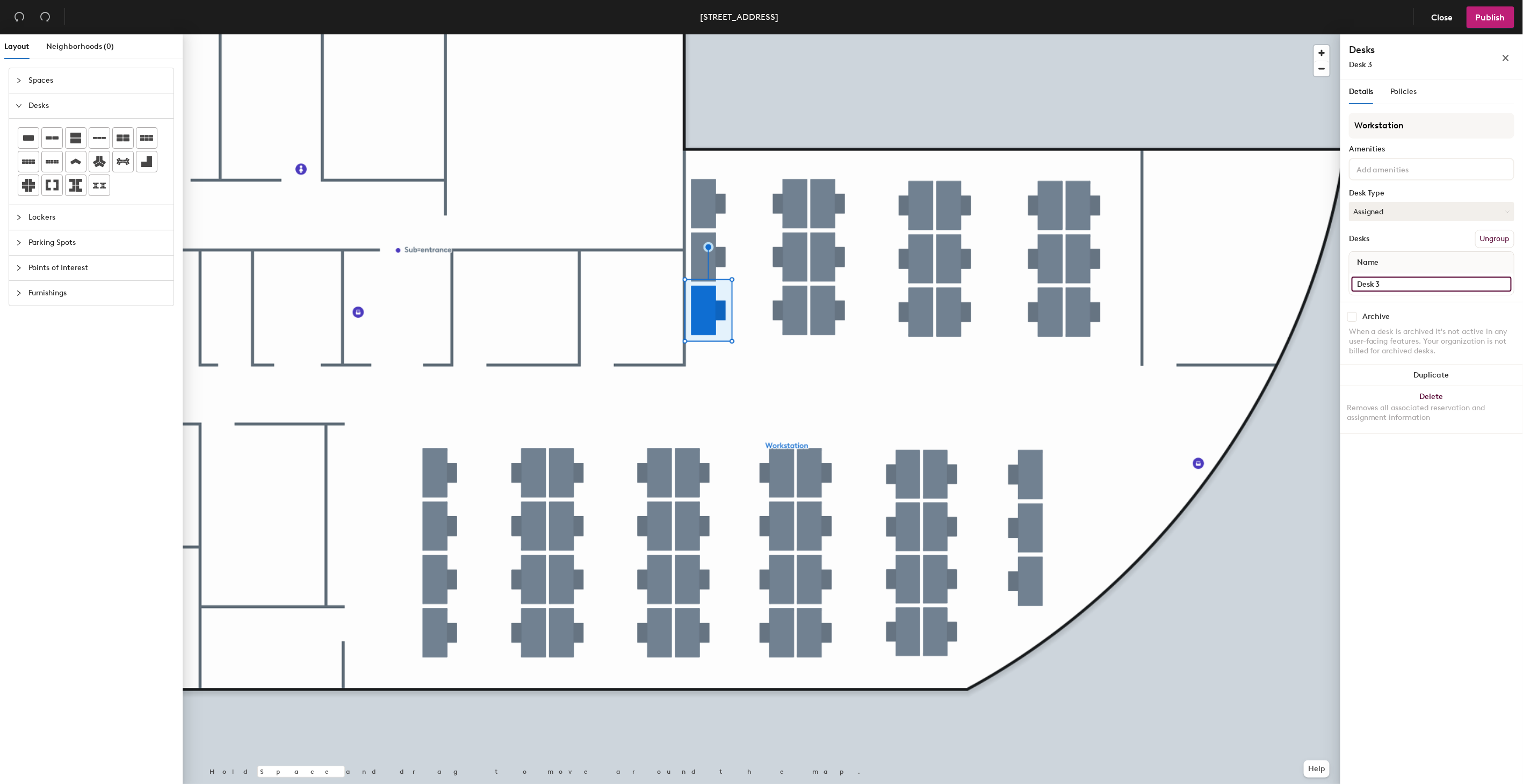
click at [1388, 280] on input "Desk 3" at bounding box center [1432, 285] width 160 height 15
type input "40"
click at [1384, 278] on input "Desk 2" at bounding box center [1432, 285] width 160 height 15
type input "41"
click at [1389, 283] on input "Desk 1" at bounding box center [1432, 285] width 160 height 15
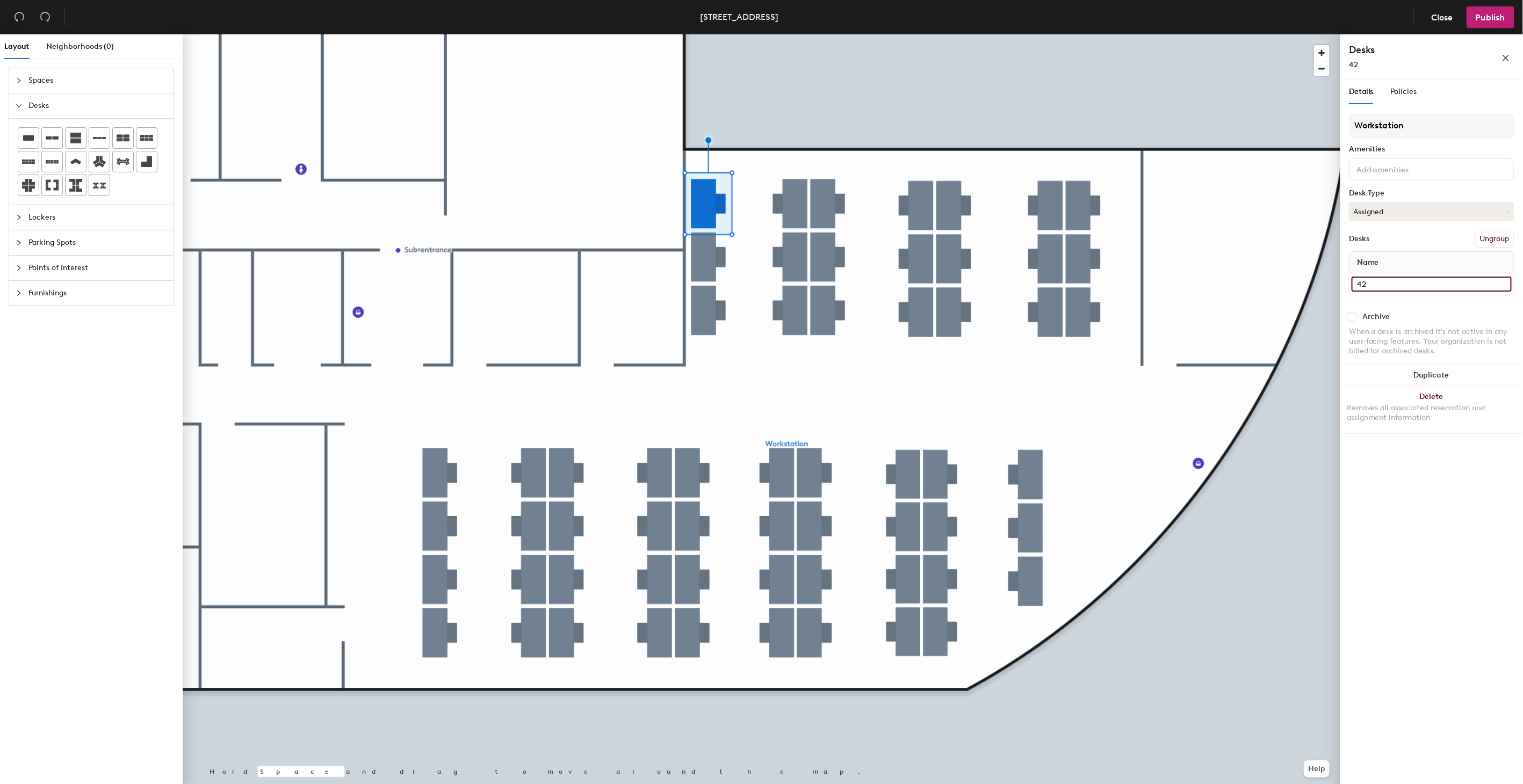
type input "42"
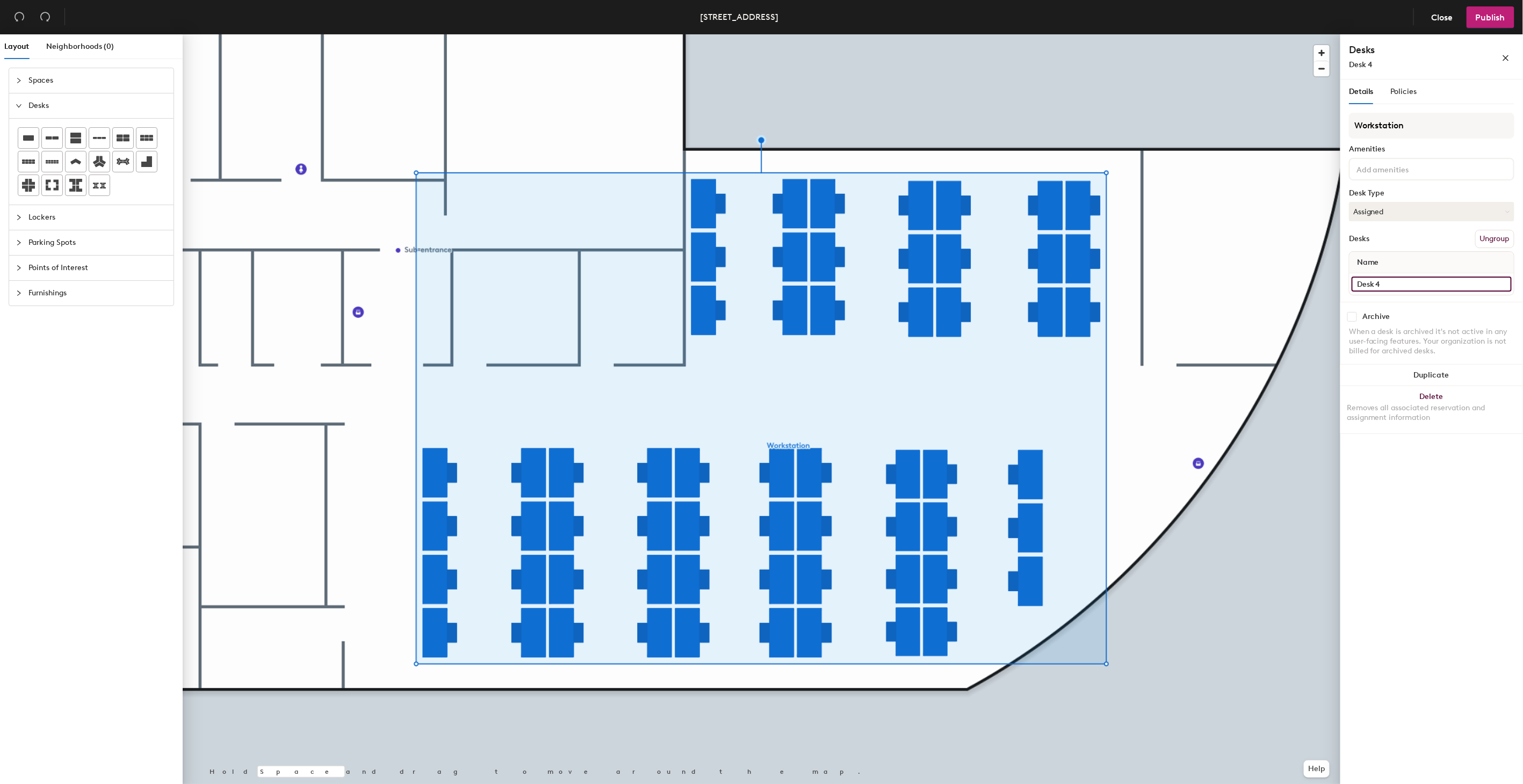
click at [1382, 285] on input "Desk 4" at bounding box center [1432, 285] width 160 height 15
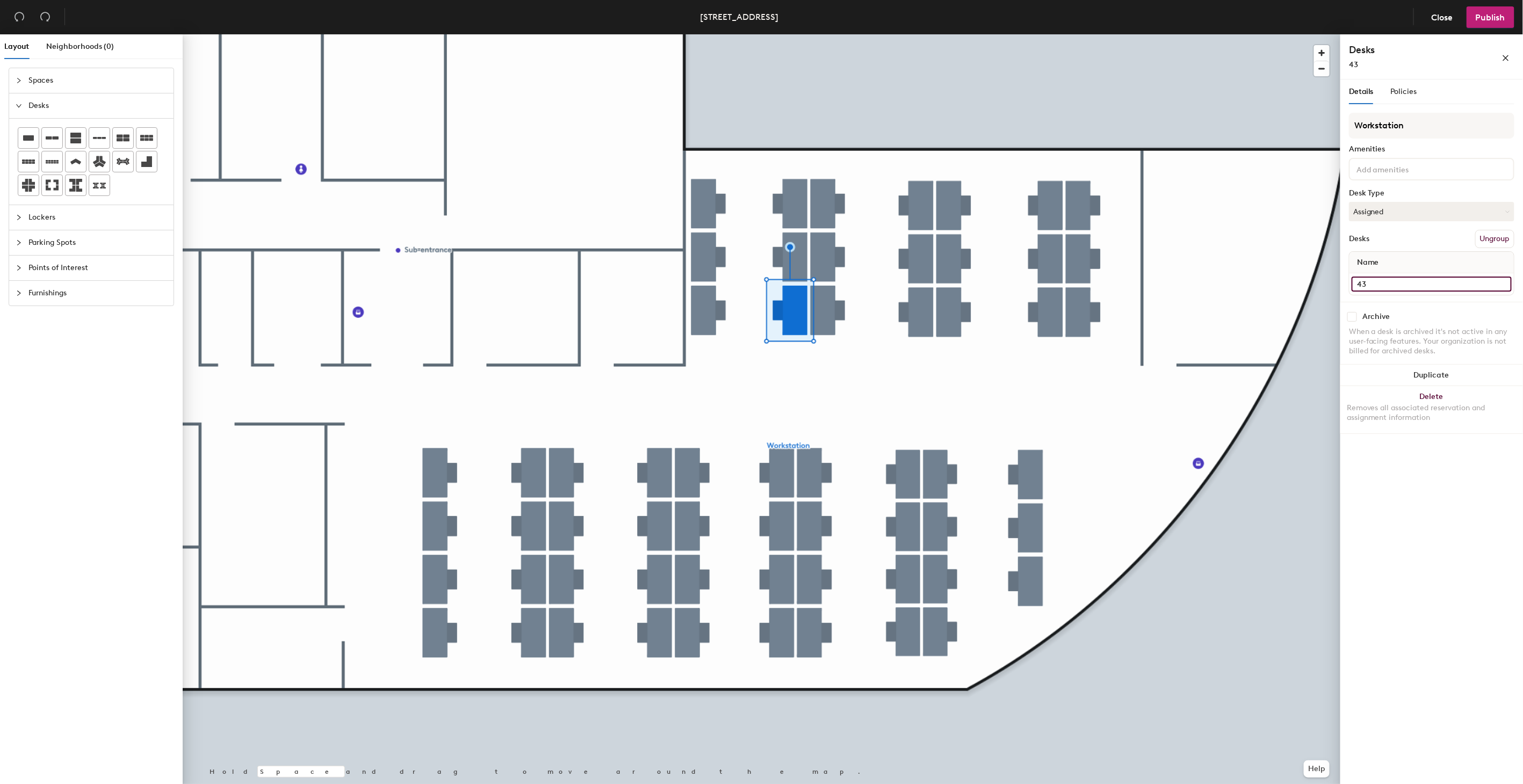
type input "43"
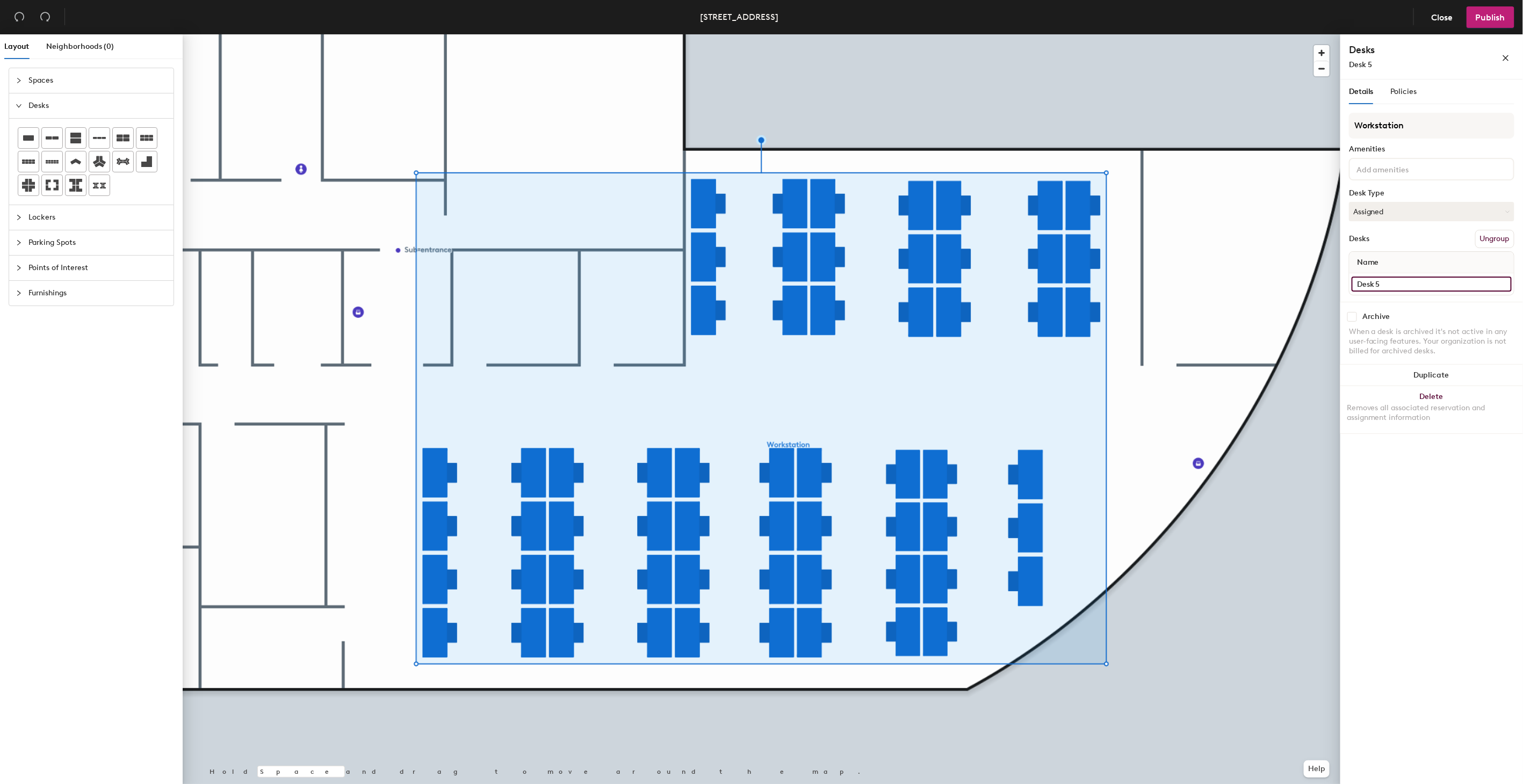
click at [1398, 283] on input "Desk 5" at bounding box center [1432, 285] width 160 height 15
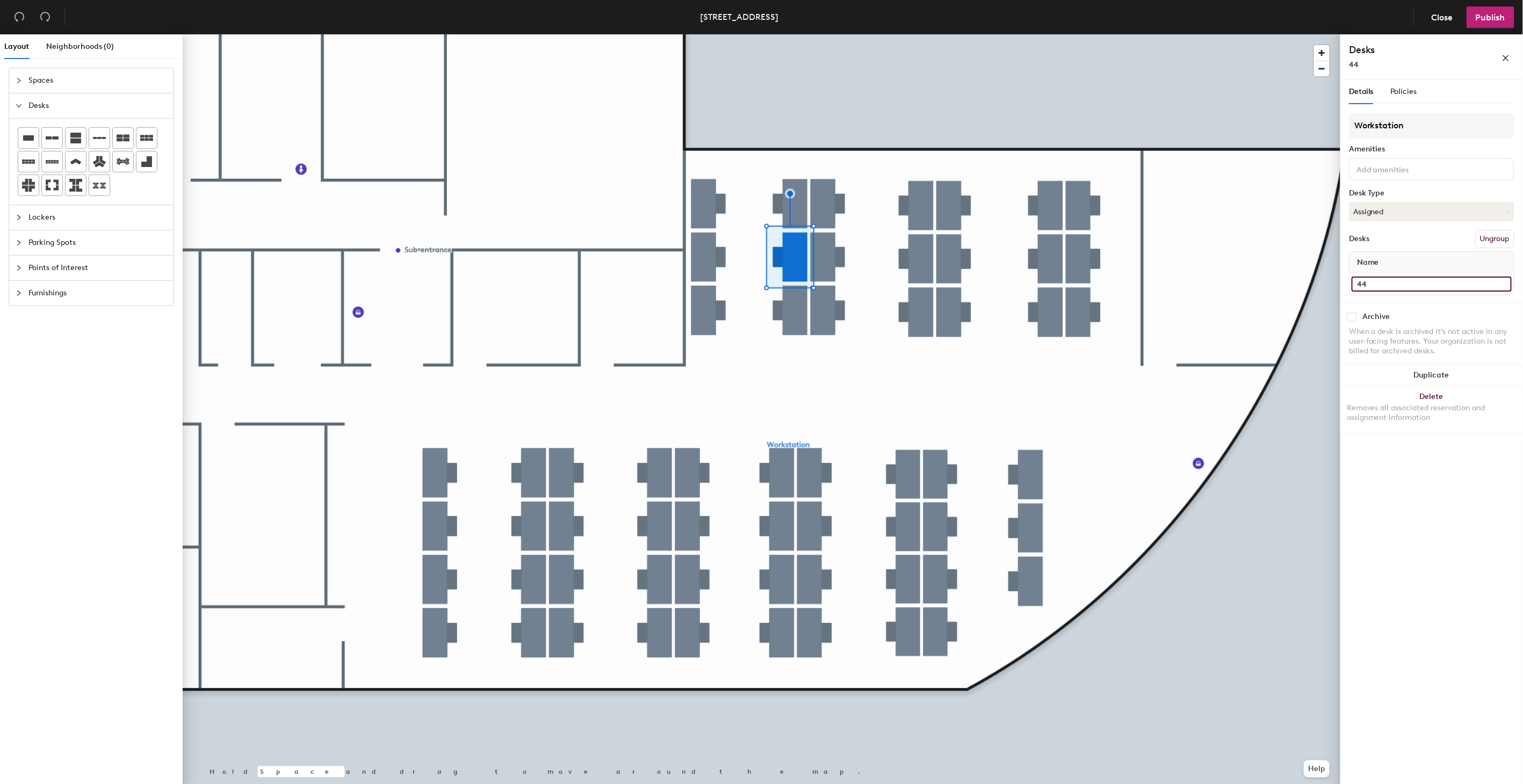
type input "44"
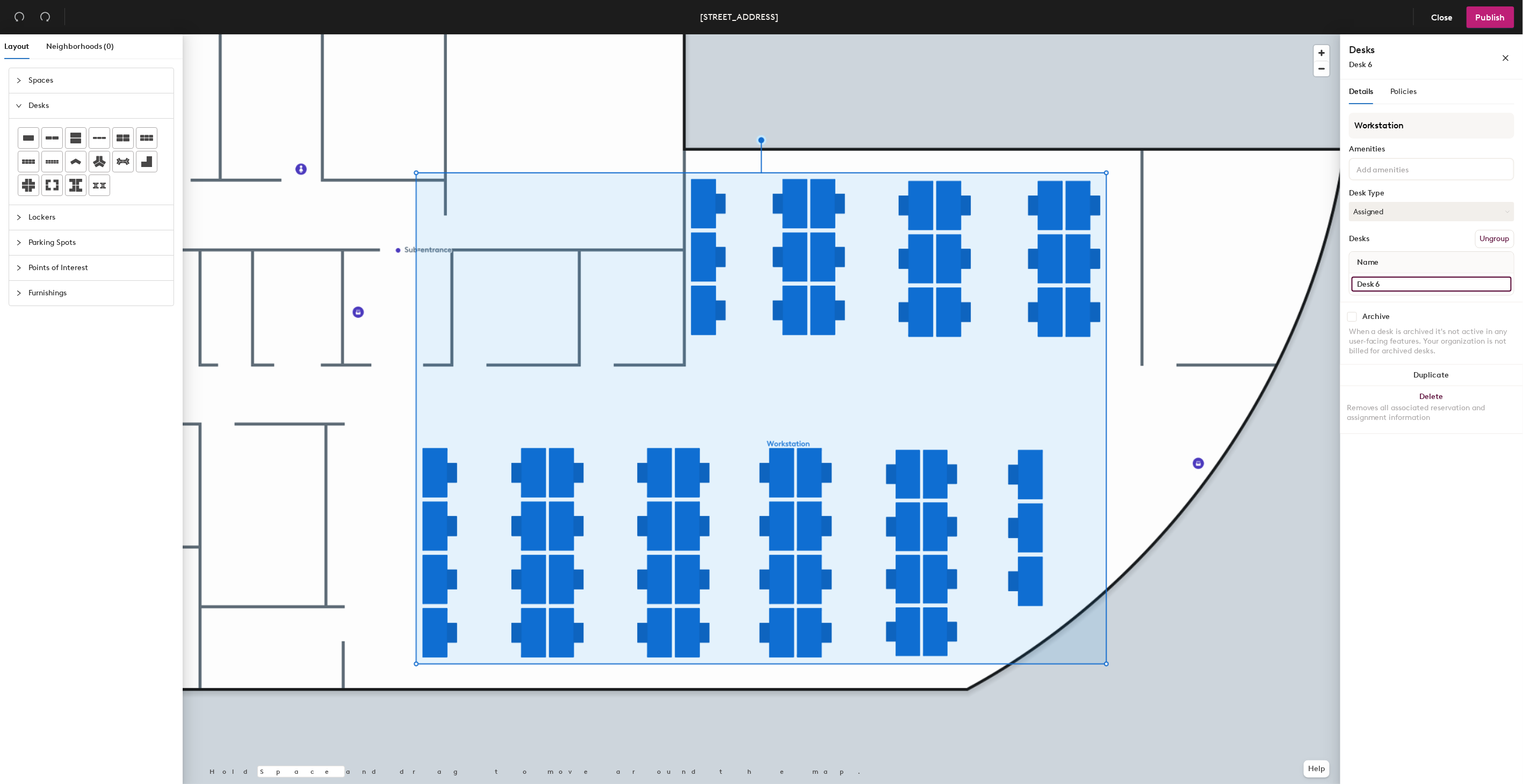
click at [1397, 283] on input "Desk 6" at bounding box center [1432, 285] width 160 height 15
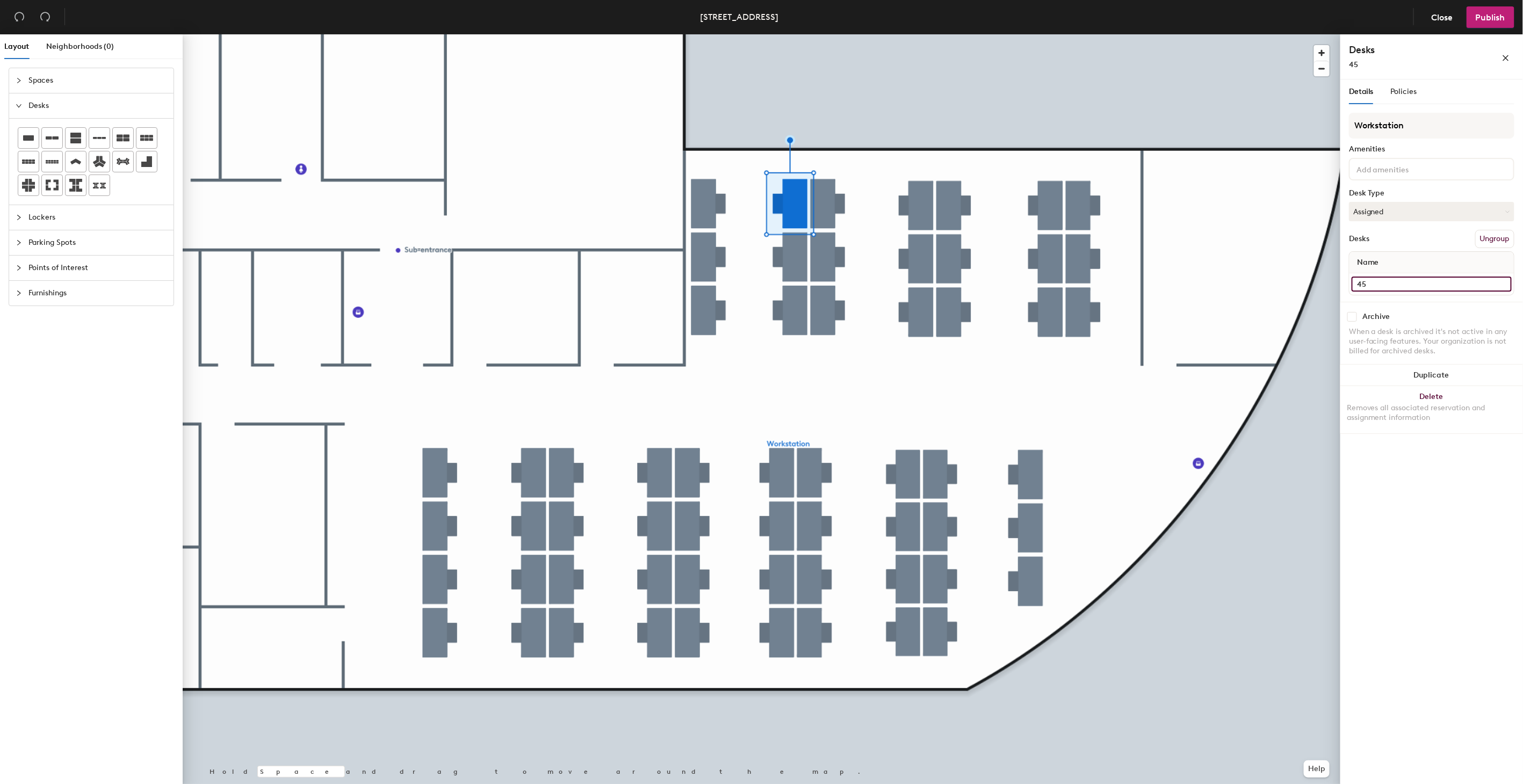
type input "45"
click at [1388, 277] on input "Desk 9" at bounding box center [1432, 285] width 160 height 15
type input "46"
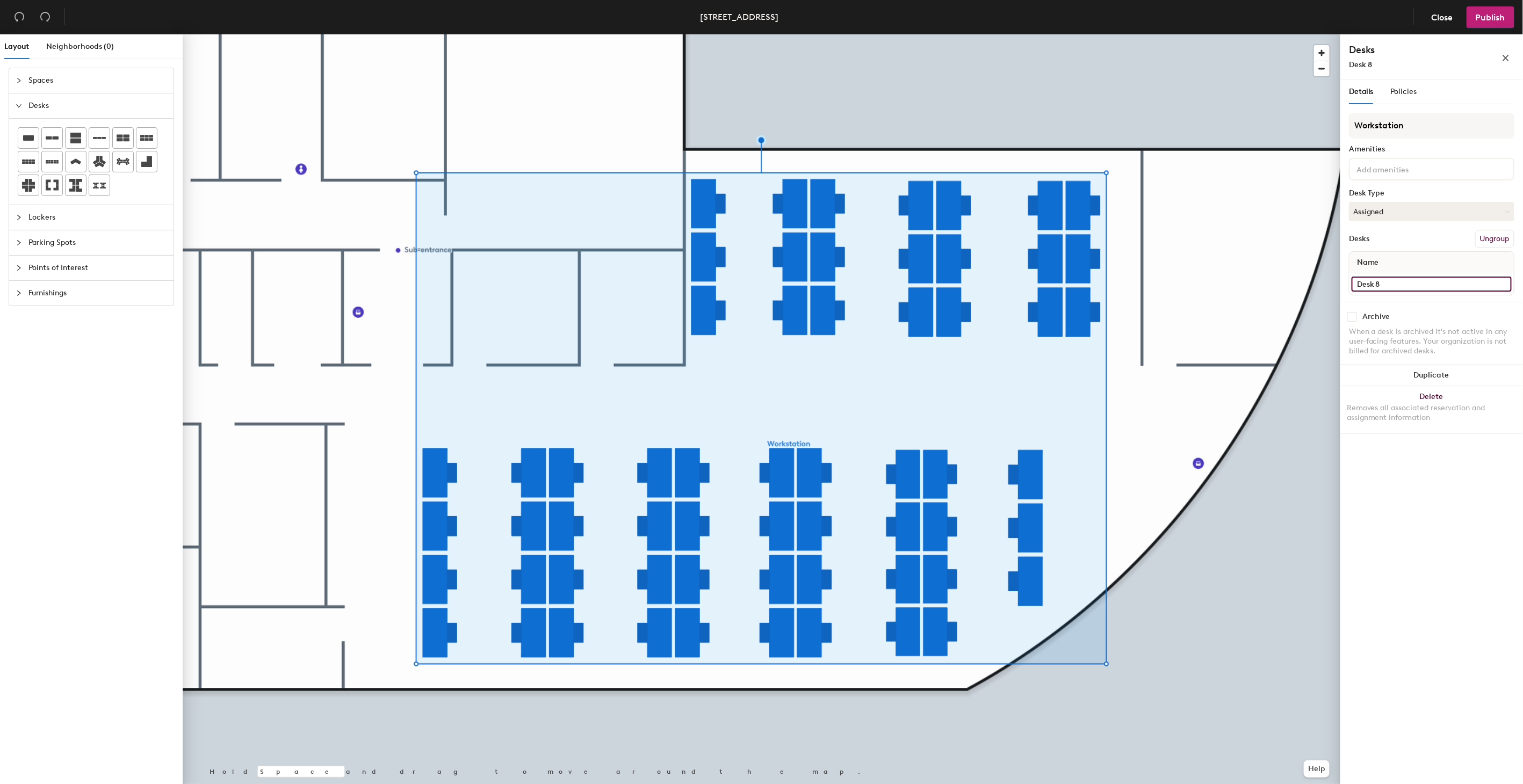
click at [1399, 277] on input "Desk 8" at bounding box center [1432, 285] width 160 height 15
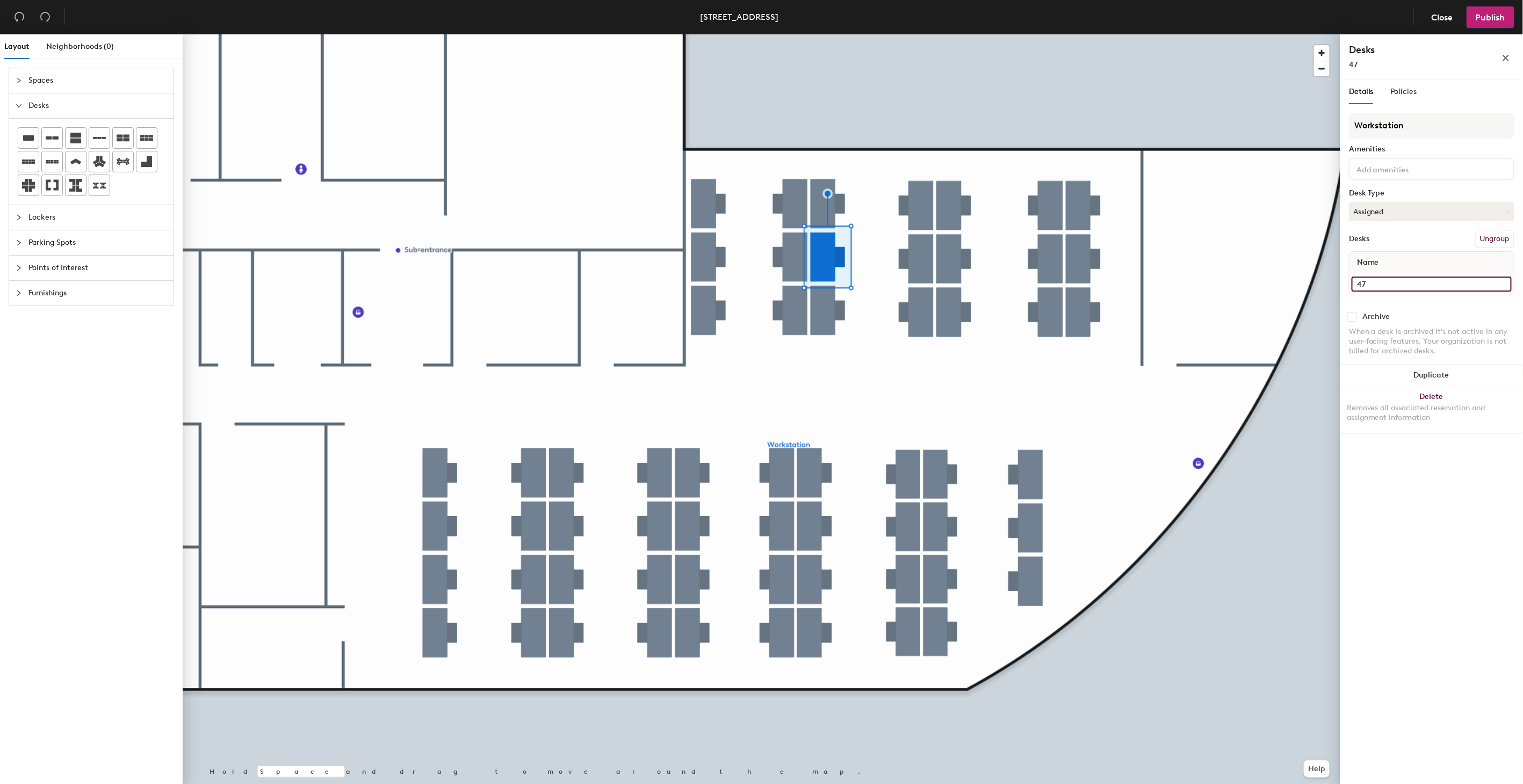
type input "47"
click at [1398, 287] on input "Desk 7" at bounding box center [1432, 285] width 160 height 15
type input "48"
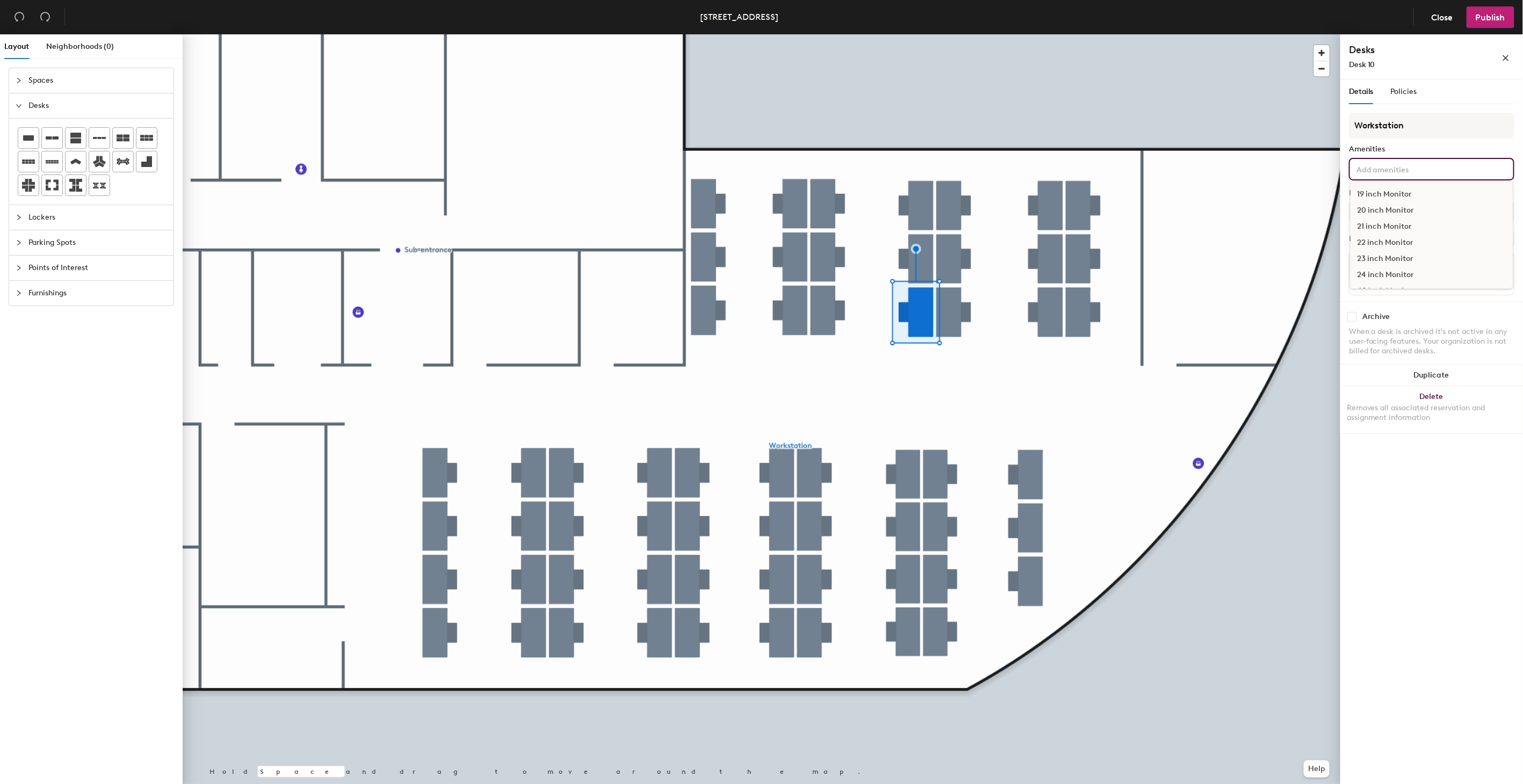
click at [1387, 170] on input at bounding box center [1403, 168] width 97 height 13
type input "4"
click at [1333, 164] on div "Layout Neighborhoods (0) Spaces Desks Lockers Parking Spots Points of Interest …" at bounding box center [761, 412] width 1523 height 754
click at [1404, 437] on div "Details Policies Workstation Amenities Desk Type Assigned Desks Ungroup Name De…" at bounding box center [1433, 434] width 183 height 709
click at [1372, 289] on input "Desk 10" at bounding box center [1432, 285] width 160 height 15
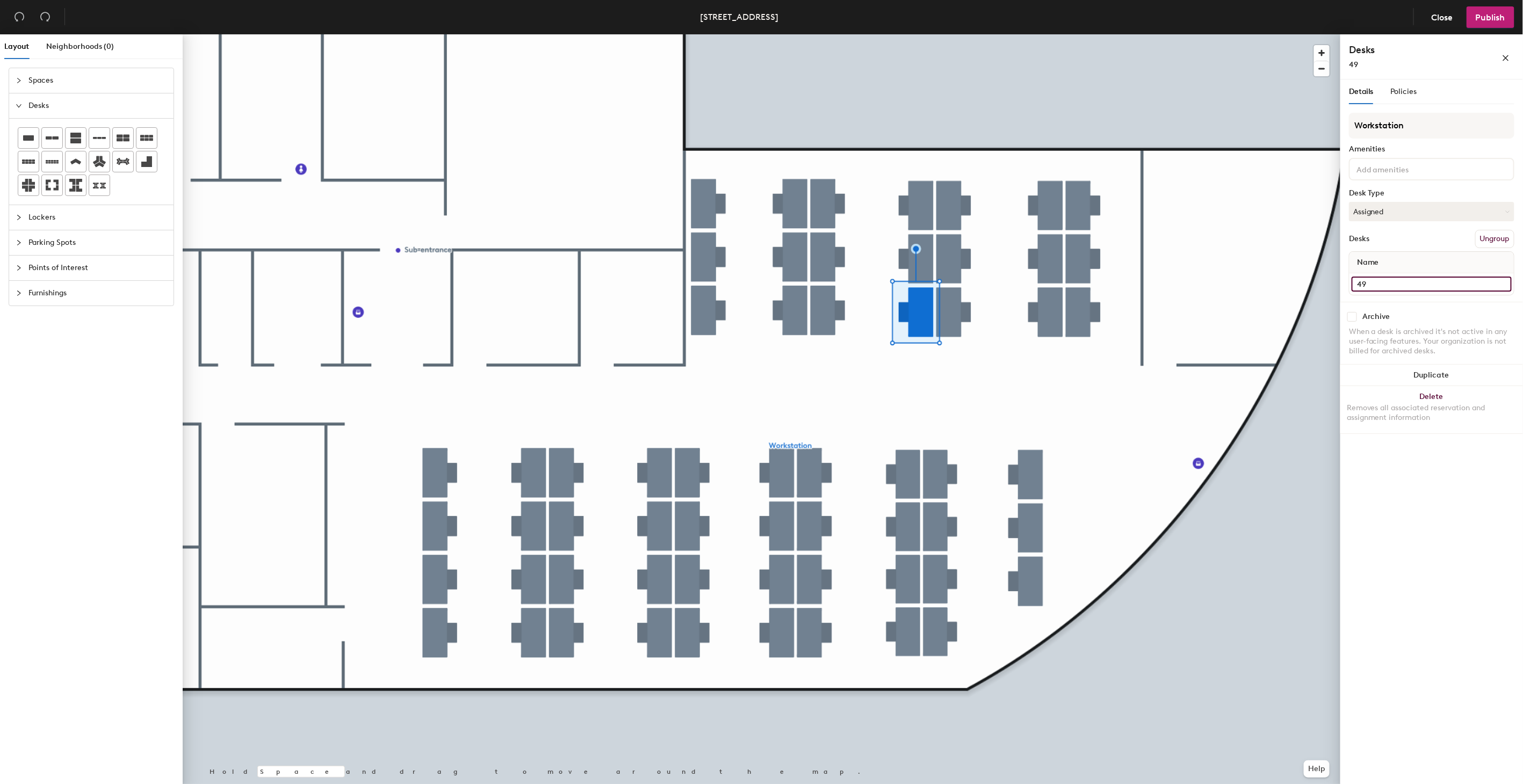
type input "49"
click at [1402, 285] on input "Desk 11" at bounding box center [1432, 285] width 160 height 15
type input "50"
click at [906, 35] on div at bounding box center [762, 35] width 1158 height 0
click at [1388, 277] on input "Desk 12" at bounding box center [1432, 285] width 160 height 15
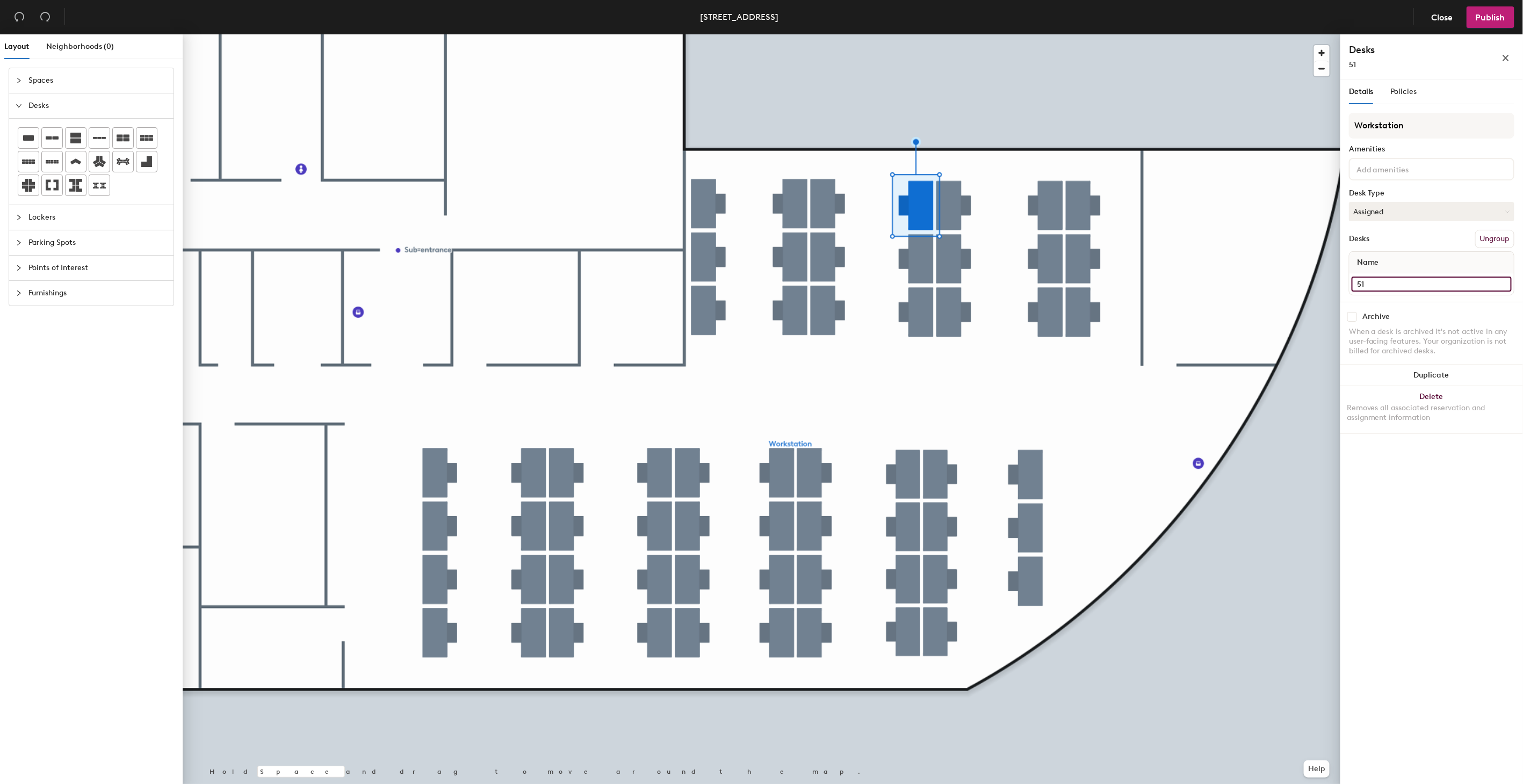
type input "51"
click at [1393, 287] on input "Desk 15" at bounding box center [1432, 285] width 160 height 15
type input "52"
click at [1394, 280] on input "Desk 14" at bounding box center [1432, 285] width 160 height 15
type input "53"
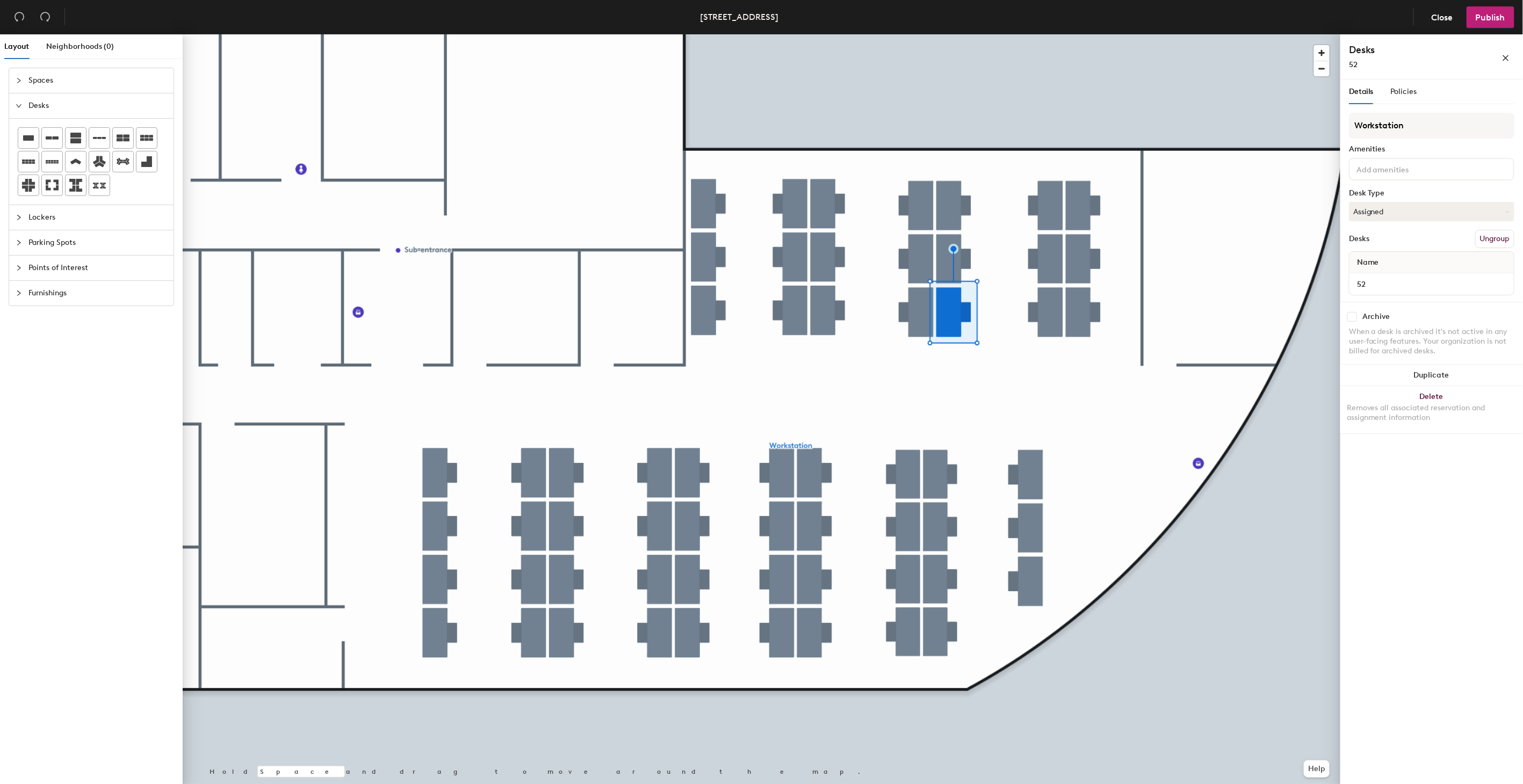
click at [953, 35] on div at bounding box center [762, 35] width 1158 height 0
click at [1404, 280] on input "Desk 13" at bounding box center [1432, 285] width 160 height 15
type input "54"
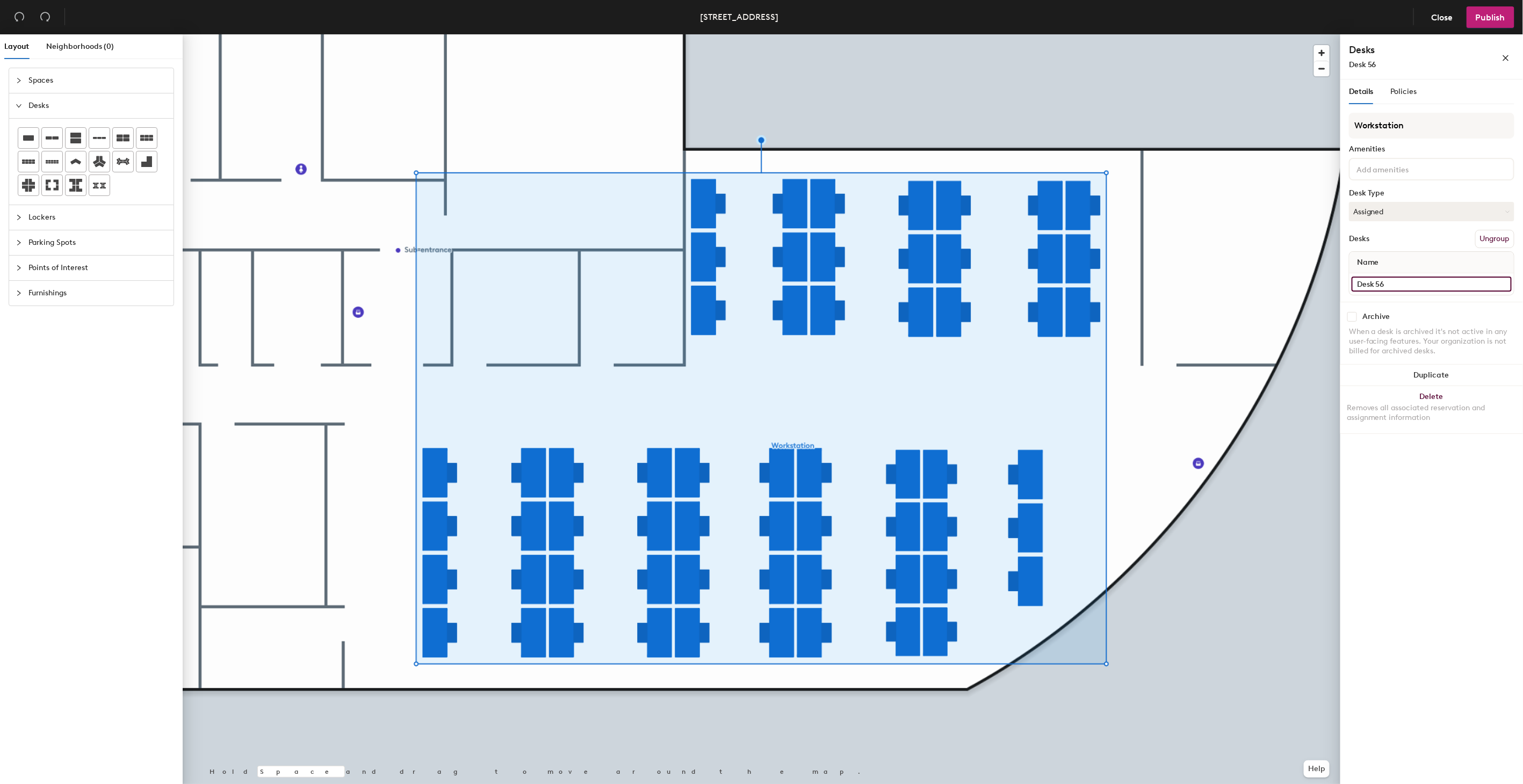
click at [1398, 285] on input "Desk 56" at bounding box center [1432, 285] width 160 height 15
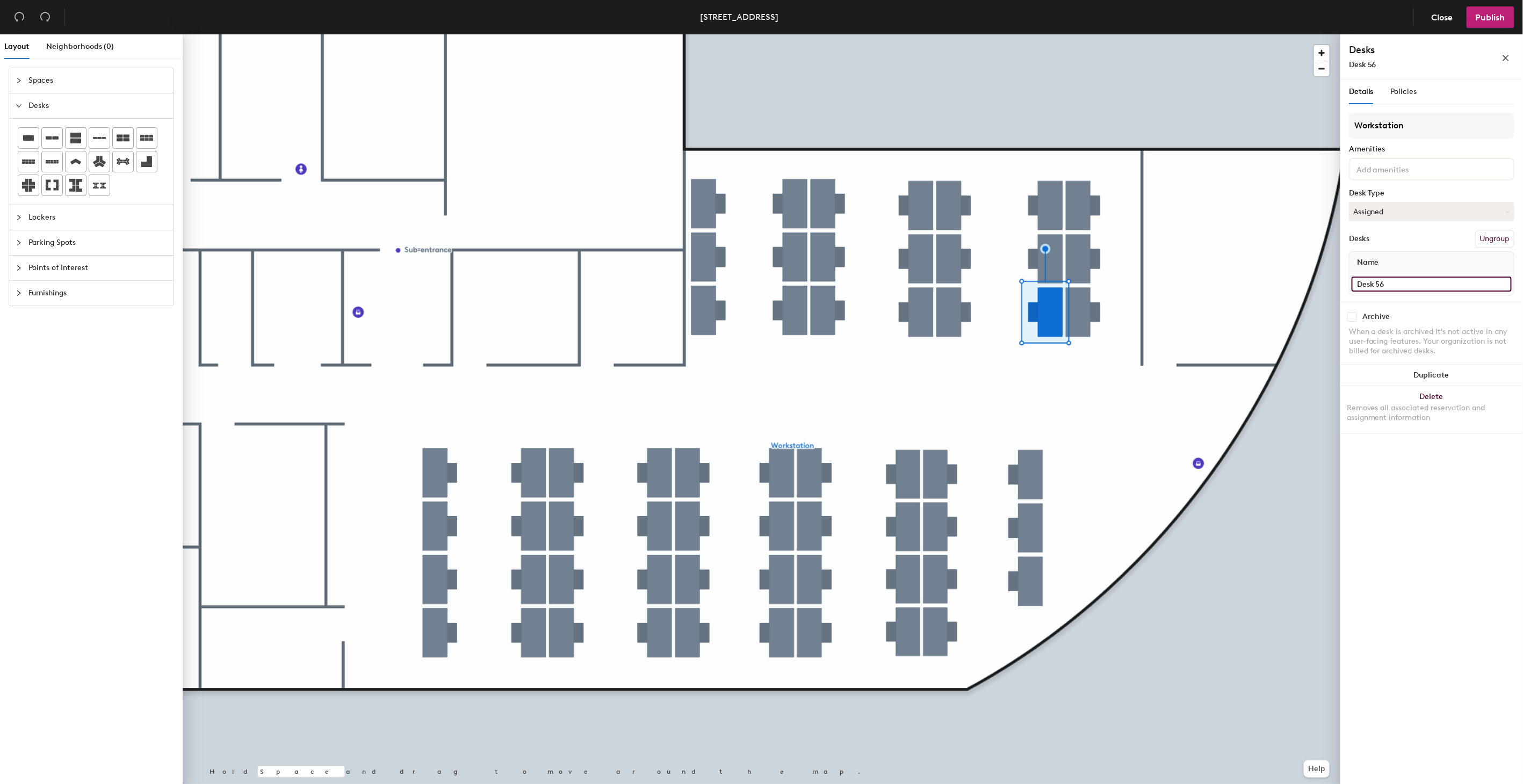
click at [1406, 283] on input "Desk 56" at bounding box center [1432, 285] width 160 height 15
type input "55"
click at [1412, 278] on input "Desk 57" at bounding box center [1432, 285] width 160 height 15
type input "56"
click at [1399, 278] on input "Desk 58" at bounding box center [1432, 285] width 160 height 15
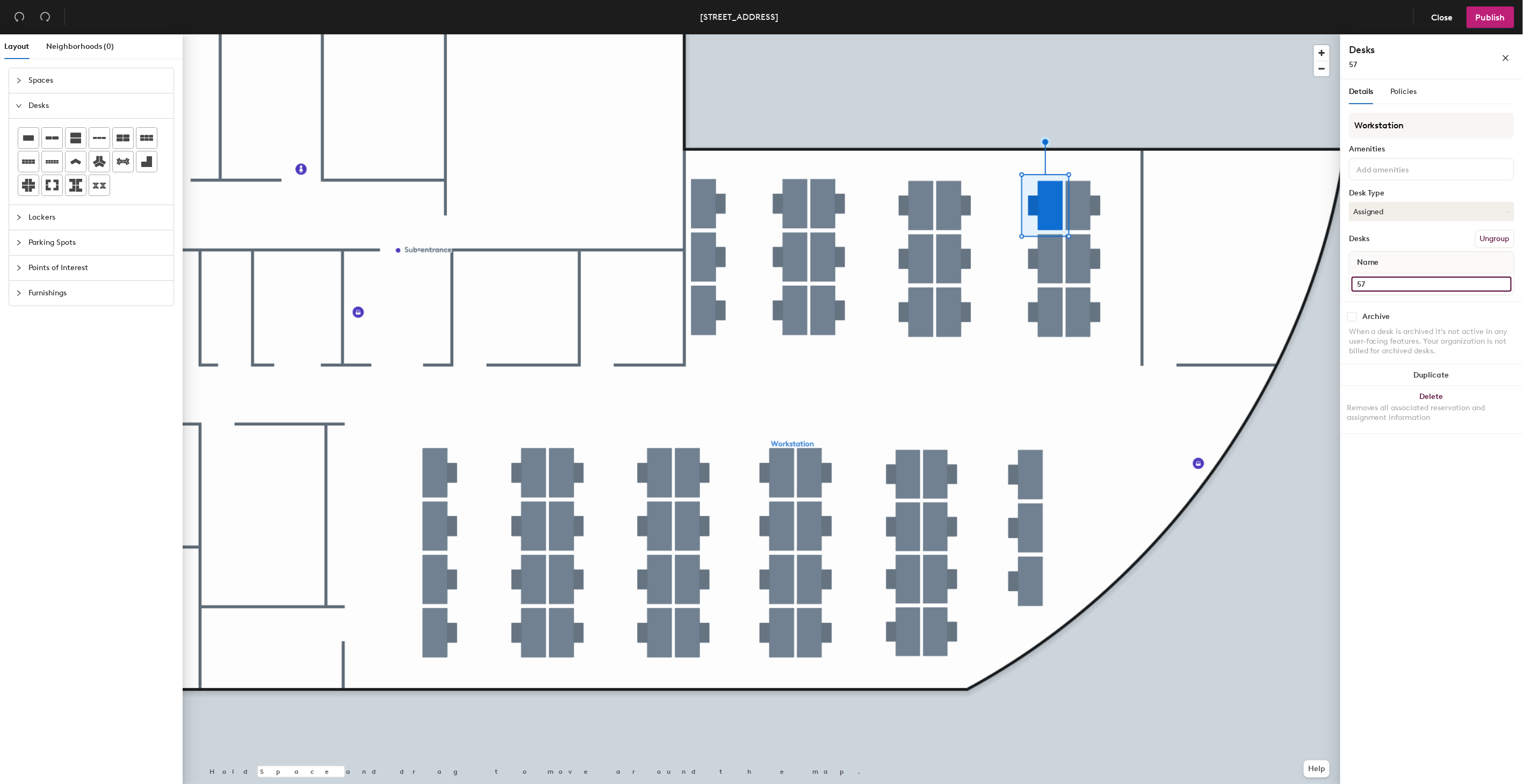
type input "57"
click at [1393, 282] on input "Desk 16" at bounding box center [1432, 285] width 160 height 15
type input "58"
click at [1401, 282] on input "Desk 60" at bounding box center [1432, 285] width 160 height 15
type input "59"
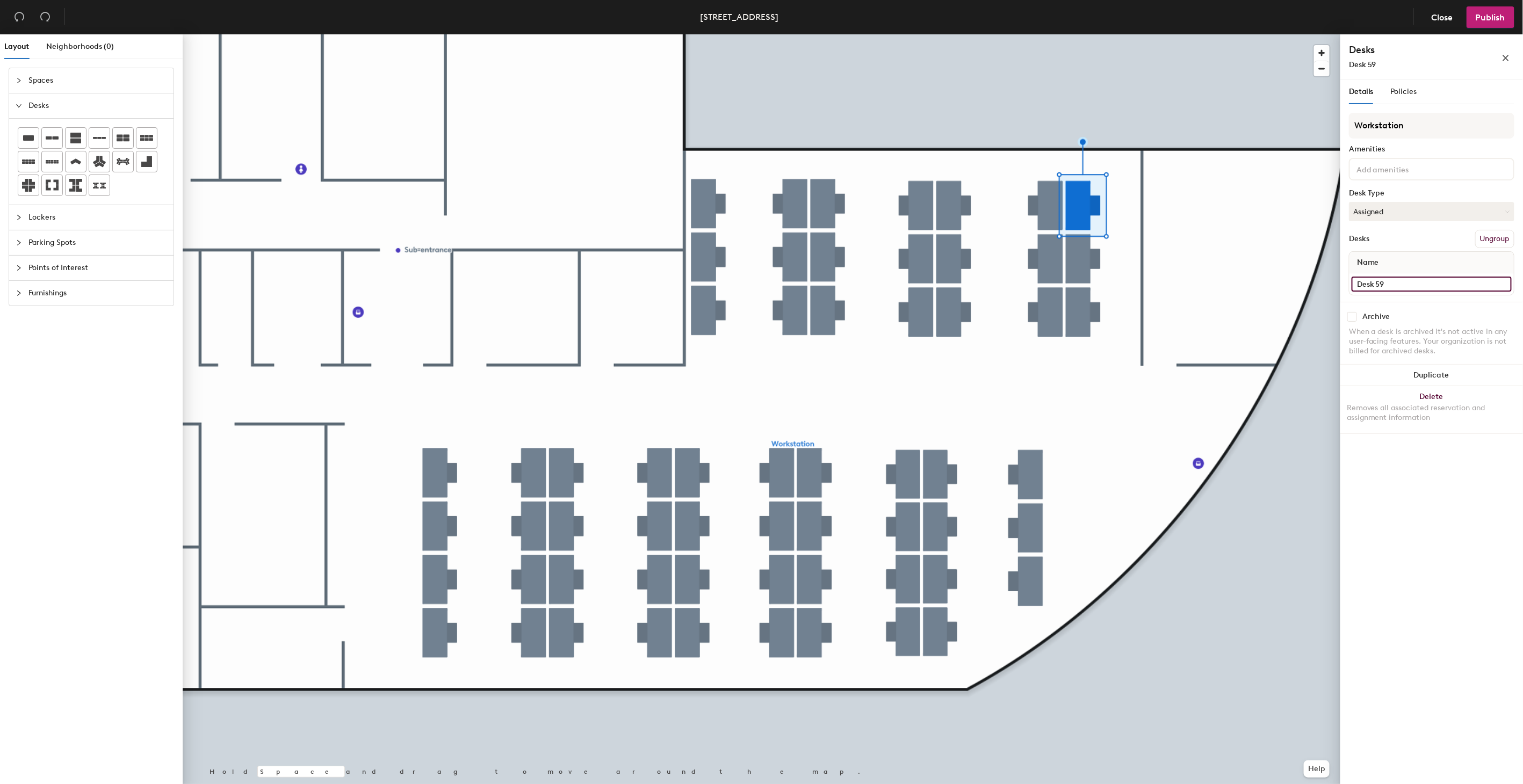
click at [1404, 283] on input "Desk 59" at bounding box center [1432, 285] width 160 height 15
type input "60"
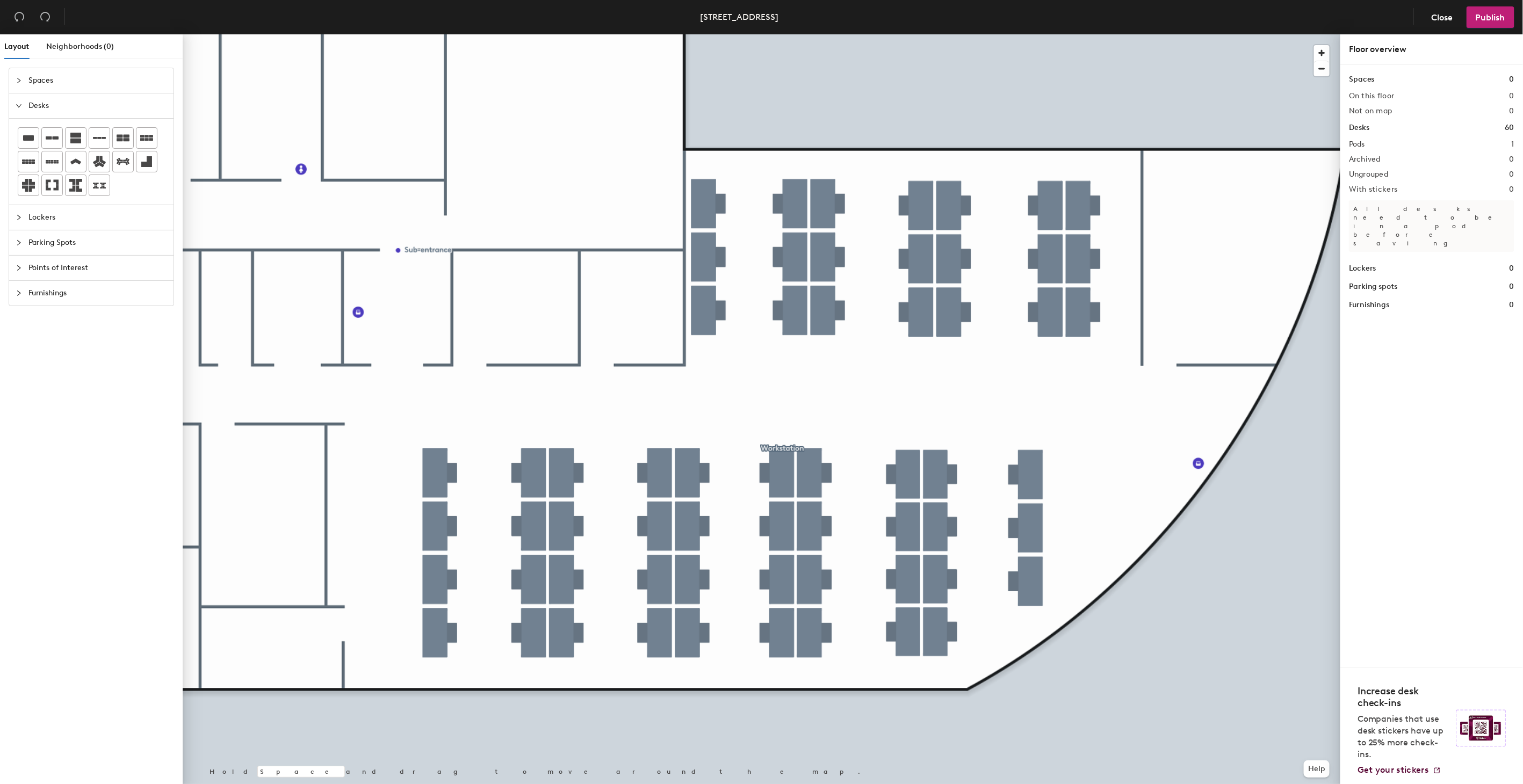
click at [779, 35] on div at bounding box center [762, 35] width 1158 height 0
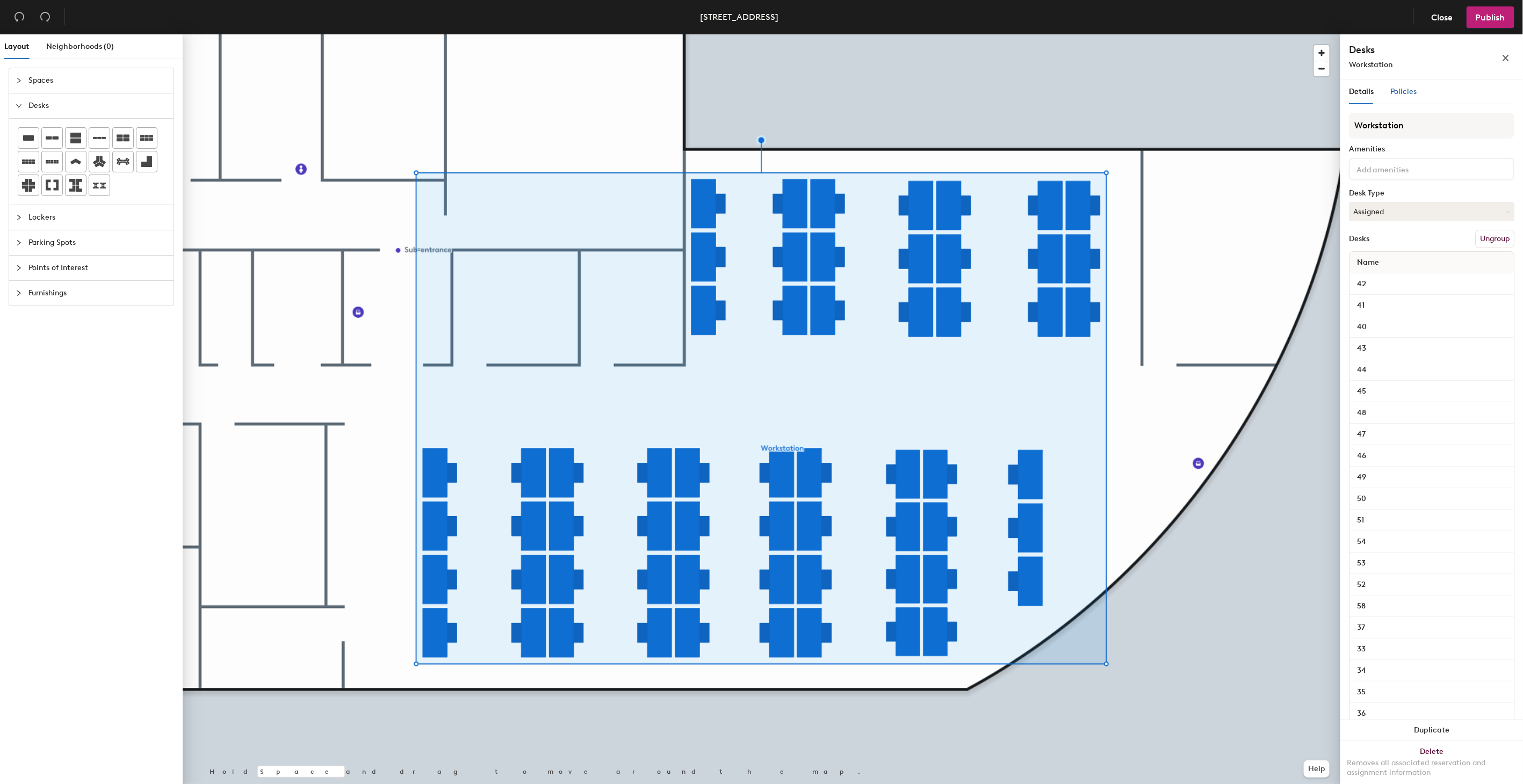
click at [1409, 94] on span "Policies" at bounding box center [1404, 90] width 26 height 9
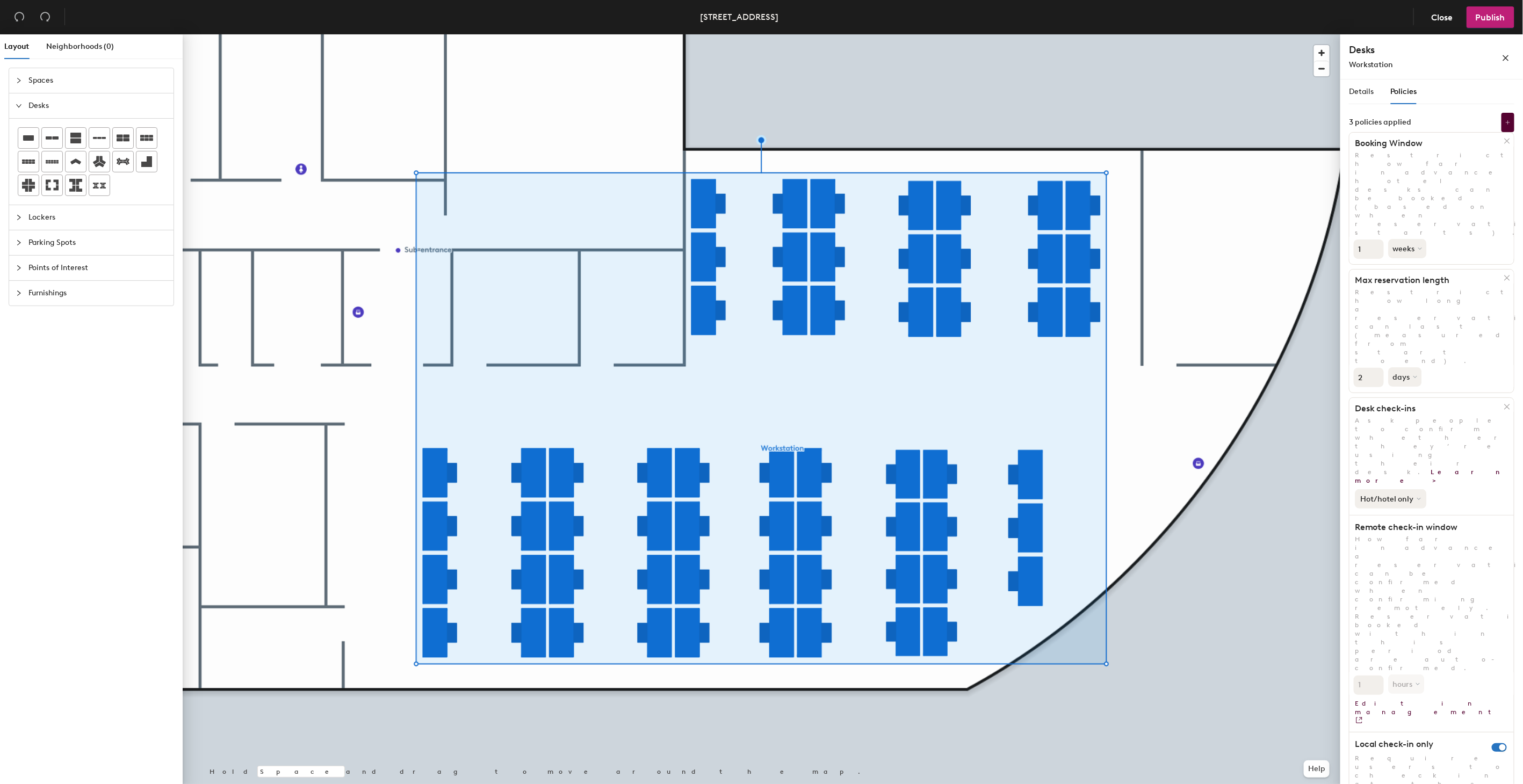
click at [1414, 490] on button "Hot/hotel only" at bounding box center [1391, 499] width 71 height 19
click at [1510, 118] on button at bounding box center [1508, 122] width 13 height 19
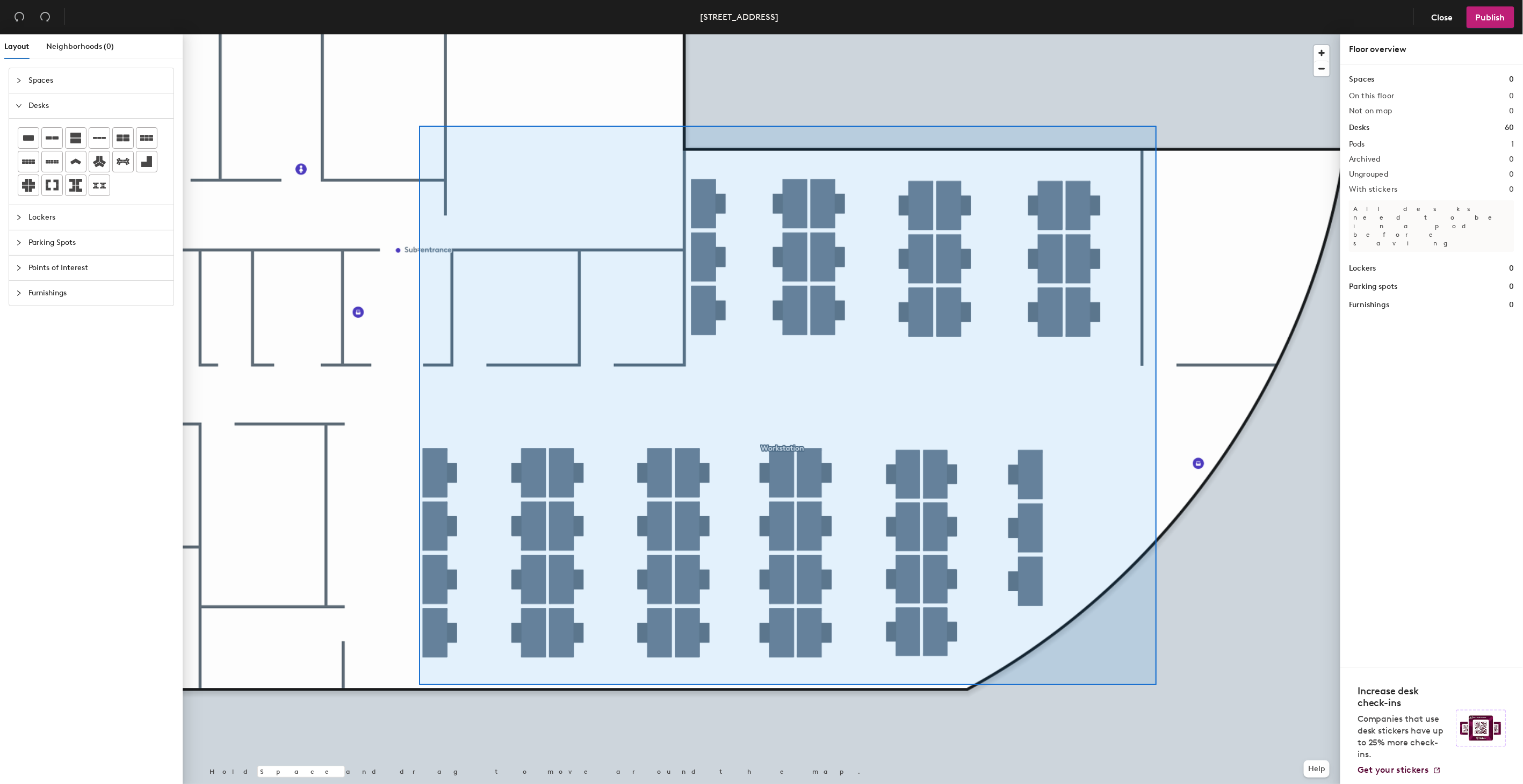
click at [419, 35] on div at bounding box center [762, 35] width 1158 height 0
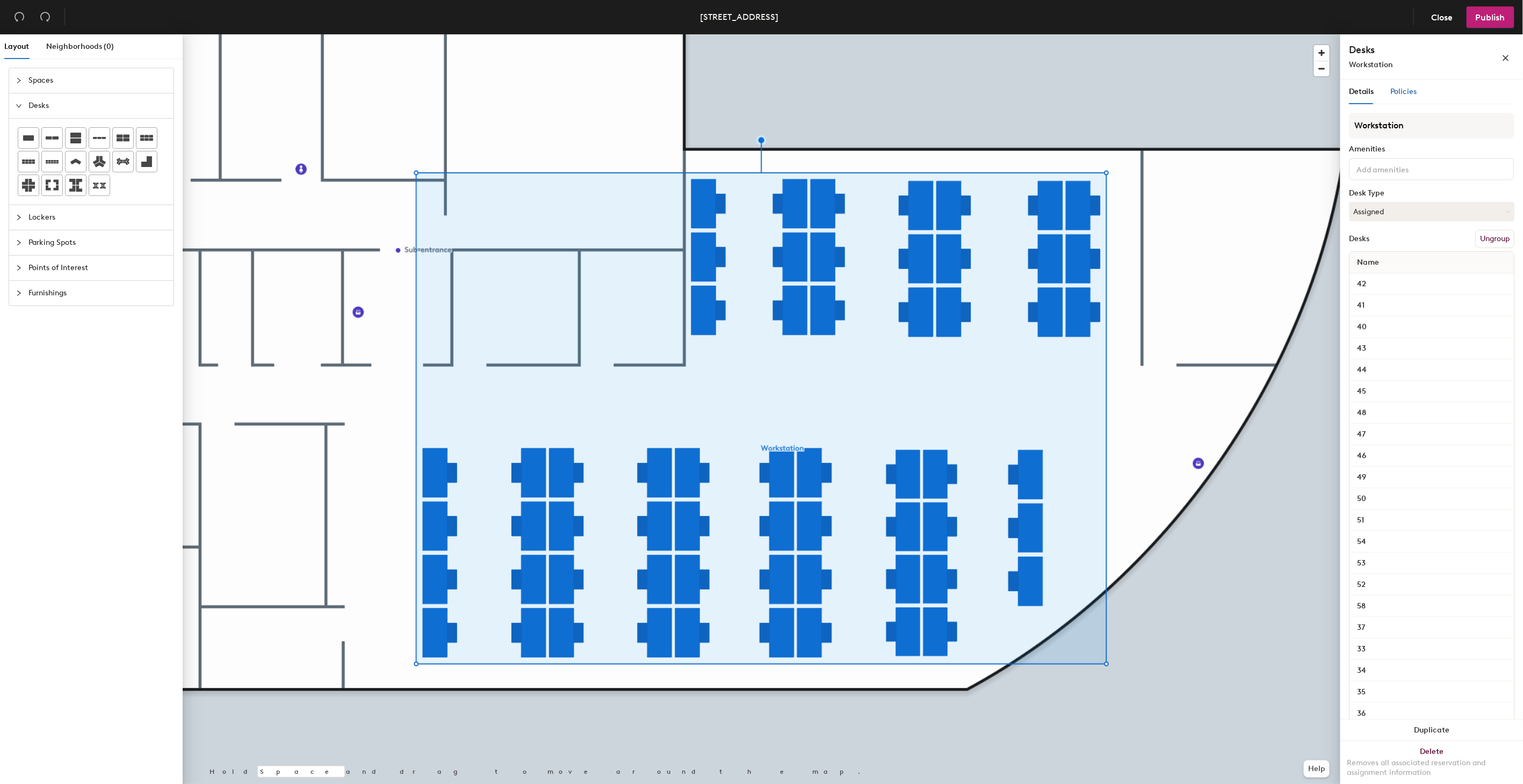
click at [1411, 92] on span "Policies" at bounding box center [1404, 90] width 26 height 9
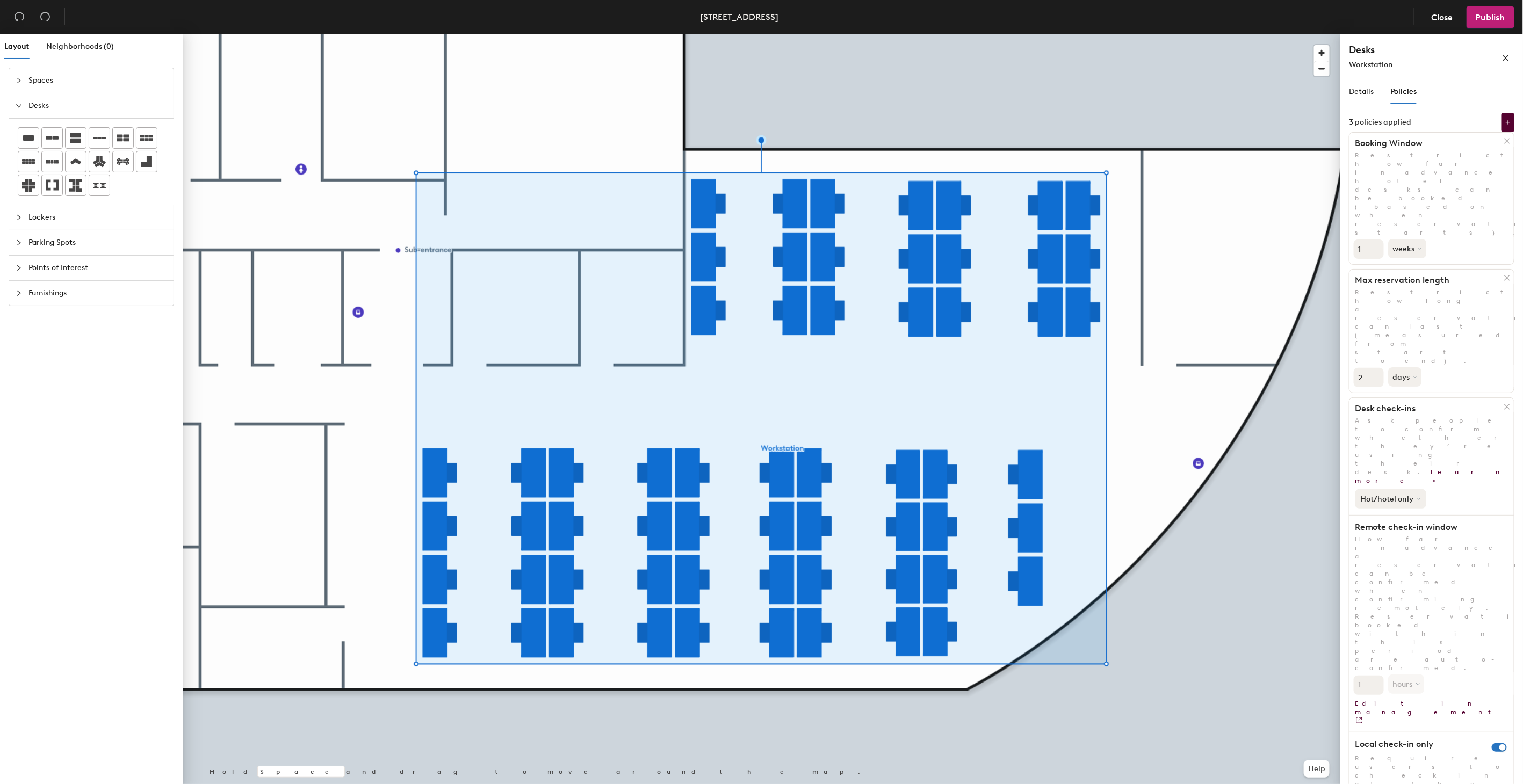
click at [1415, 490] on button "Hot/hotel only" at bounding box center [1391, 499] width 71 height 19
click at [1387, 516] on div "All desk types" at bounding box center [1388, 521] width 66 height 13
click at [1410, 490] on button "All desk types" at bounding box center [1389, 499] width 67 height 19
click at [1398, 529] on div "Hot/hotel only" at bounding box center [1388, 535] width 66 height 13
click at [1356, 94] on span "Details" at bounding box center [1361, 90] width 25 height 9
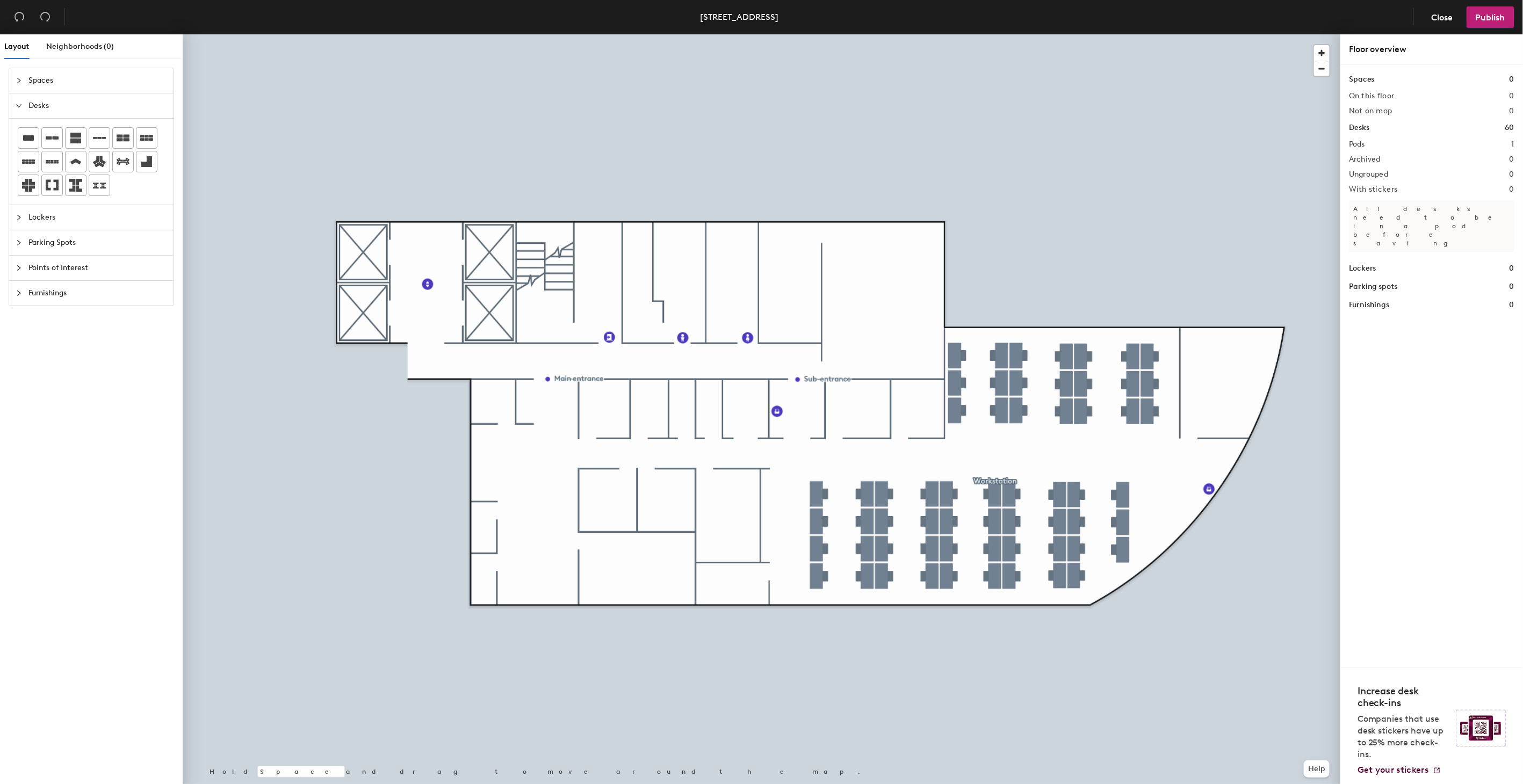
click at [993, 35] on div at bounding box center [762, 35] width 1158 height 0
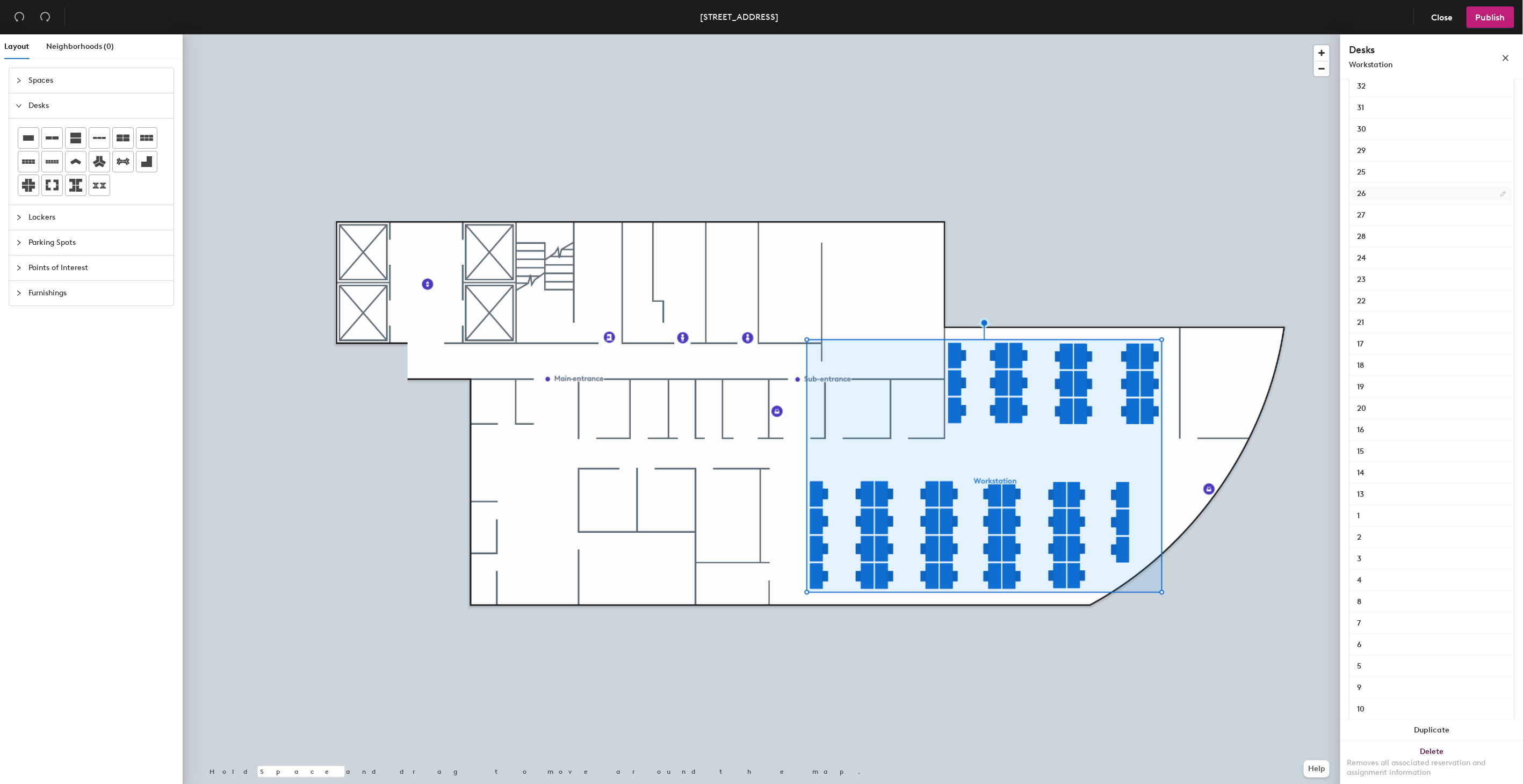
scroll to position [797, 0]
click at [647, 35] on div at bounding box center [762, 35] width 1158 height 0
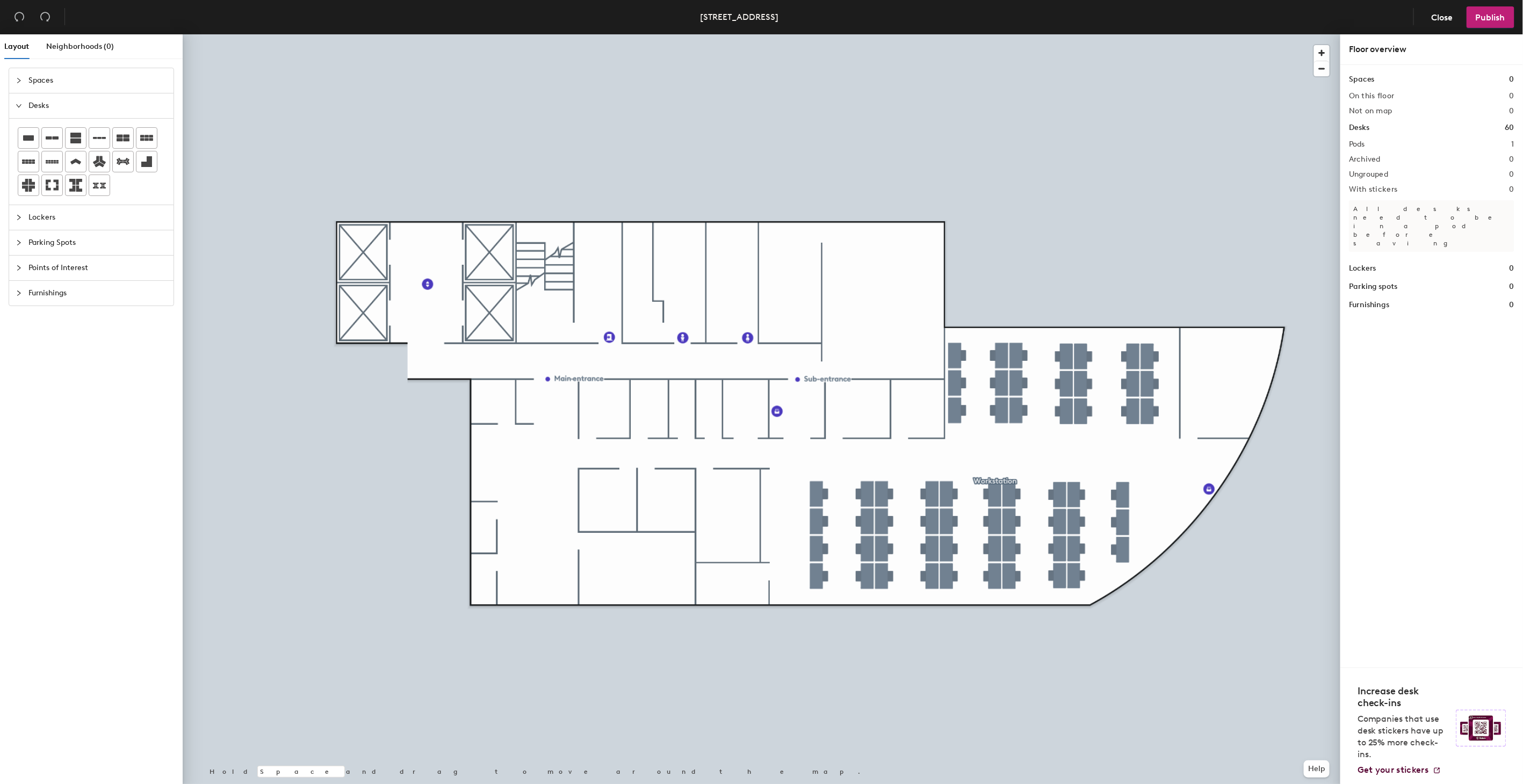
click at [16, 271] on icon "collapsed" at bounding box center [18, 267] width 7 height 7
click at [105, 265] on icon at bounding box center [99, 261] width 13 height 13
type input "w"
type input "10/20 부터 이용 가능합니다."
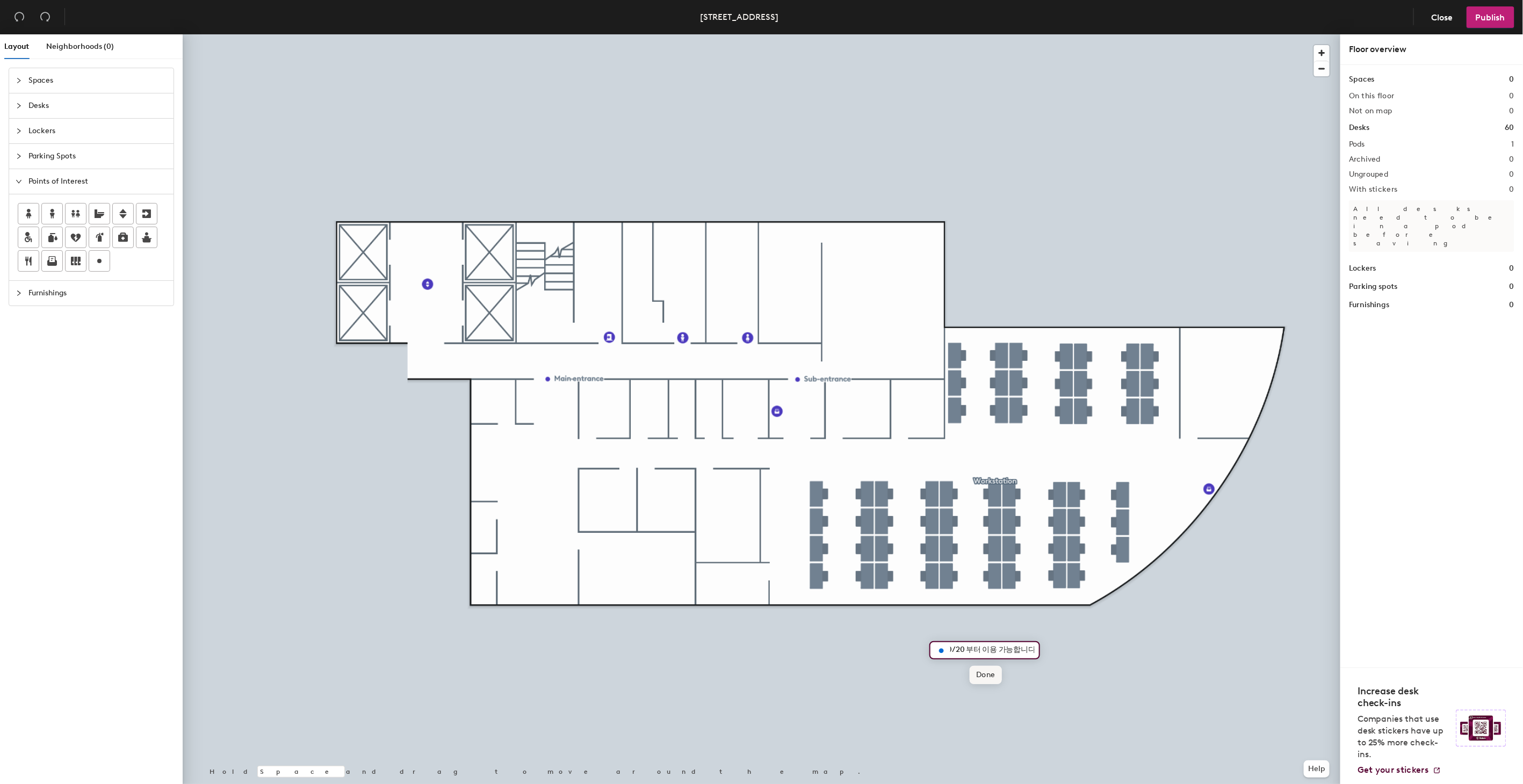
click at [981, 673] on span "Done" at bounding box center [985, 675] width 32 height 18
click at [1008, 35] on div at bounding box center [762, 35] width 1158 height 0
click at [1009, 35] on div at bounding box center [762, 35] width 1158 height 0
click at [1487, 20] on span "Publish" at bounding box center [1490, 17] width 30 height 11
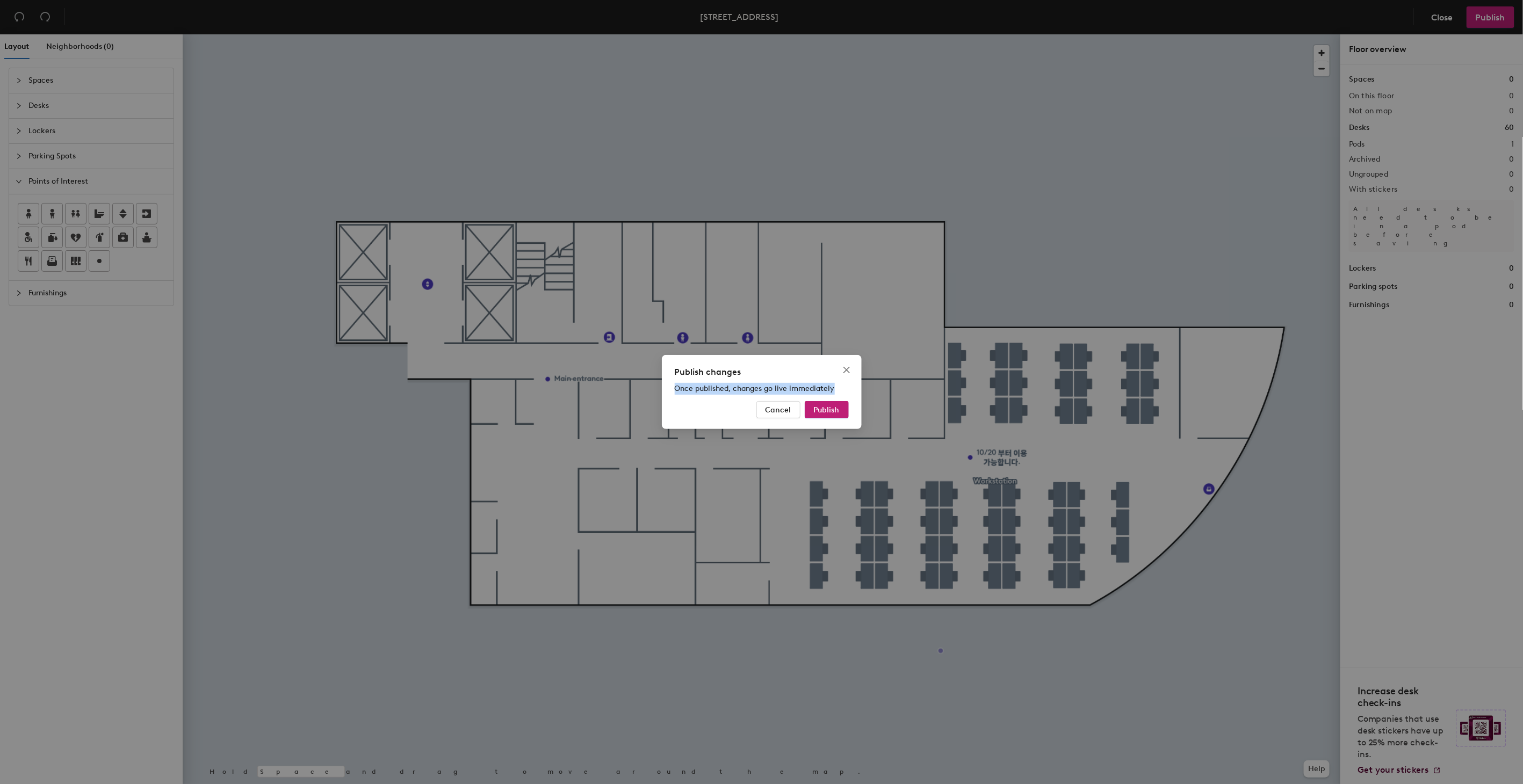
drag, startPoint x: 676, startPoint y: 386, endPoint x: 833, endPoint y: 384, distance: 157.0
click at [833, 384] on span "Once published, changes go live immediately" at bounding box center [755, 388] width 160 height 9
drag, startPoint x: 833, startPoint y: 384, endPoint x: 831, endPoint y: 414, distance: 30.1
click at [831, 414] on span "Publish" at bounding box center [826, 410] width 26 height 9
click at [810, 387] on span "Once published, changes go live immediately" at bounding box center [755, 388] width 160 height 9
